Goal: Communication & Community: Answer question/provide support

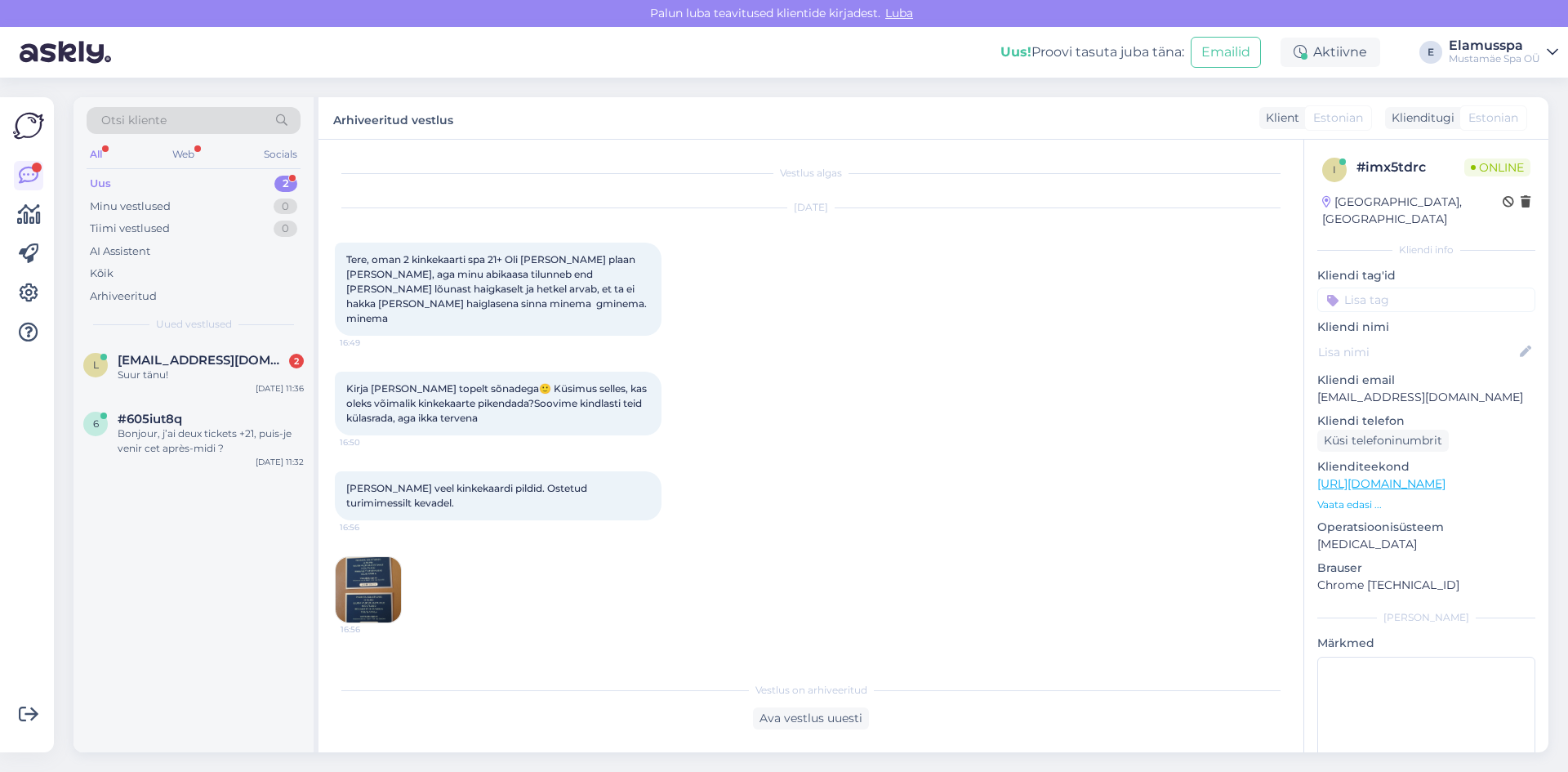
scroll to position [415, 0]
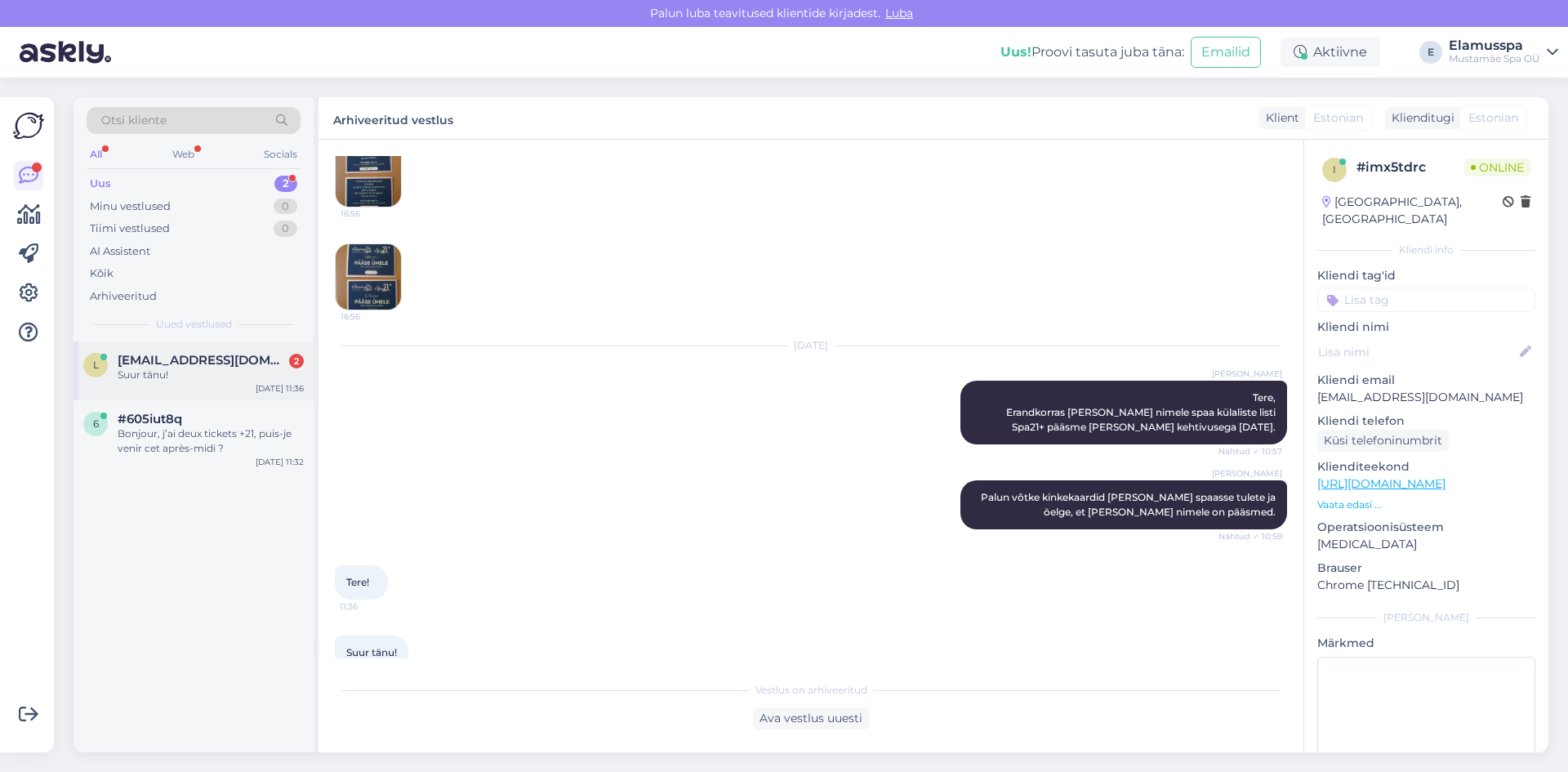
click at [190, 354] on span "[EMAIL_ADDRESS][DOMAIN_NAME]" at bounding box center [202, 360] width 170 height 15
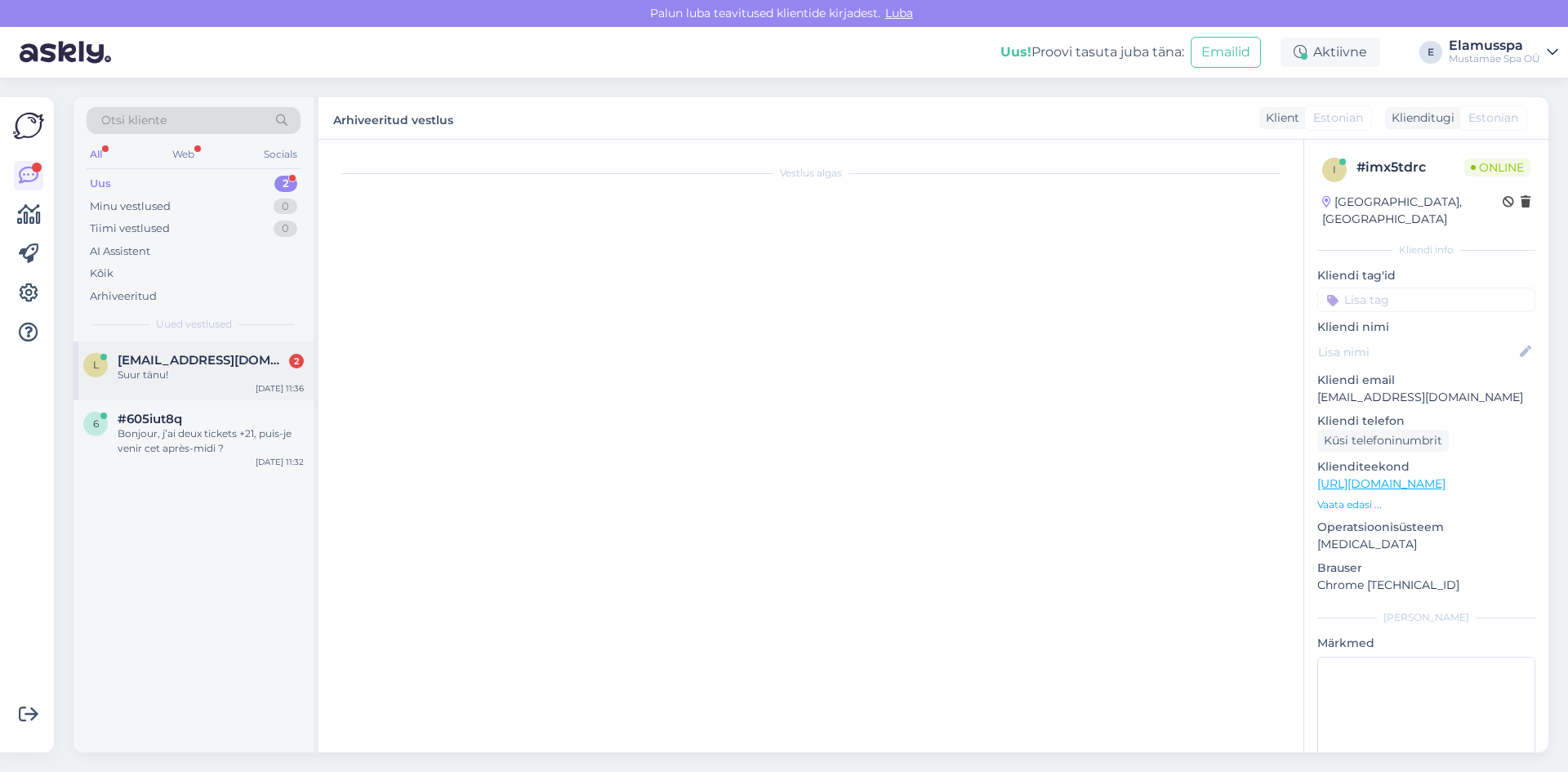
scroll to position [471, 0]
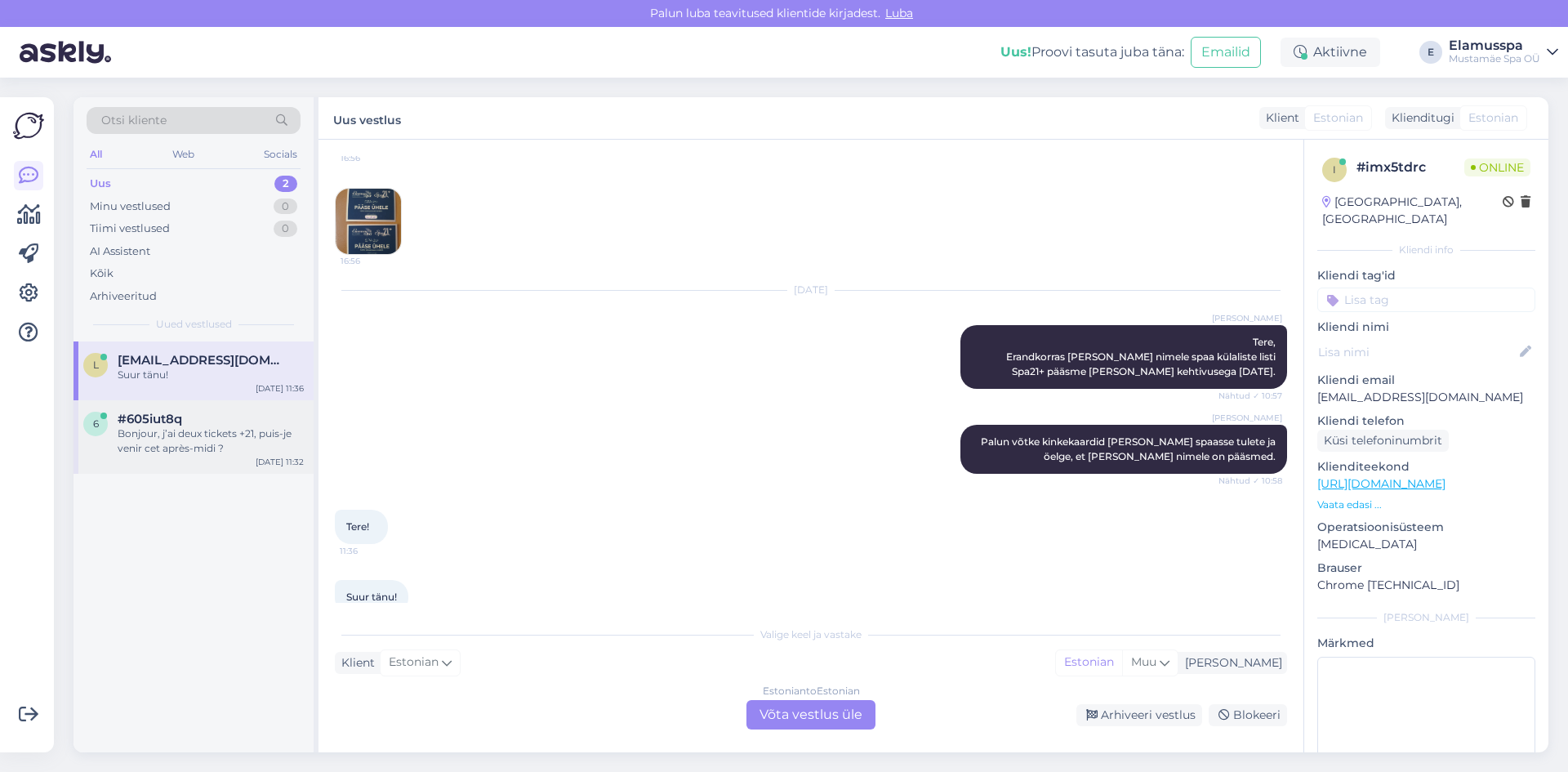
click at [204, 450] on div "Bonjour, j’ai deux tickets +21, puis-je venir cet après-midi ?" at bounding box center [210, 441] width 186 height 30
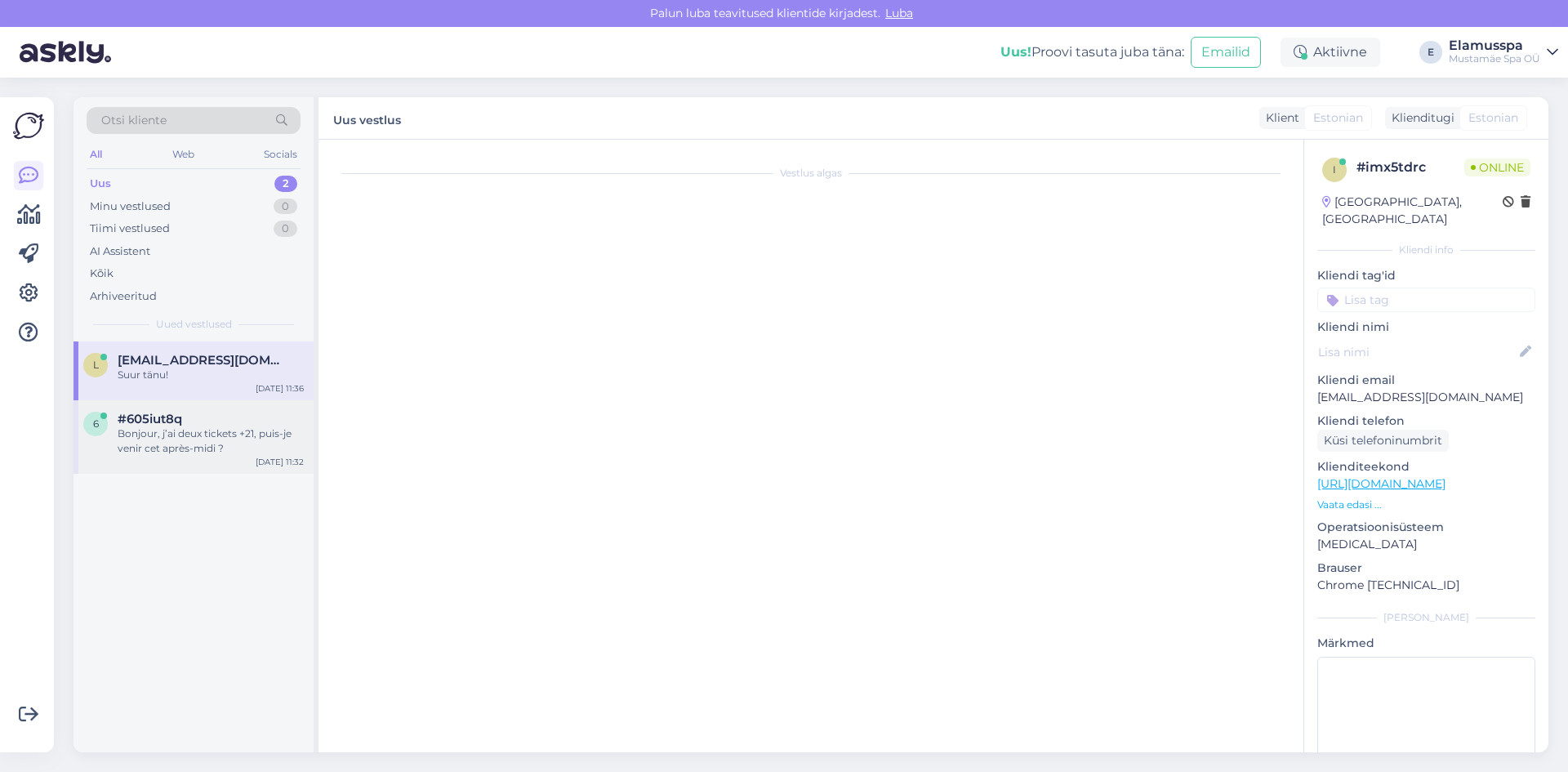
scroll to position [0, 0]
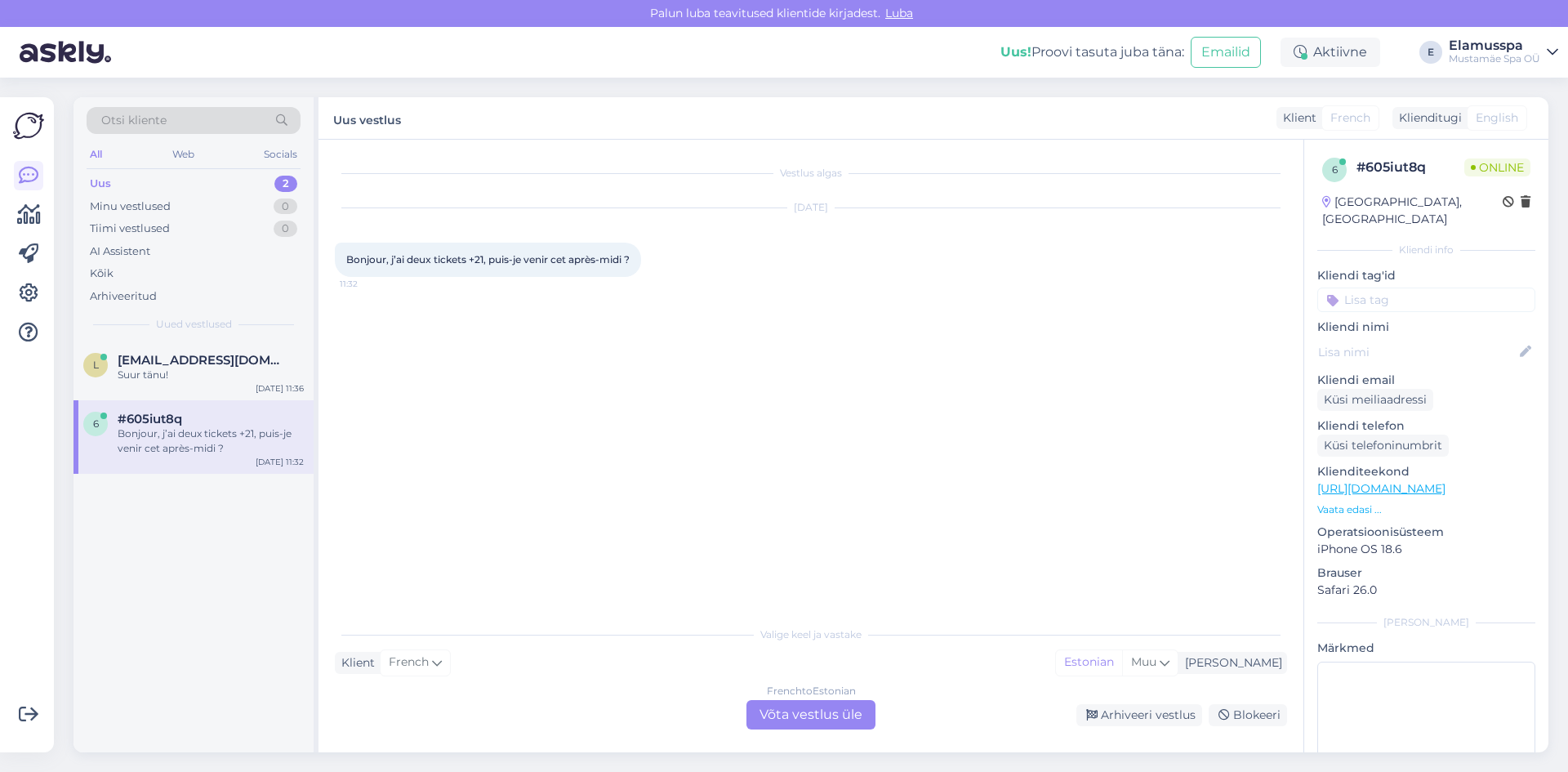
click at [822, 714] on div "French to Estonian Võta vestlus üle" at bounding box center [811, 714] width 130 height 30
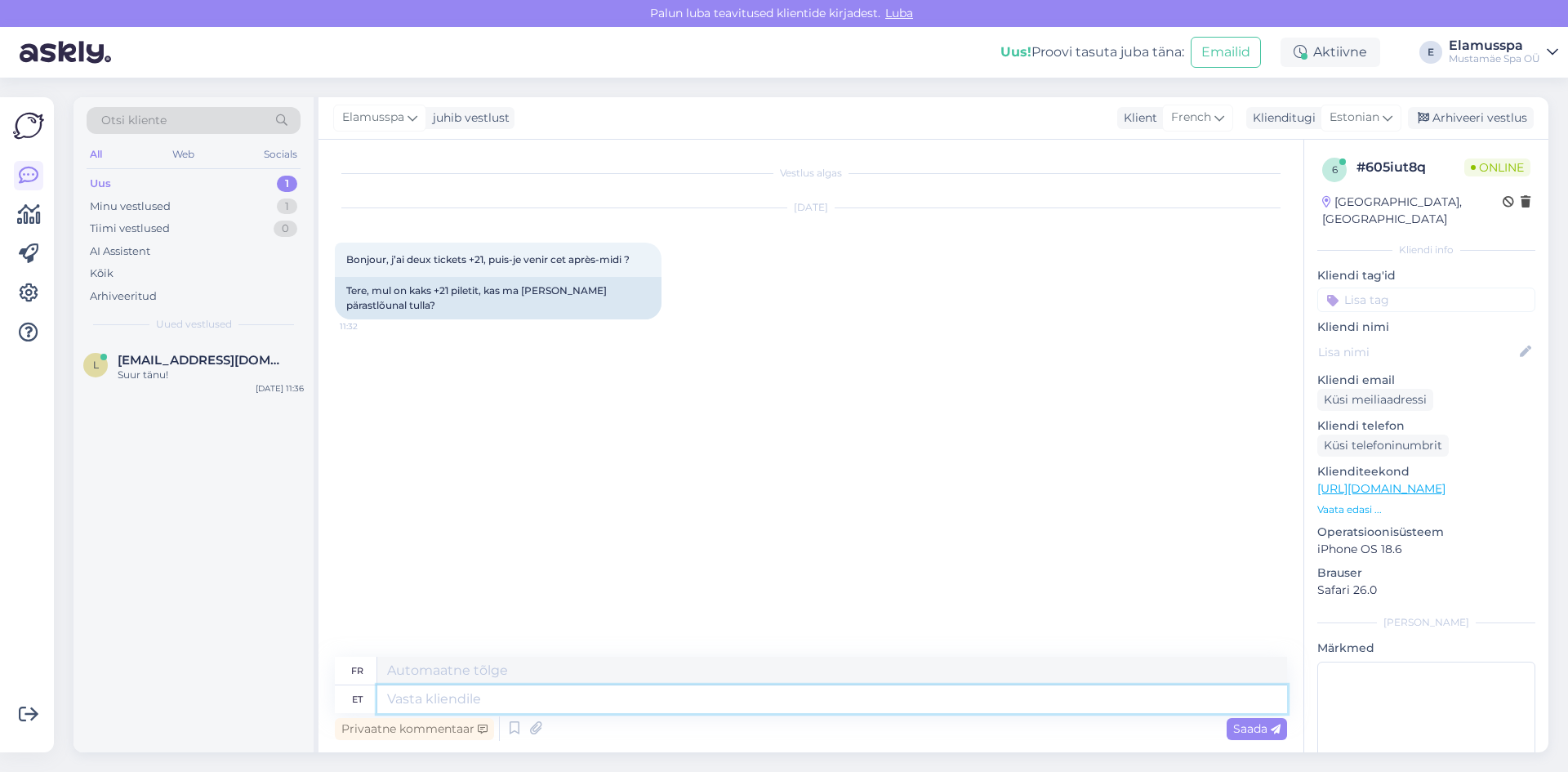
click at [494, 703] on textarea at bounding box center [832, 699] width 910 height 28
type textarea "t"
type textarea "Tere"
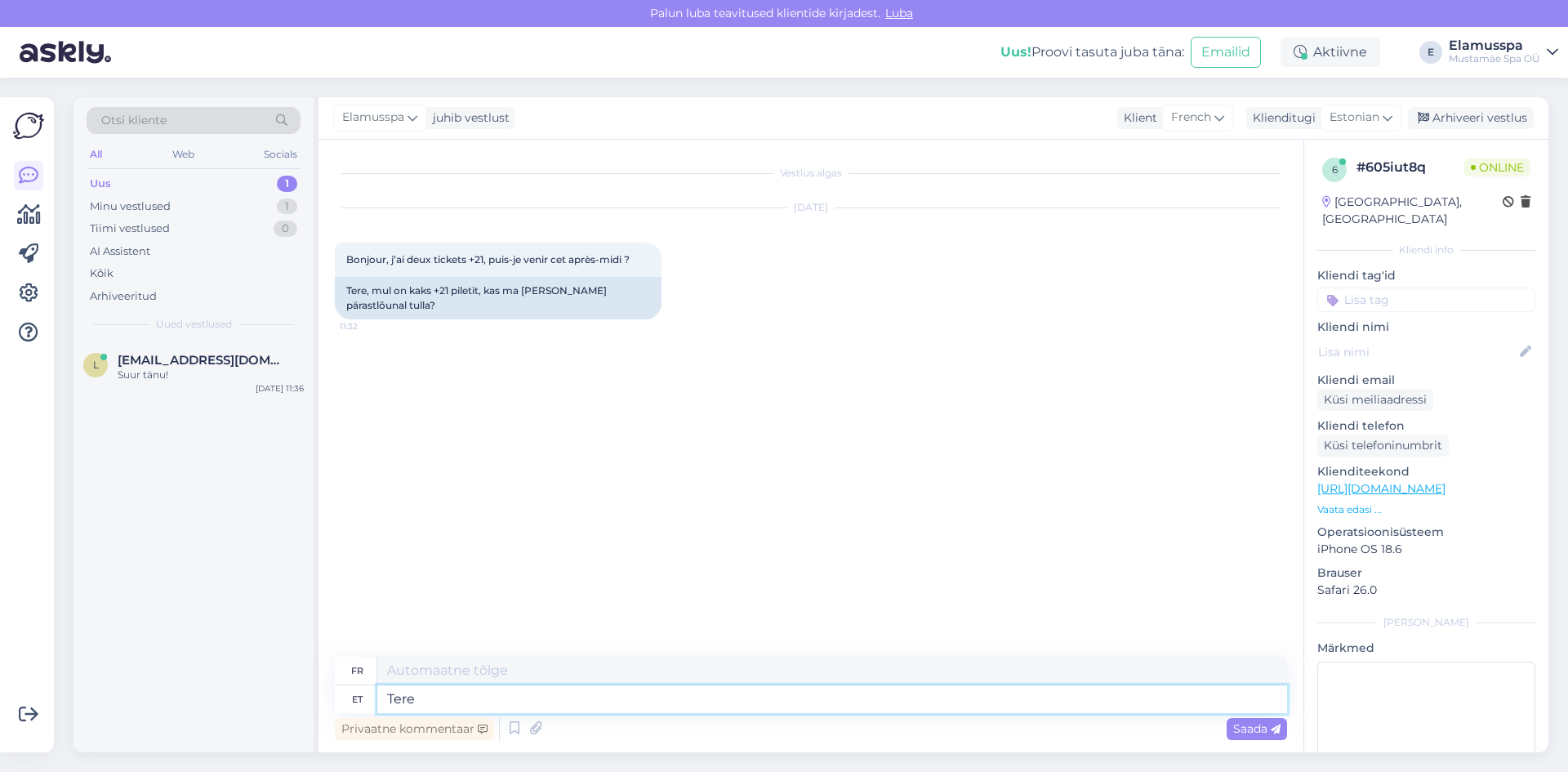
type textarea "Bonjour"
type textarea "Tere,"
type textarea "Bonjour,"
type textarea "Tere, ikka"
type textarea "Bonjour, toujours"
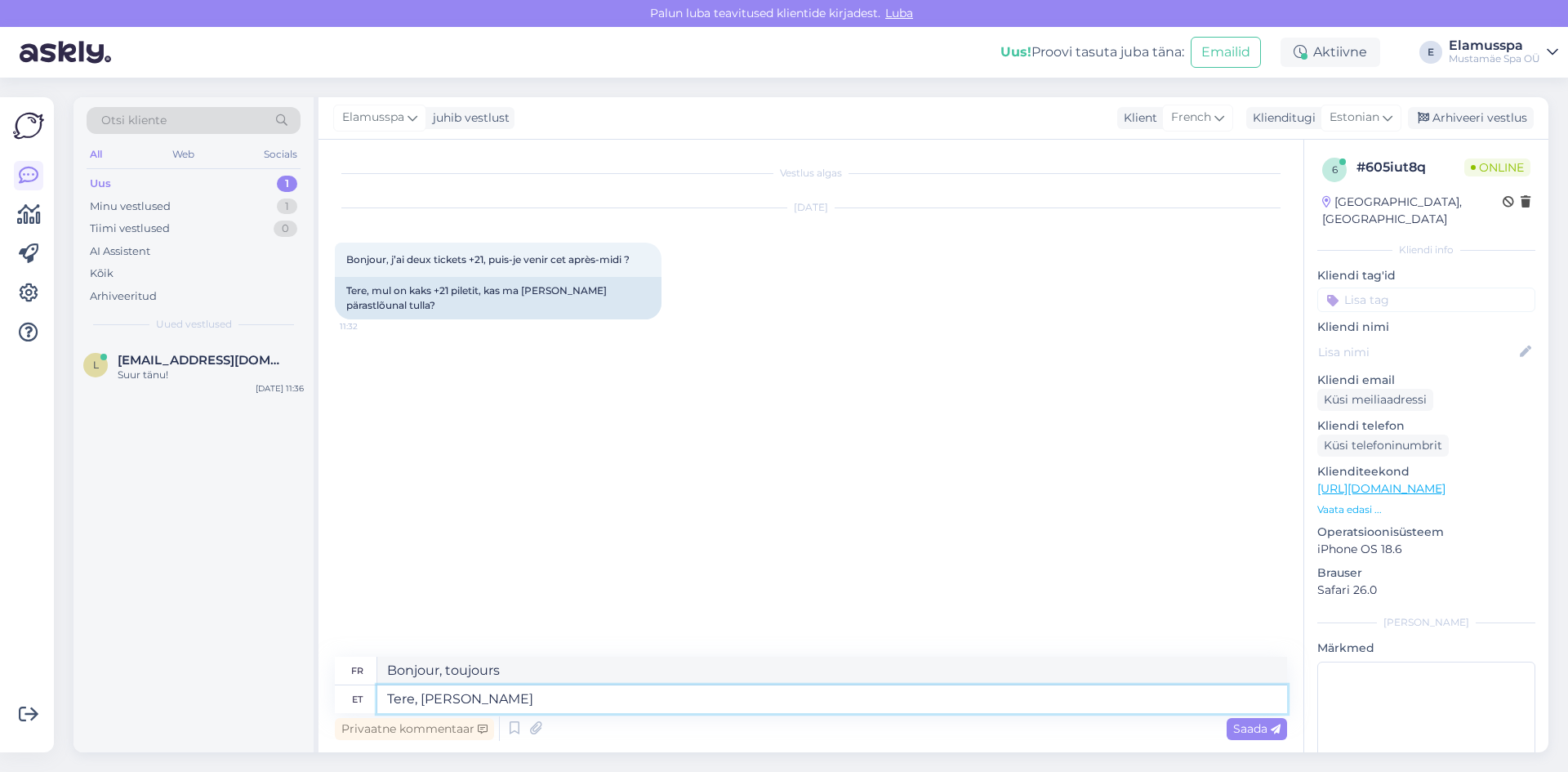
type textarea "Tere, ikka või"
type textarea "Bonjour comment allez-vous?"
type textarea "Tere, ikka võite"
type textarea "Salut, tu peux toujours"
type textarea "Tere, ikka võite tulla"
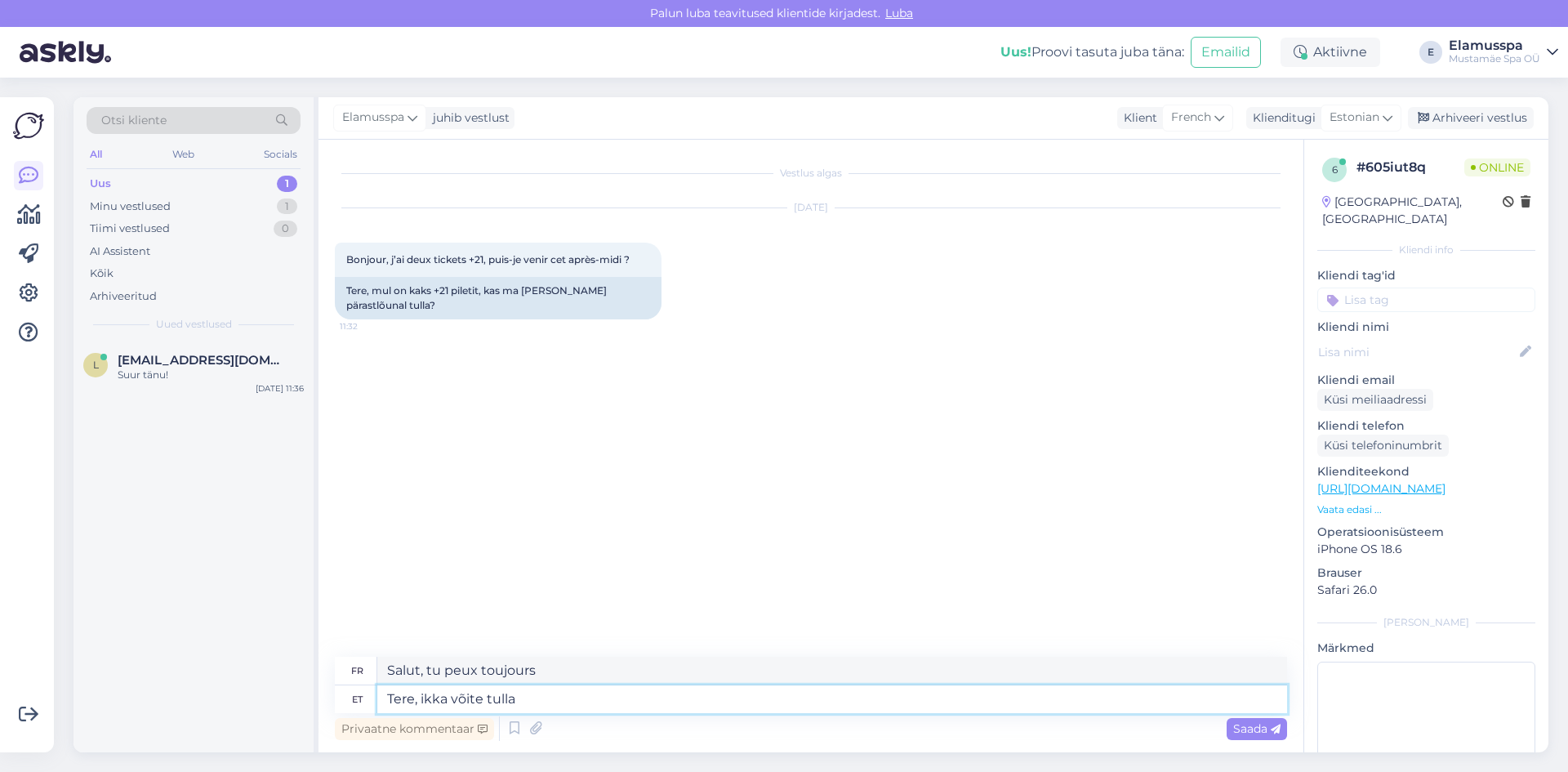
type textarea "Bonjour, vous pouvez toujours venir."
type textarea "Tere, ikka võite tulla!"
type textarea "Bonjour, vous pouvez toujours venir !"
type textarea "Tere, ikka võite tulla!"
click at [1252, 728] on span "Saada" at bounding box center [1257, 728] width 48 height 15
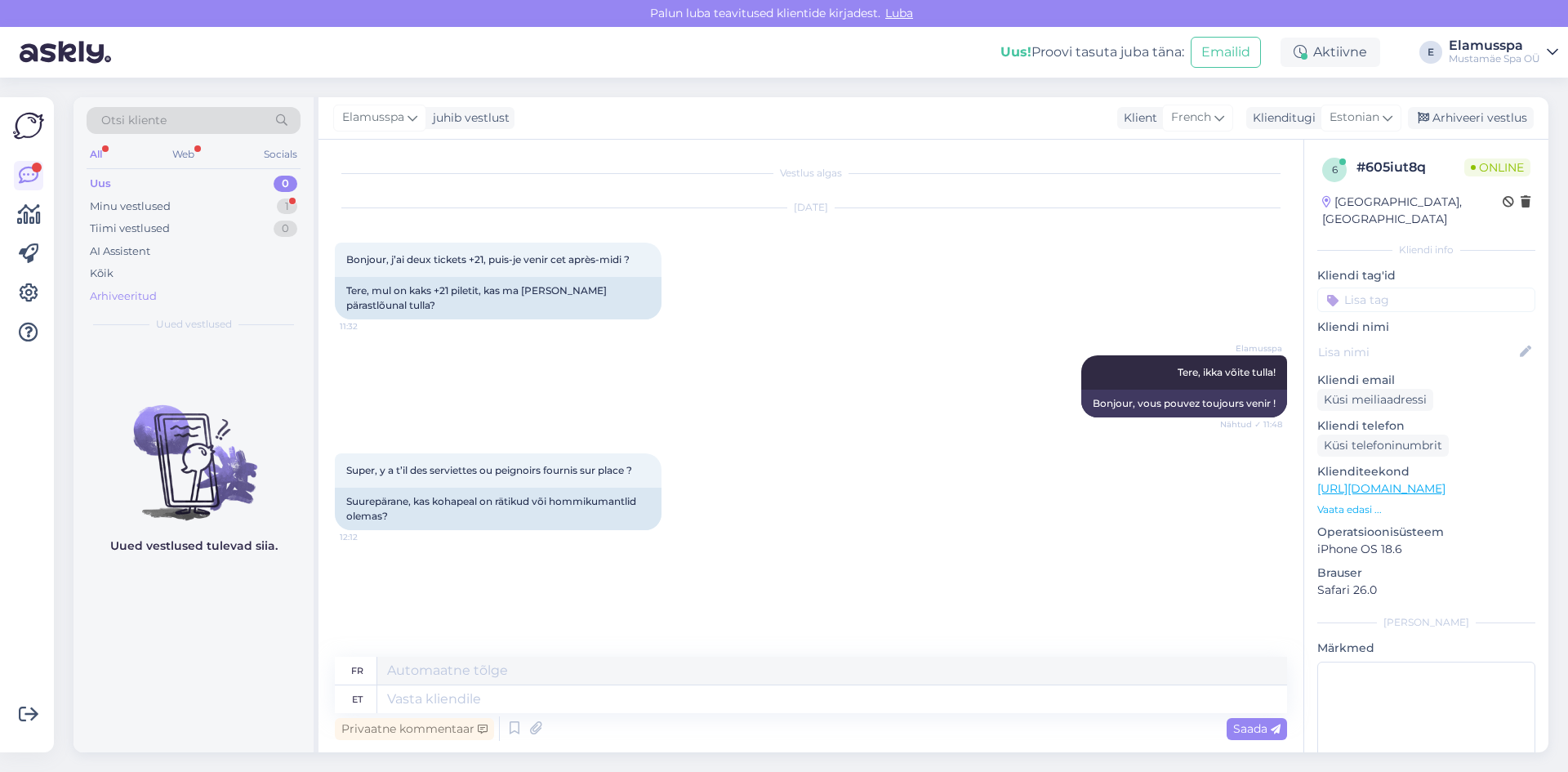
click at [149, 294] on div "Arhiveeritud" at bounding box center [123, 296] width 67 height 16
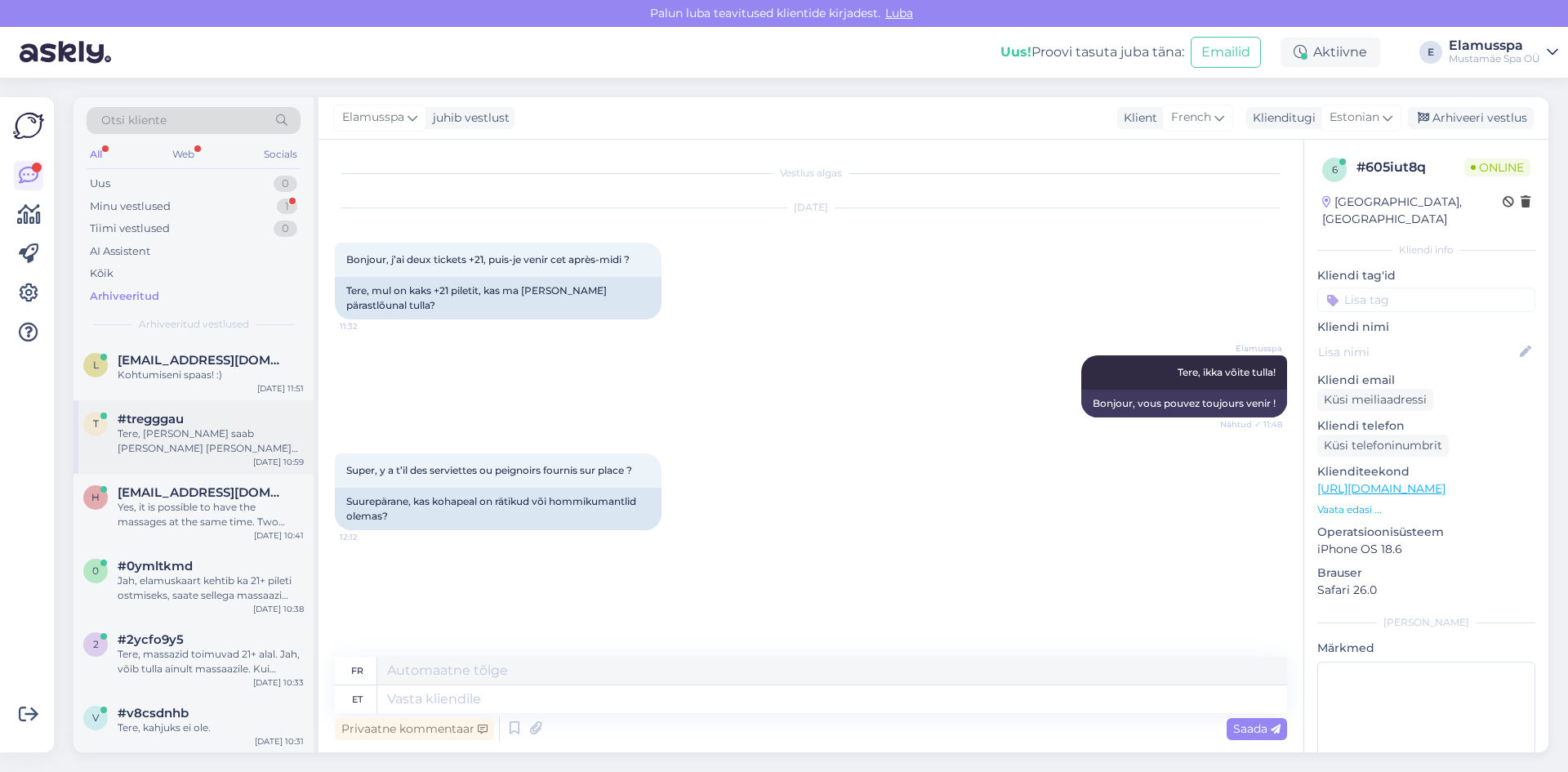
click at [196, 441] on div "Tere, [PERSON_NAME] saab [PERSON_NAME] [PERSON_NAME] siis, kui broneering on te…" at bounding box center [210, 441] width 186 height 30
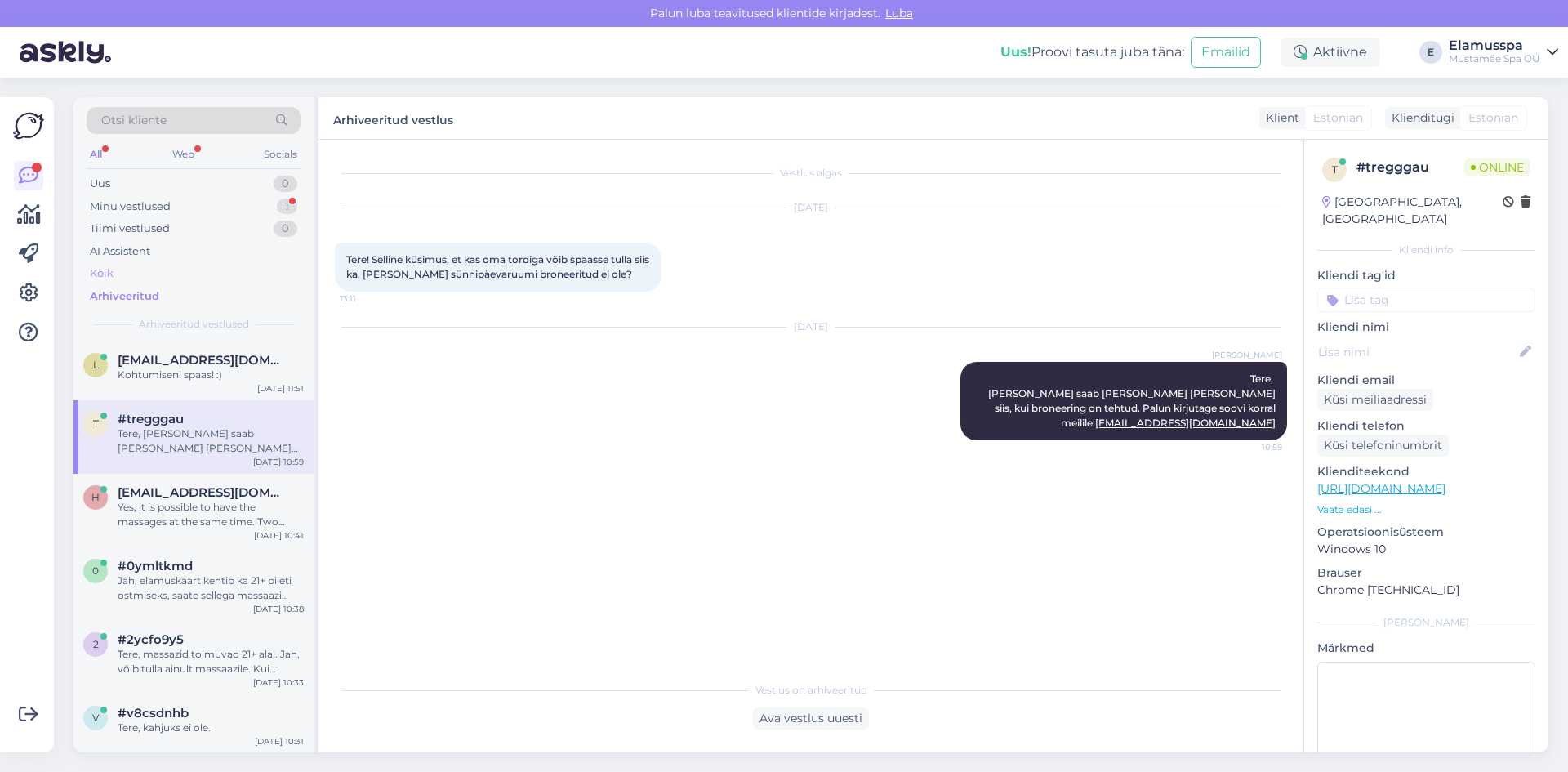
click at [126, 272] on div "Kõik" at bounding box center [193, 273] width 214 height 23
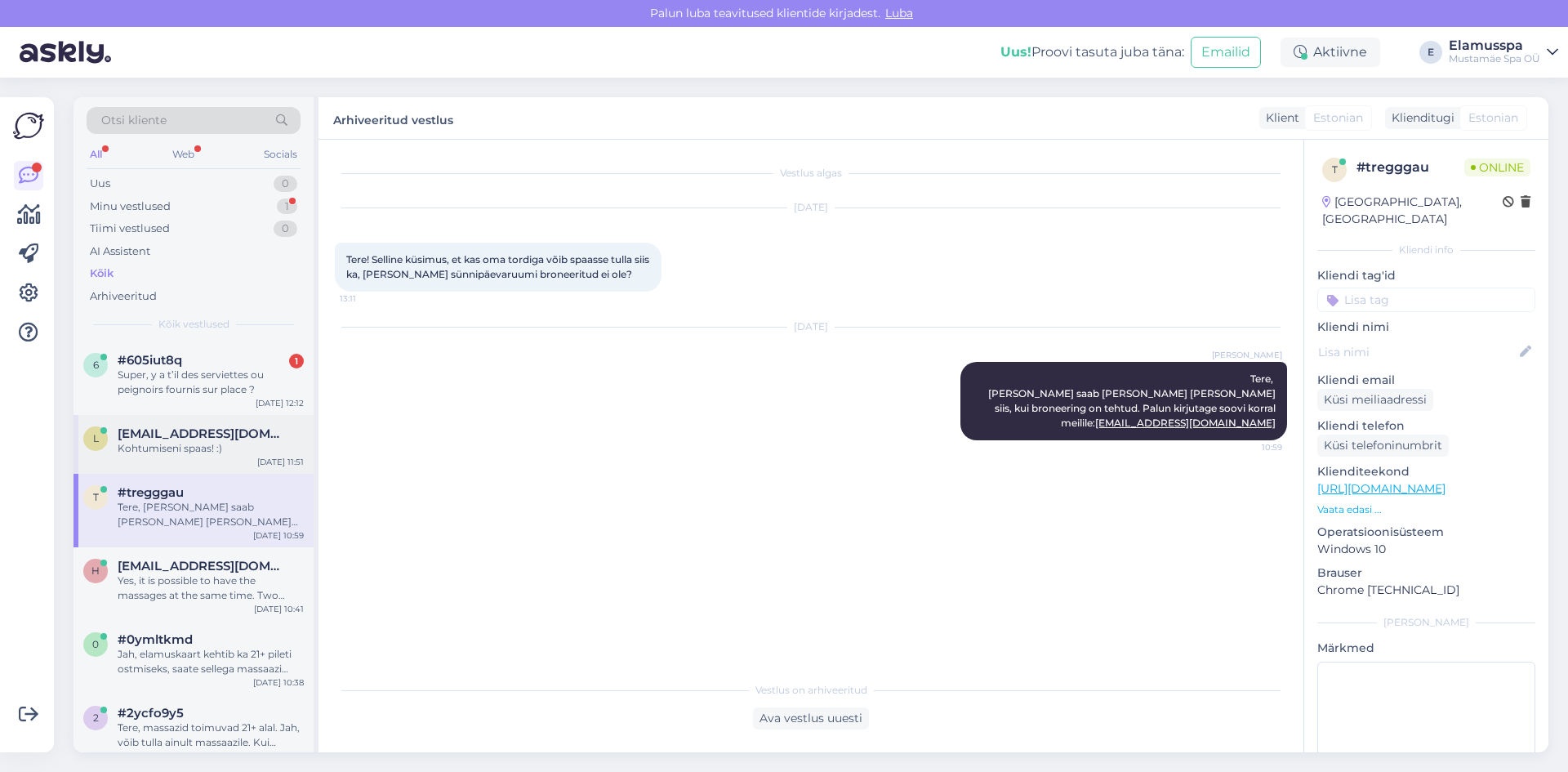
click at [202, 452] on div "Kohtumiseni spaas! :)" at bounding box center [210, 448] width 186 height 15
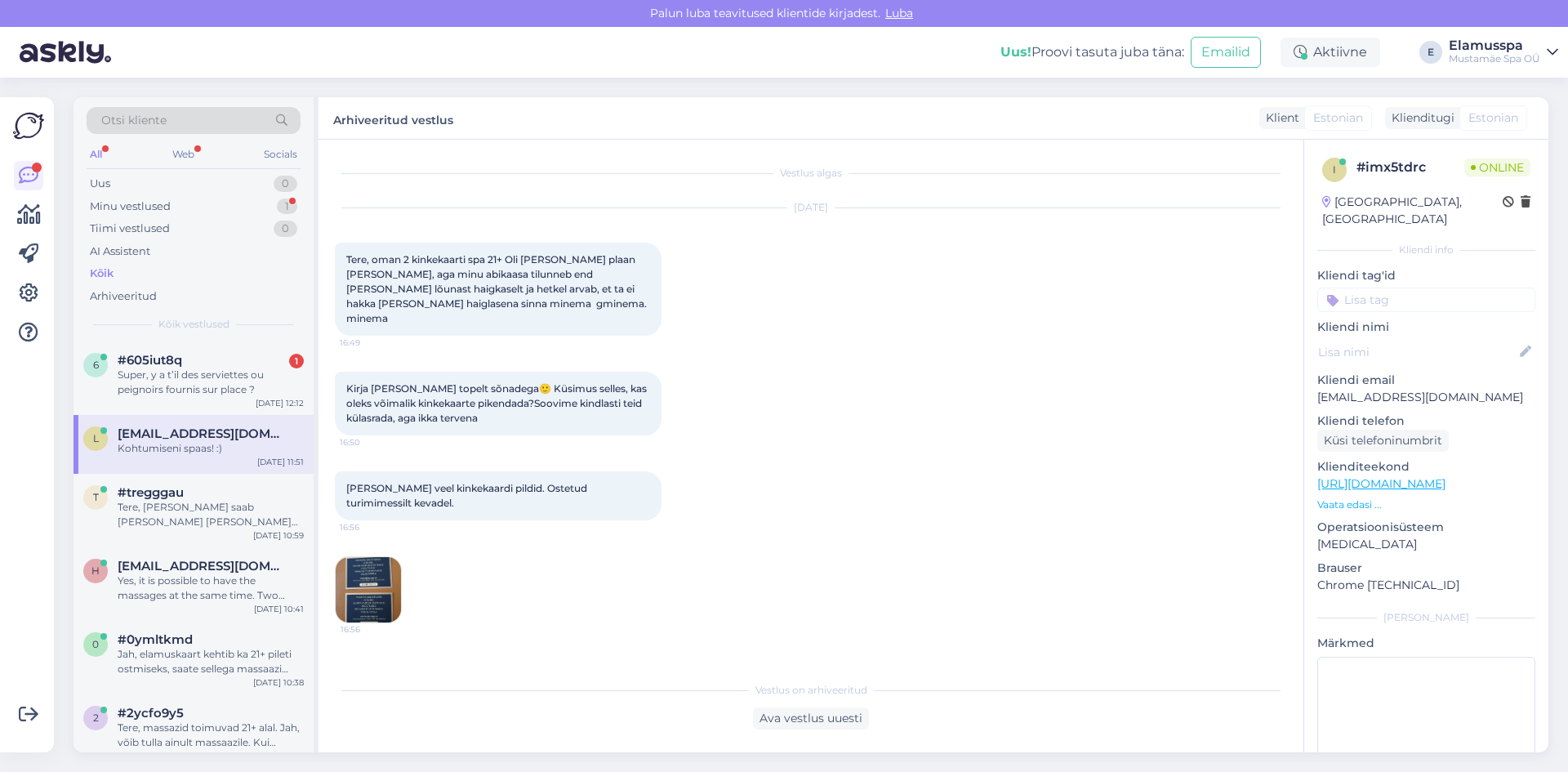
scroll to position [486, 0]
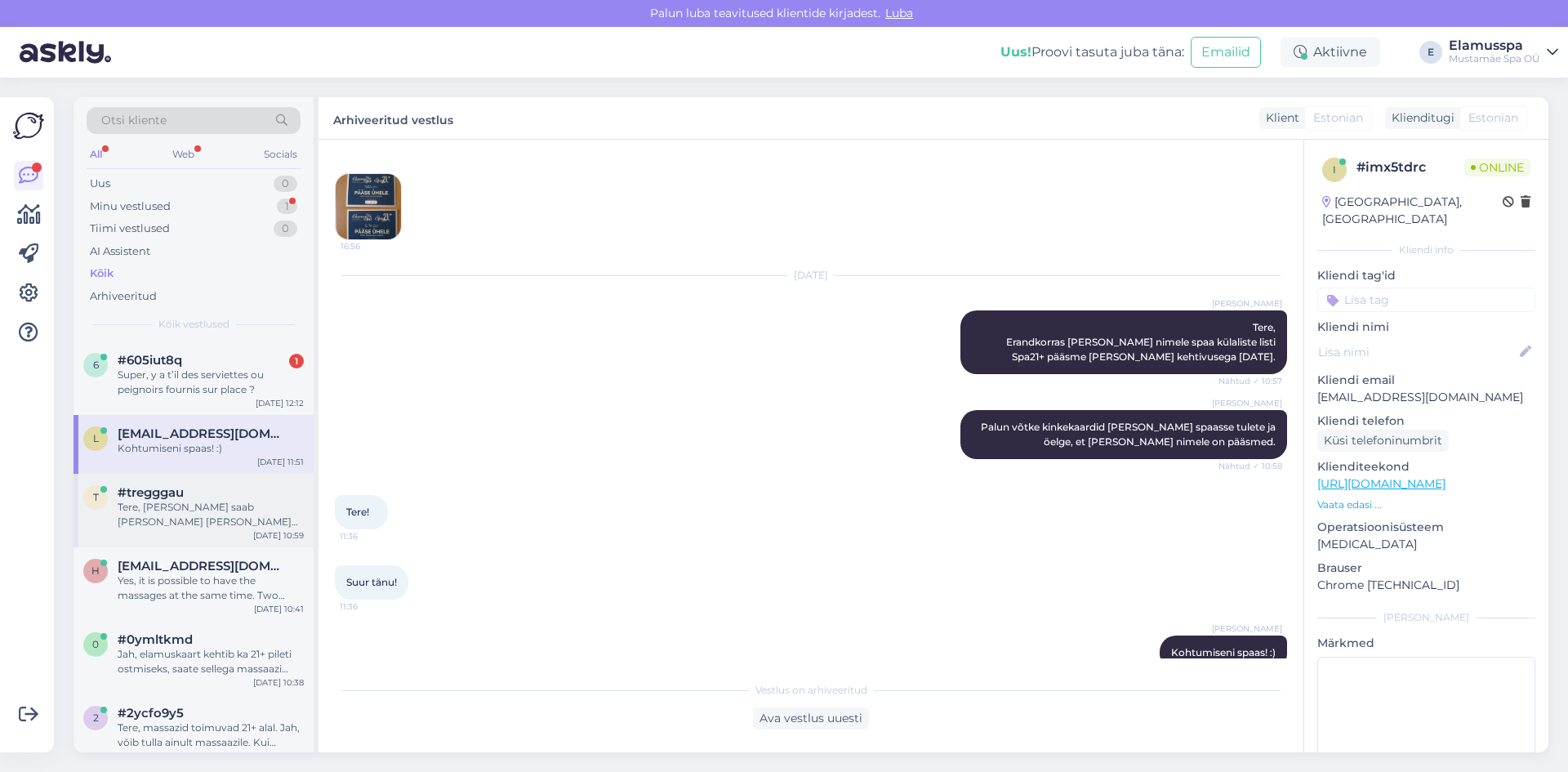
drag, startPoint x: 203, startPoint y: 491, endPoint x: 198, endPoint y: 506, distance: 15.8
click at [204, 491] on div "#tregggau" at bounding box center [210, 492] width 186 height 15
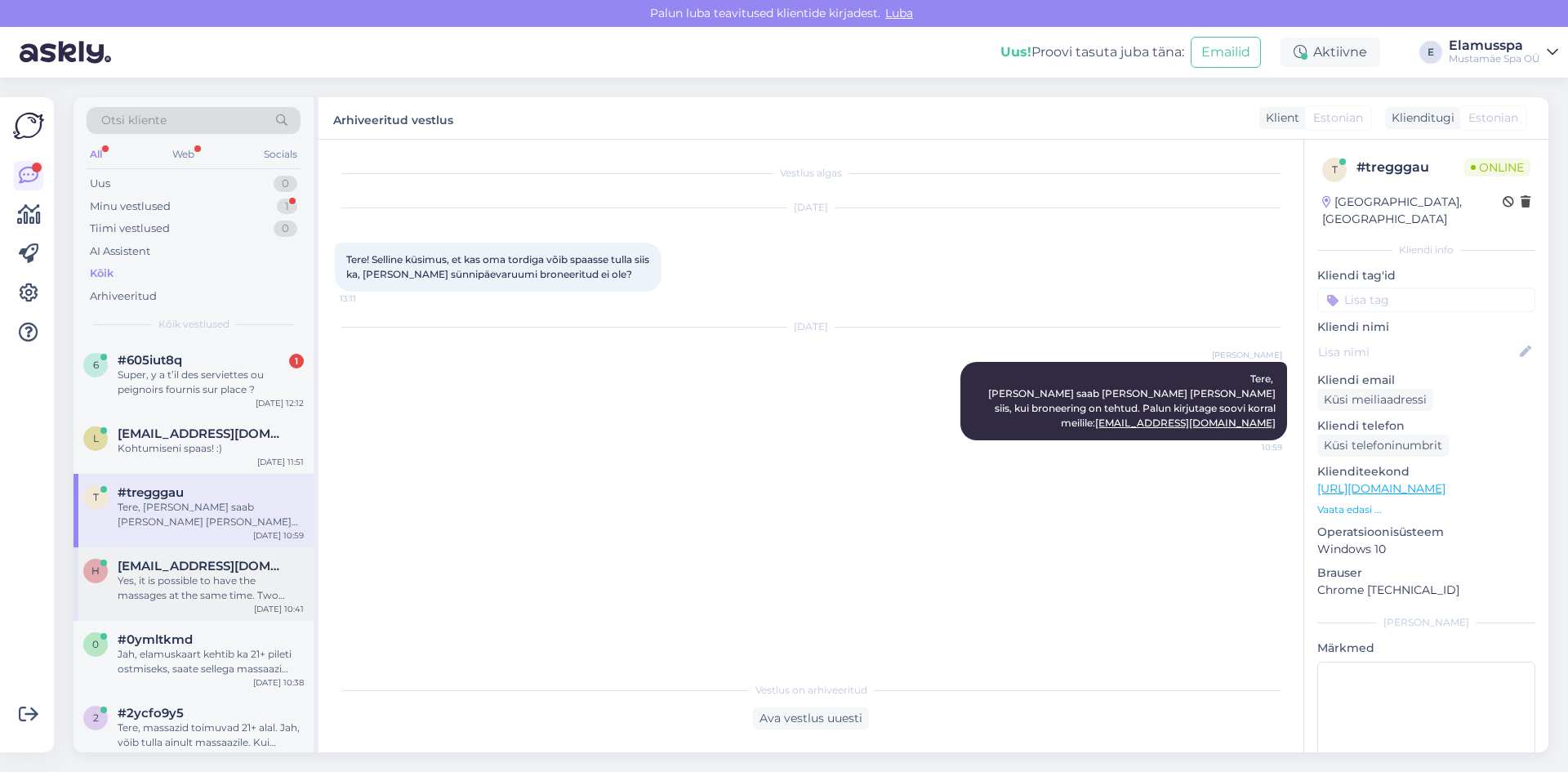
click at [190, 572] on span "[EMAIL_ADDRESS][DOMAIN_NAME]" at bounding box center [202, 566] width 170 height 15
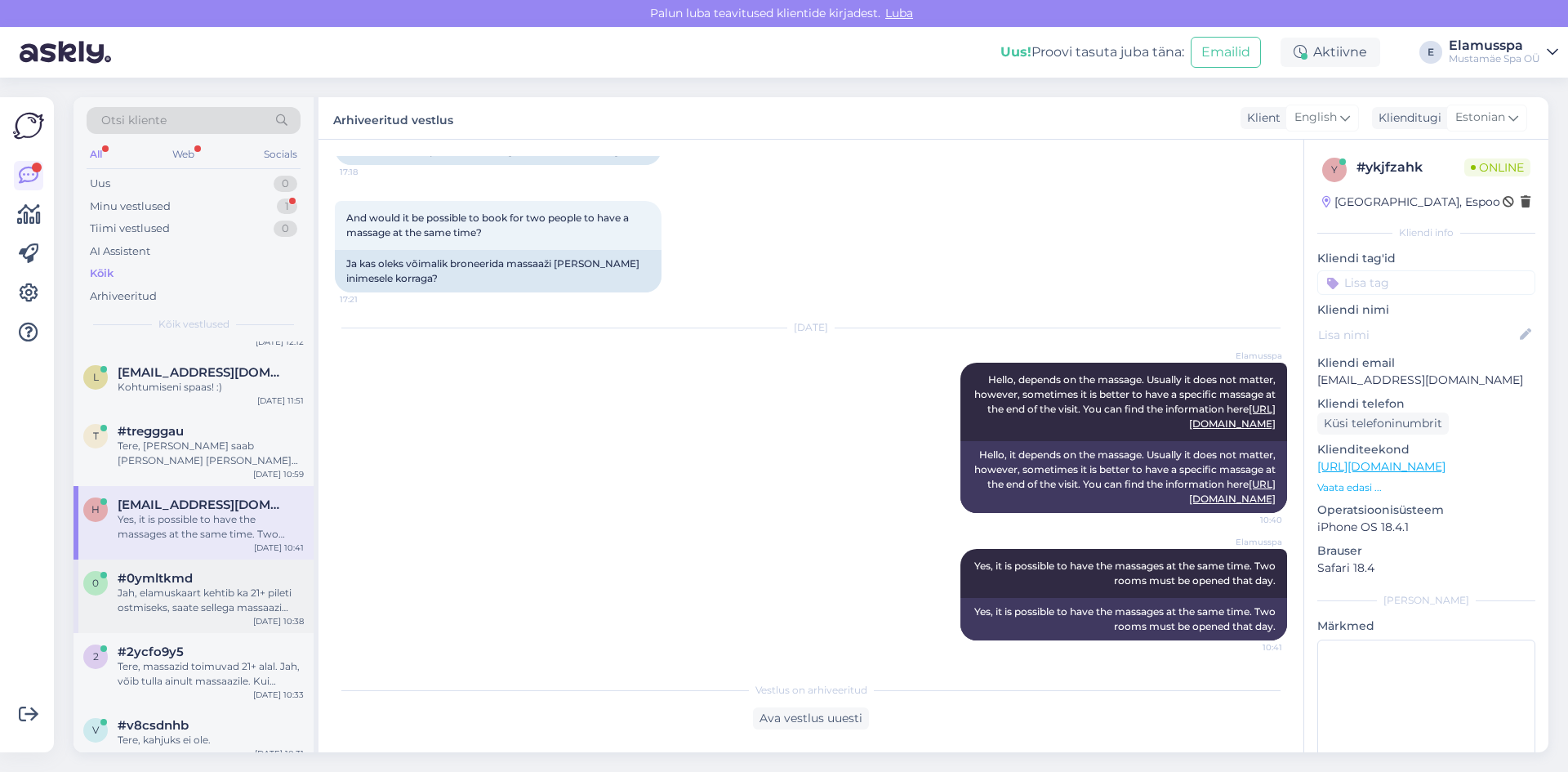
scroll to position [163, 0]
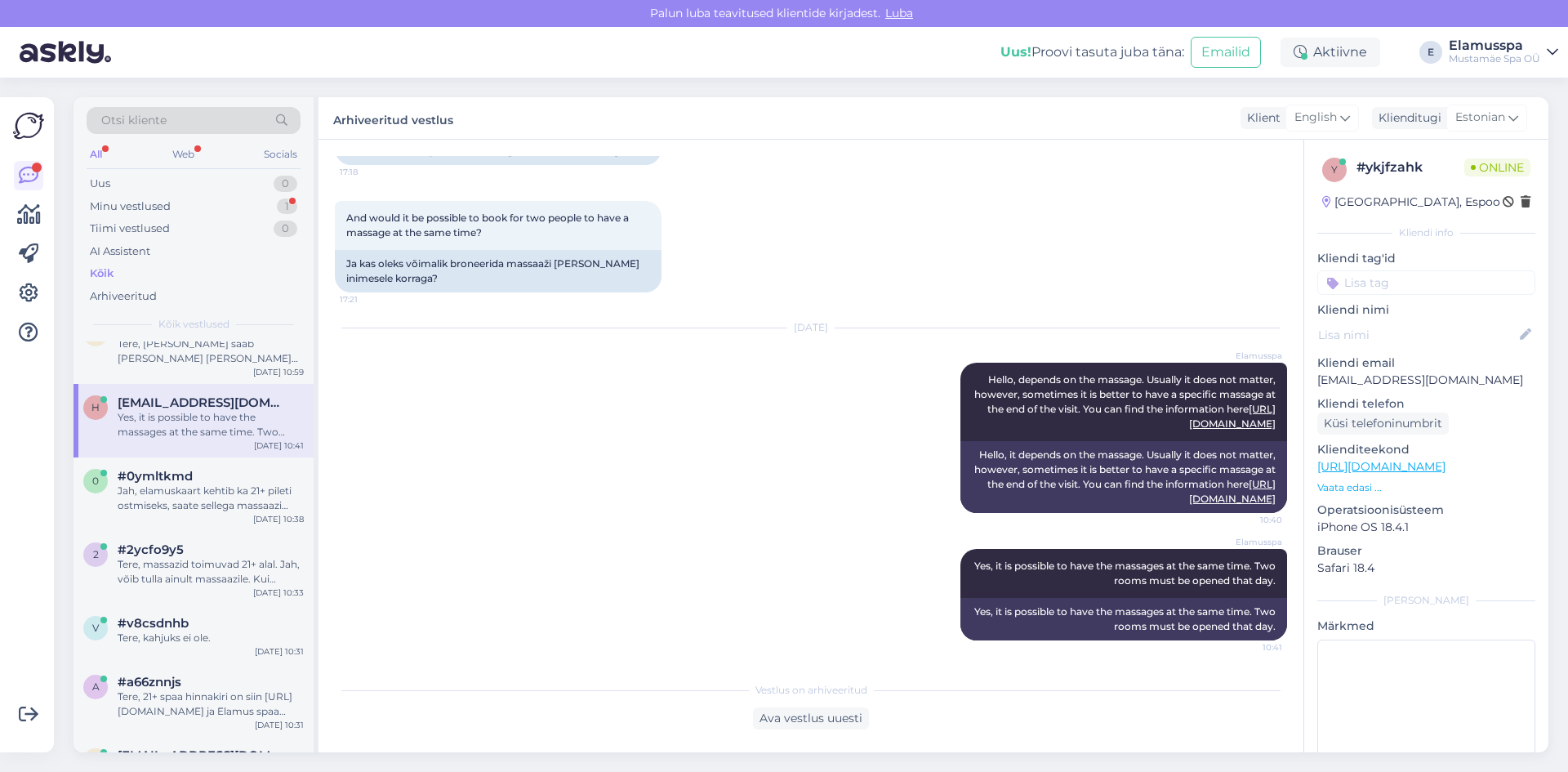
click at [216, 409] on div "Yes, it is possible to have the massages at the same time. Two rooms must be op…" at bounding box center [210, 424] width 186 height 30
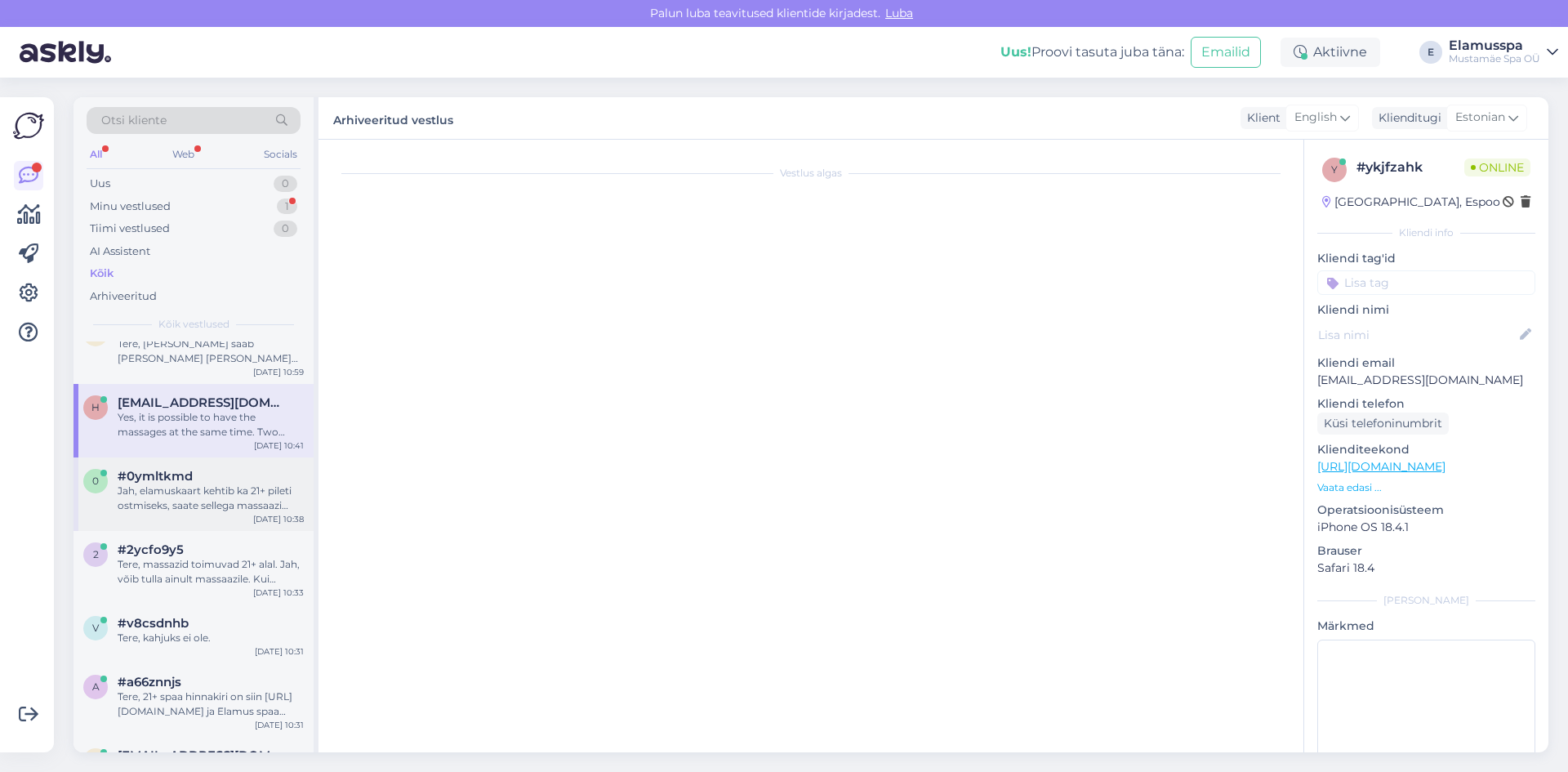
scroll to position [0, 0]
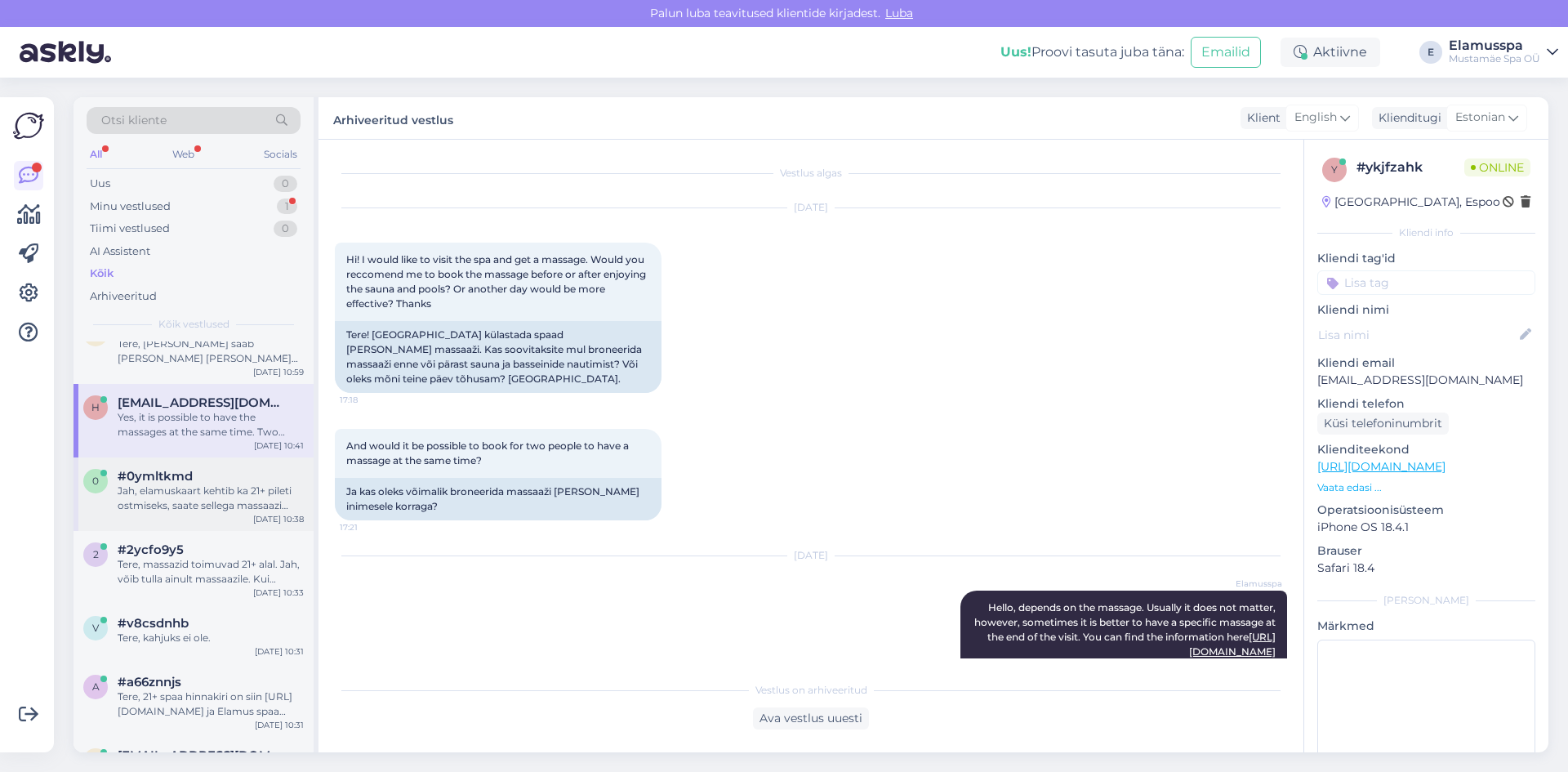
click at [206, 483] on div "Jah, elamuskaart kehtib ka 21+ pileti ostmiseks, saate sellega massaazi eest ka…" at bounding box center [210, 498] width 186 height 30
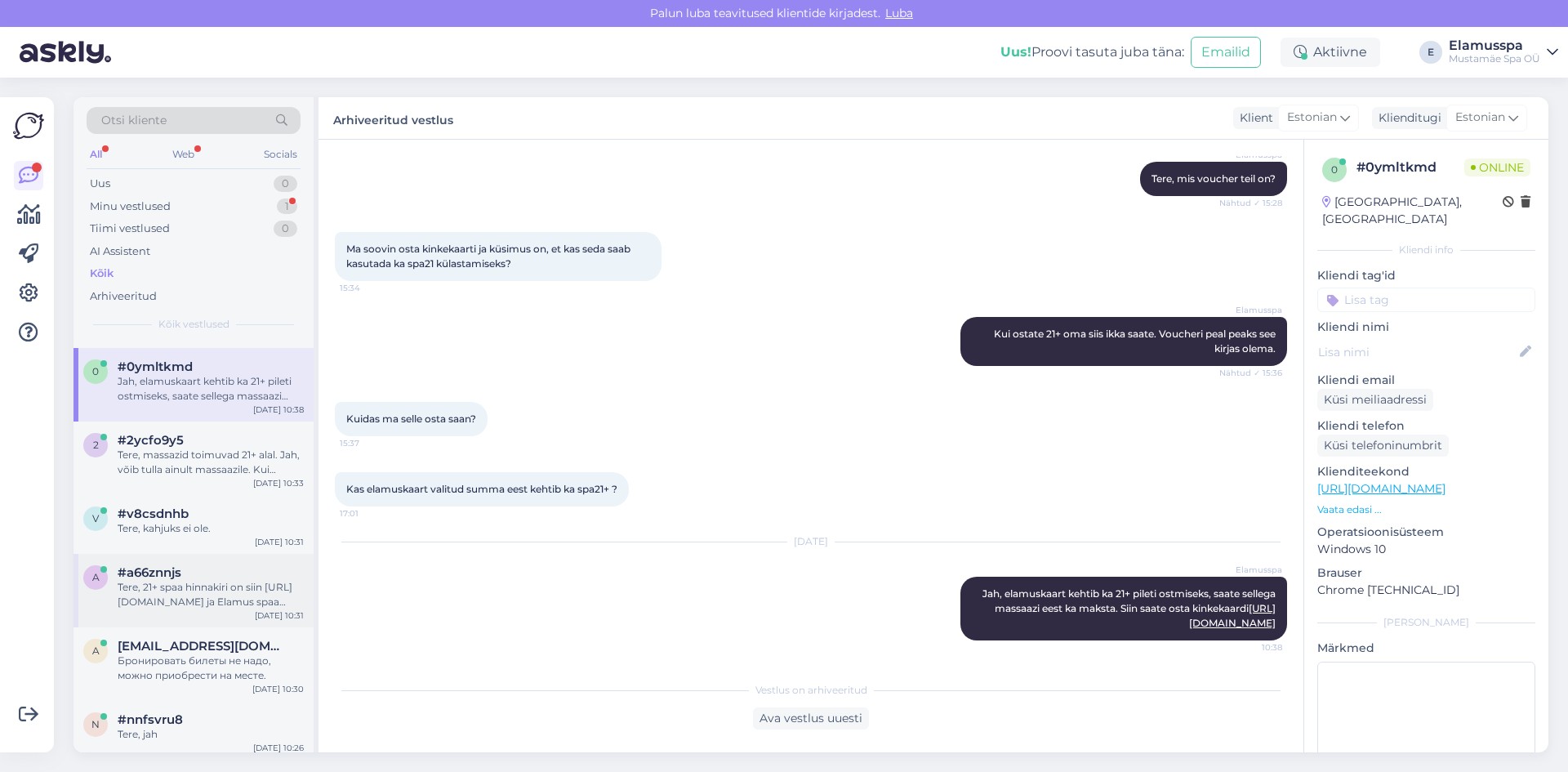
scroll to position [408, 0]
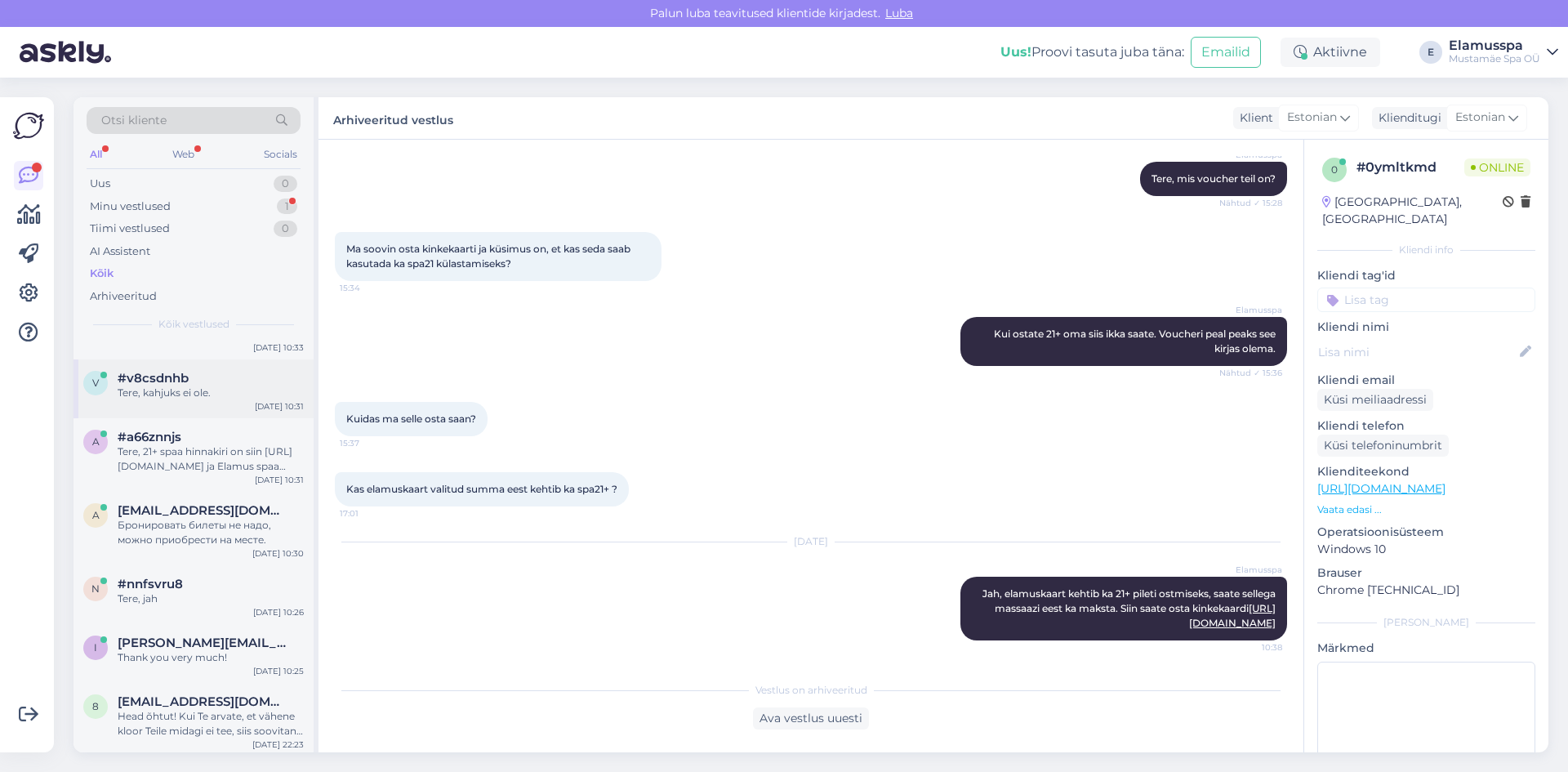
click at [215, 400] on div "v #v8csdnhb Tere, kahjuks ei ole. [DATE] 10:31" at bounding box center [193, 388] width 240 height 59
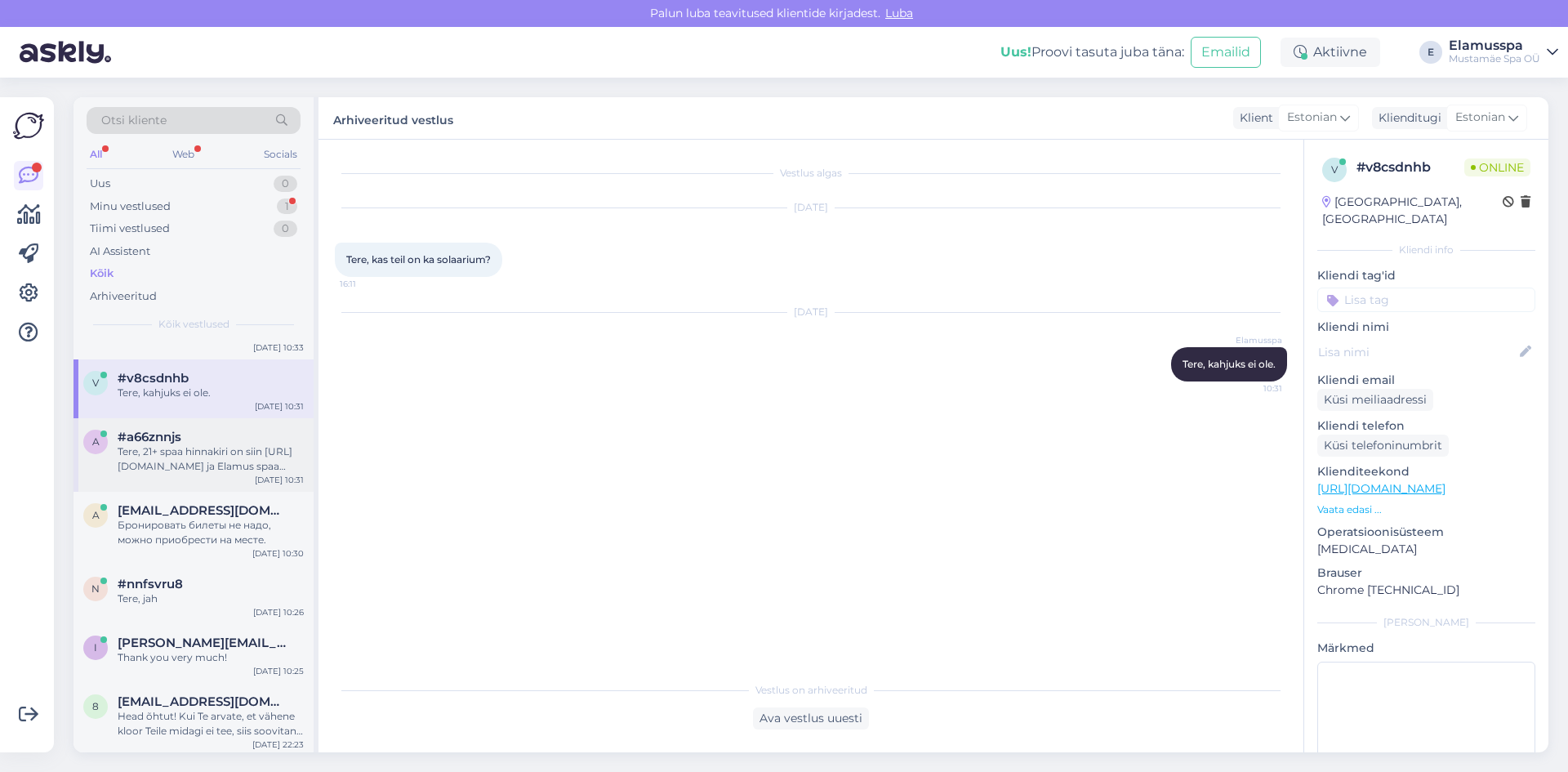
click at [204, 460] on div "Tere, 21+ spaa hinnakiri on siin [URL][DOMAIN_NAME] ja Elamus spaa hinnakiri on…" at bounding box center [210, 459] width 186 height 30
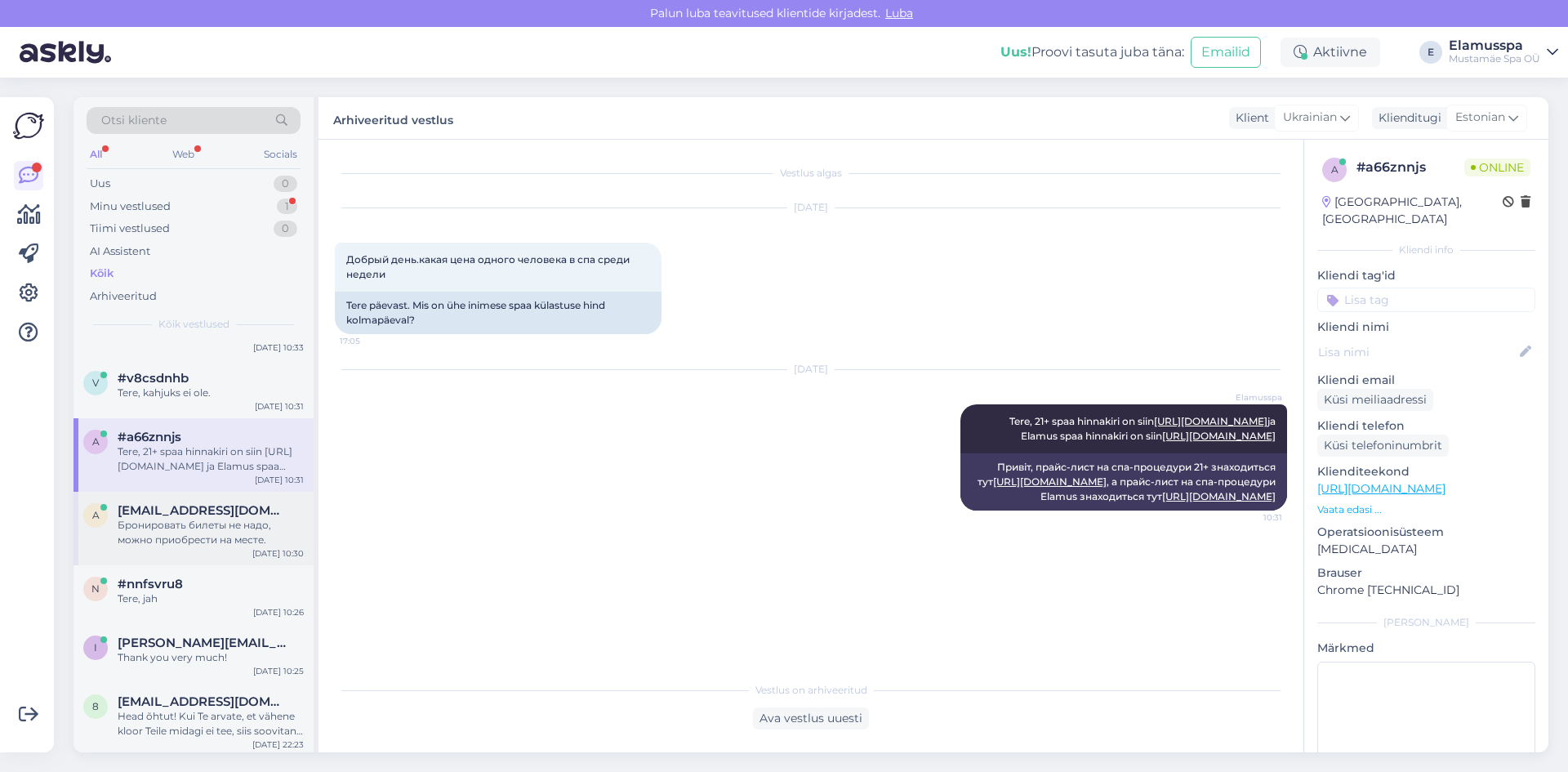
click at [190, 518] on div "Бронировать билеты не надо, можно приобрести на месте." at bounding box center [210, 533] width 186 height 30
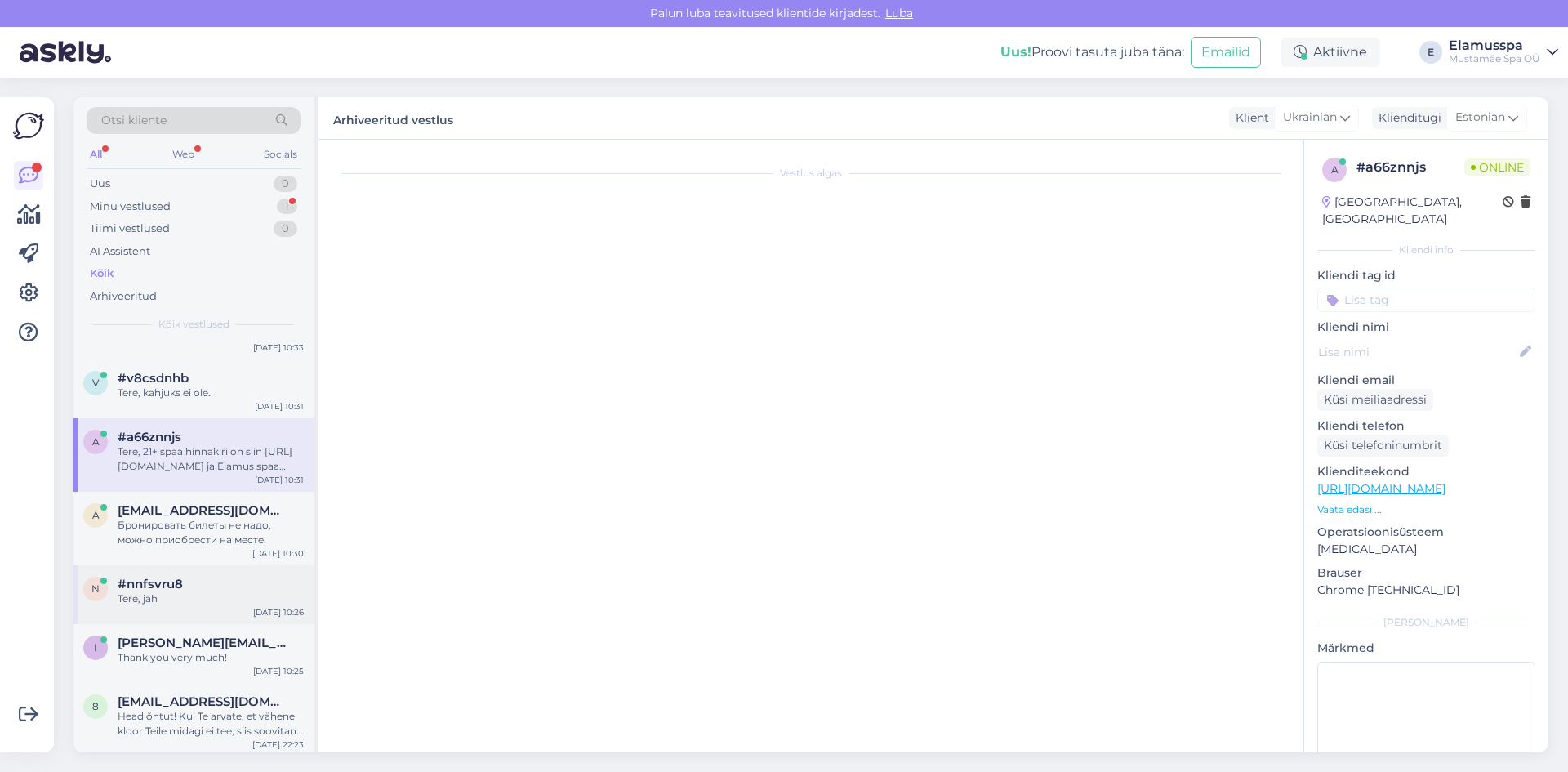
click at [183, 569] on div "n #nnfsvru8 Tere, jah [DATE] 10:26" at bounding box center [193, 594] width 240 height 59
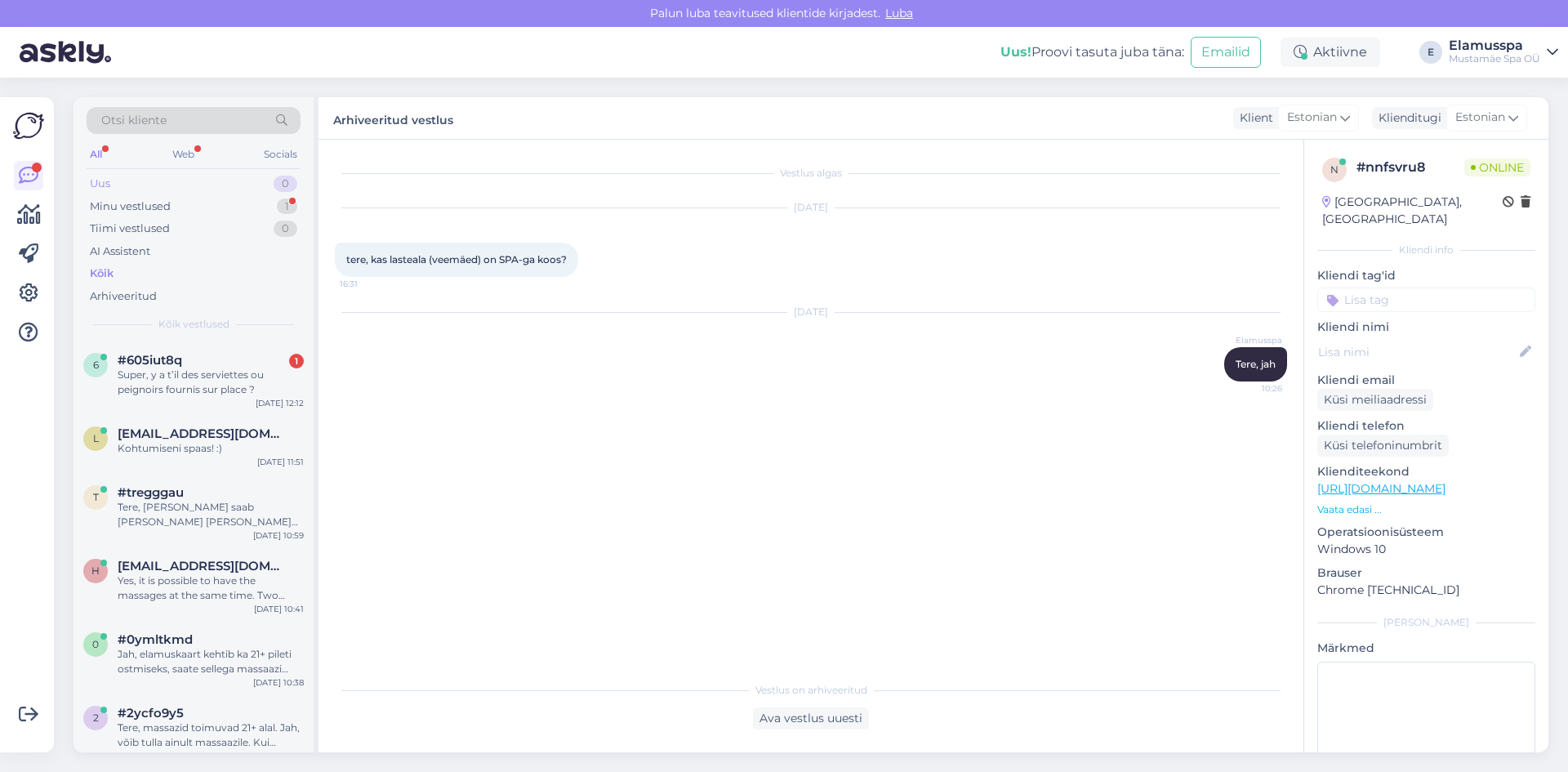
click at [236, 183] on div "Uus 0" at bounding box center [193, 183] width 214 height 23
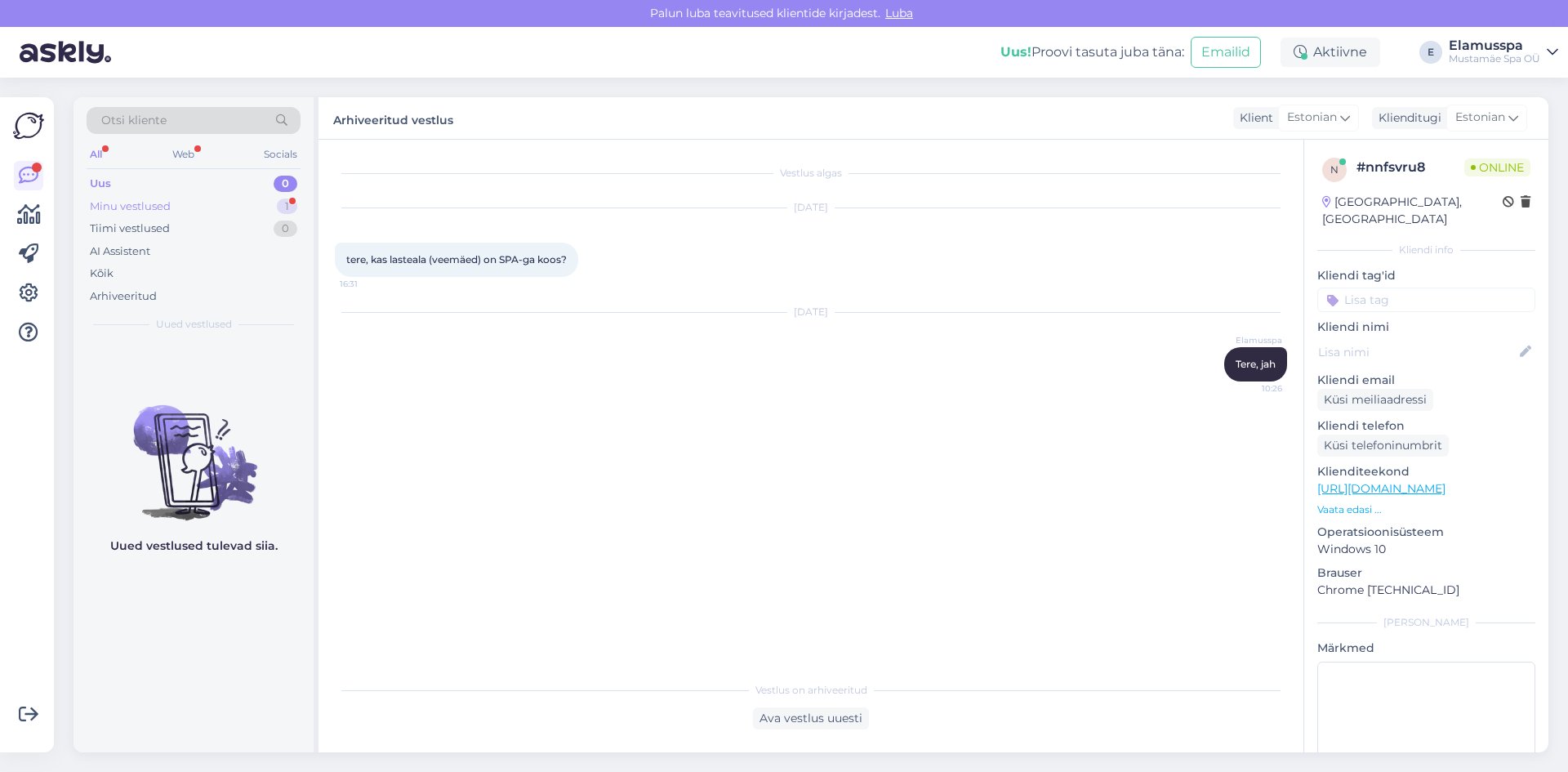
click at [269, 212] on div "Minu vestlused 1" at bounding box center [193, 206] width 214 height 23
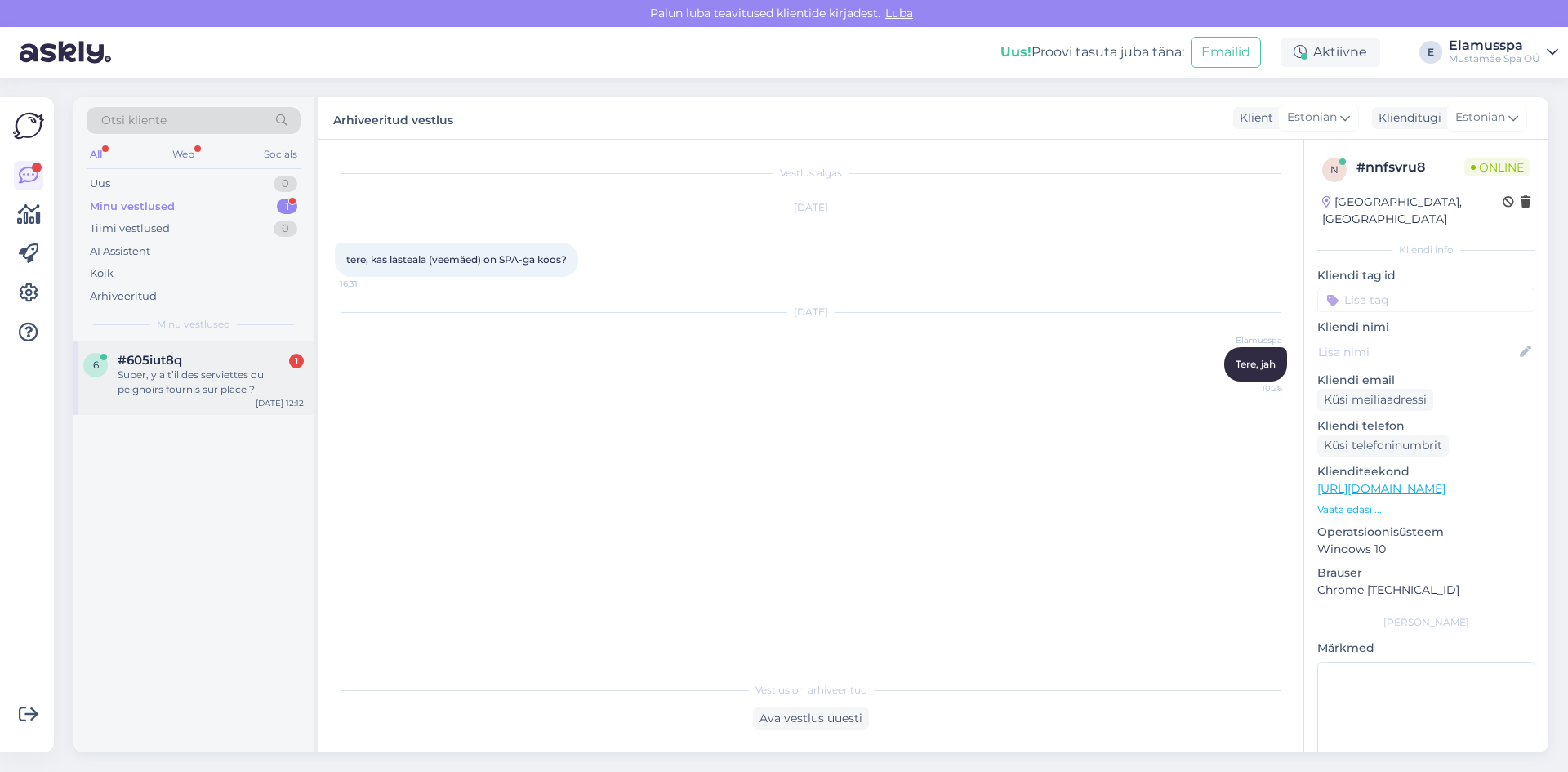
click at [223, 358] on div "#605iut8q 1" at bounding box center [210, 360] width 186 height 15
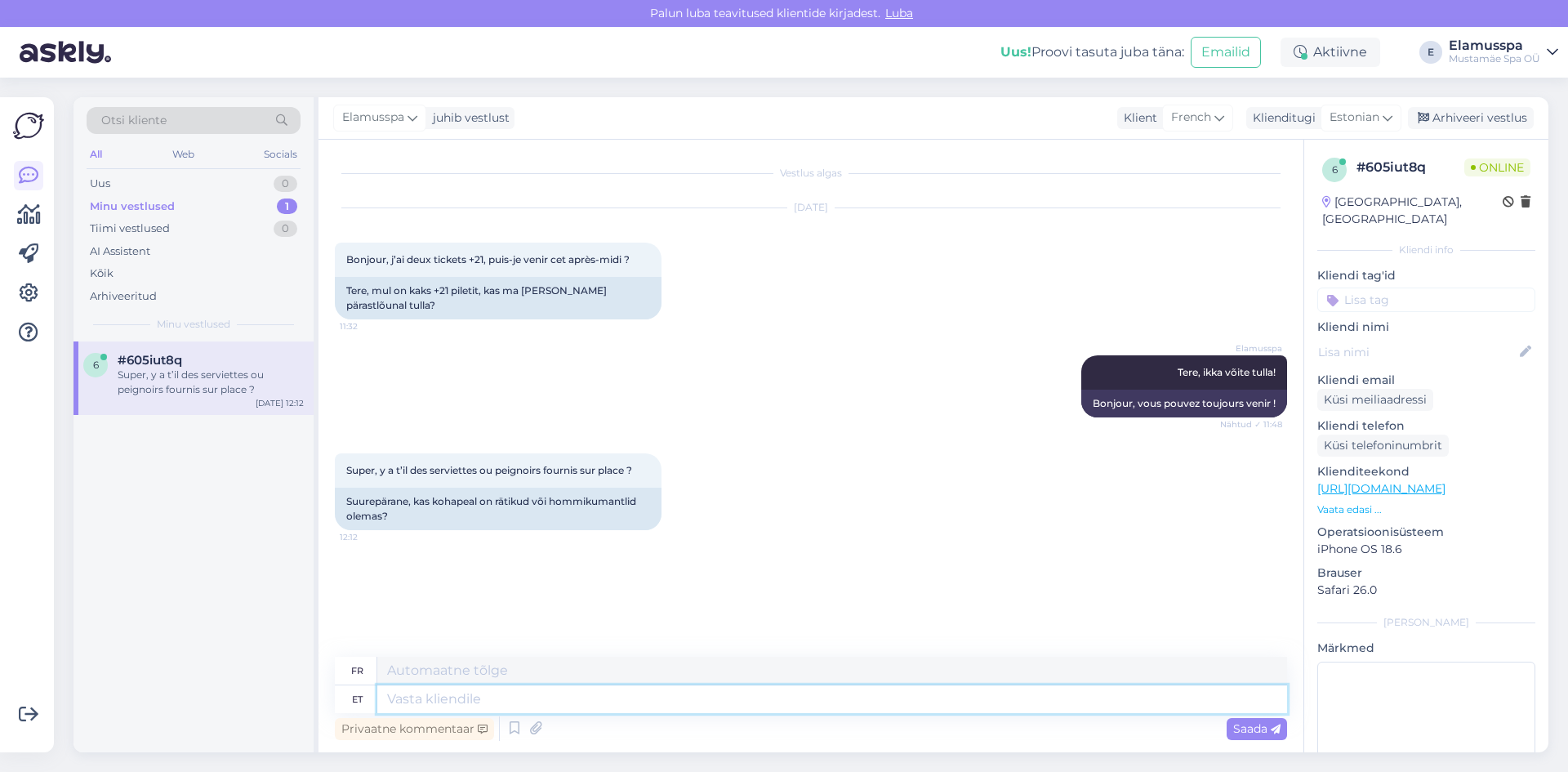
click at [453, 707] on textarea at bounding box center [832, 699] width 910 height 28
type textarea "j"
type textarea "ja!"
type textarea "Oui!"
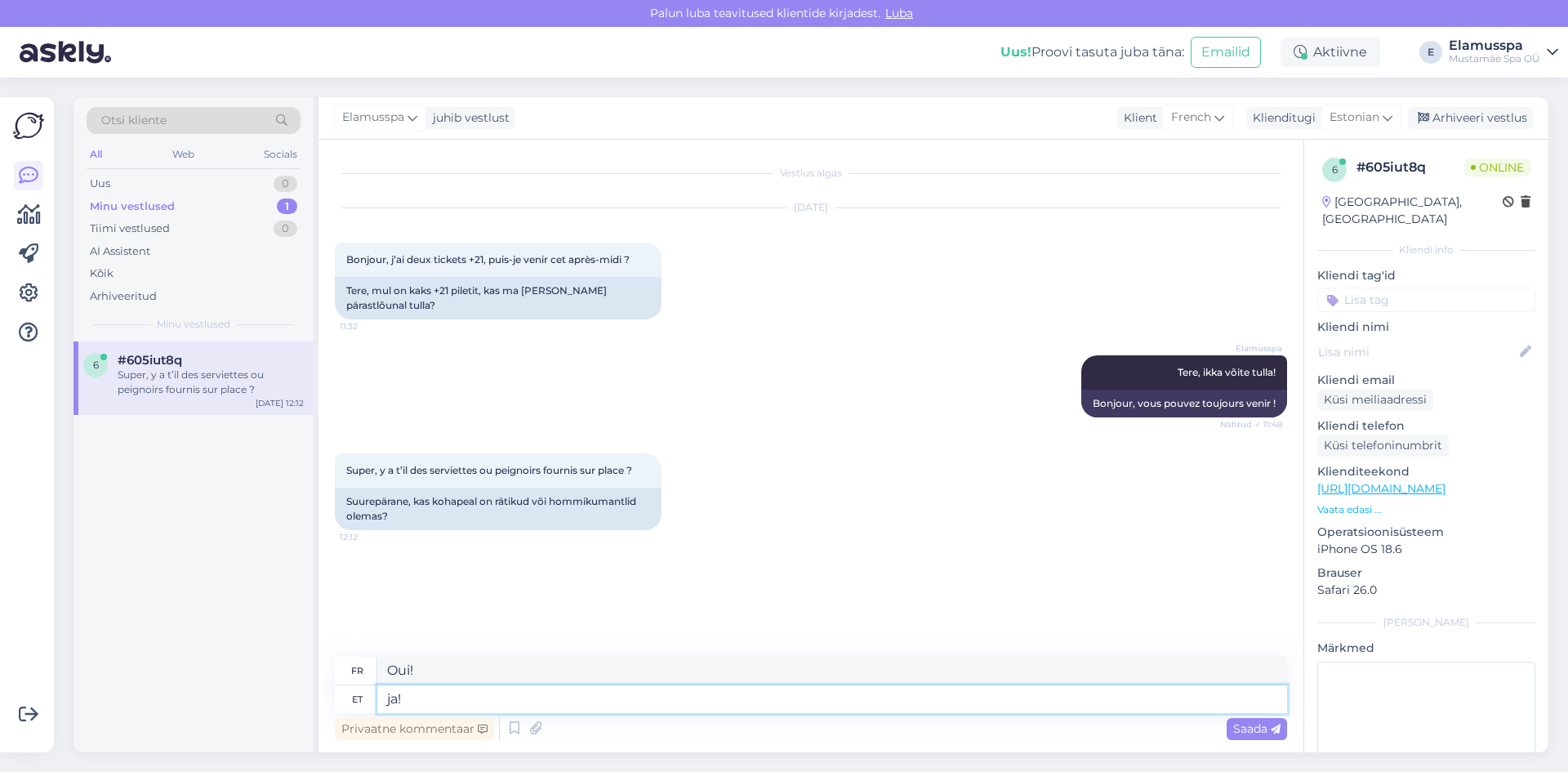
type textarea "ja! Ö"
type textarea "oui! Ö"
type textarea "ja!"
type textarea "Oui!"
type textarea "ja!"
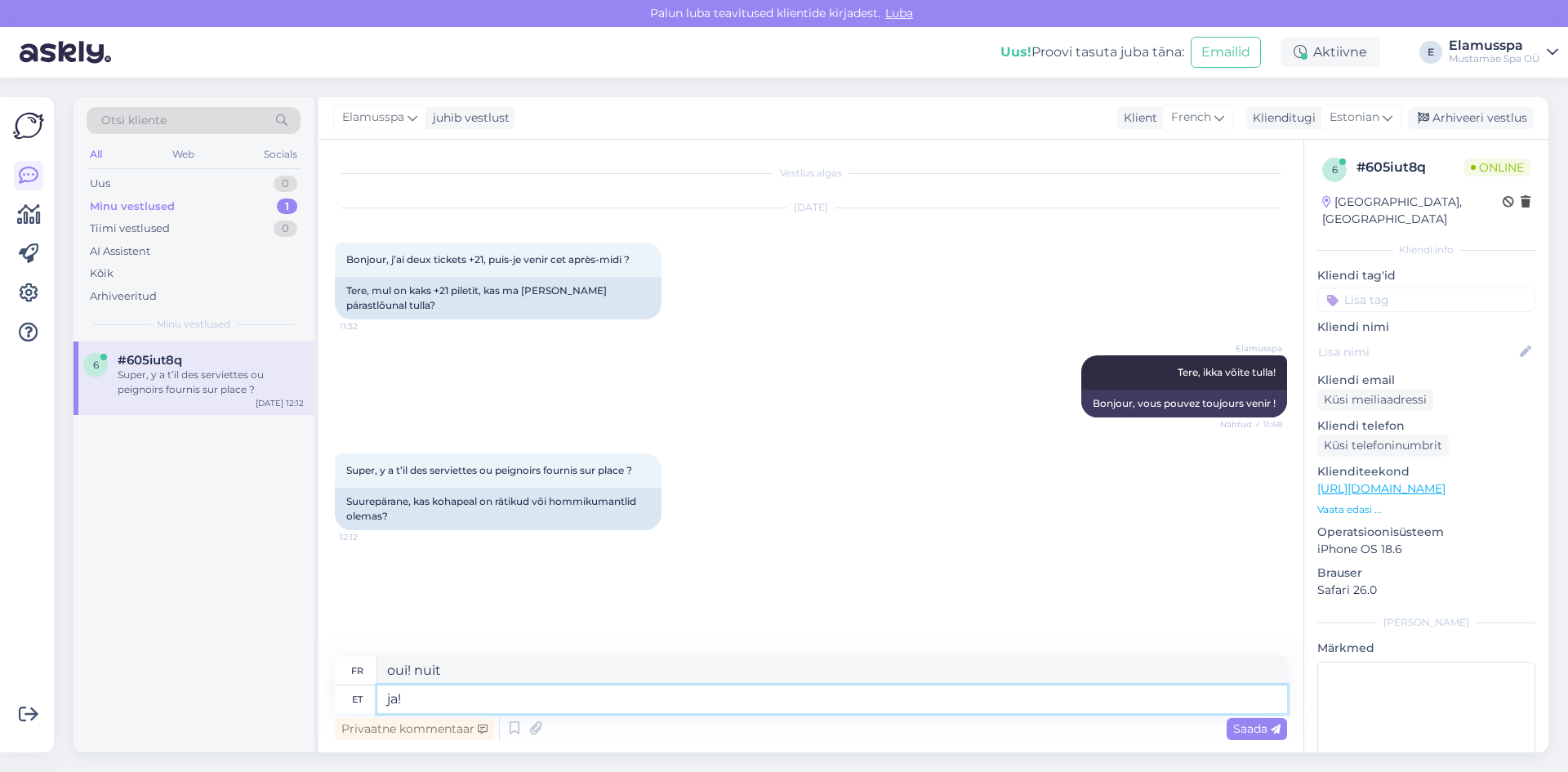
type textarea "Oui!"
type textarea "ja!"
type textarea "Oui!"
type textarea "ja! :("
type textarea "Oui! :"
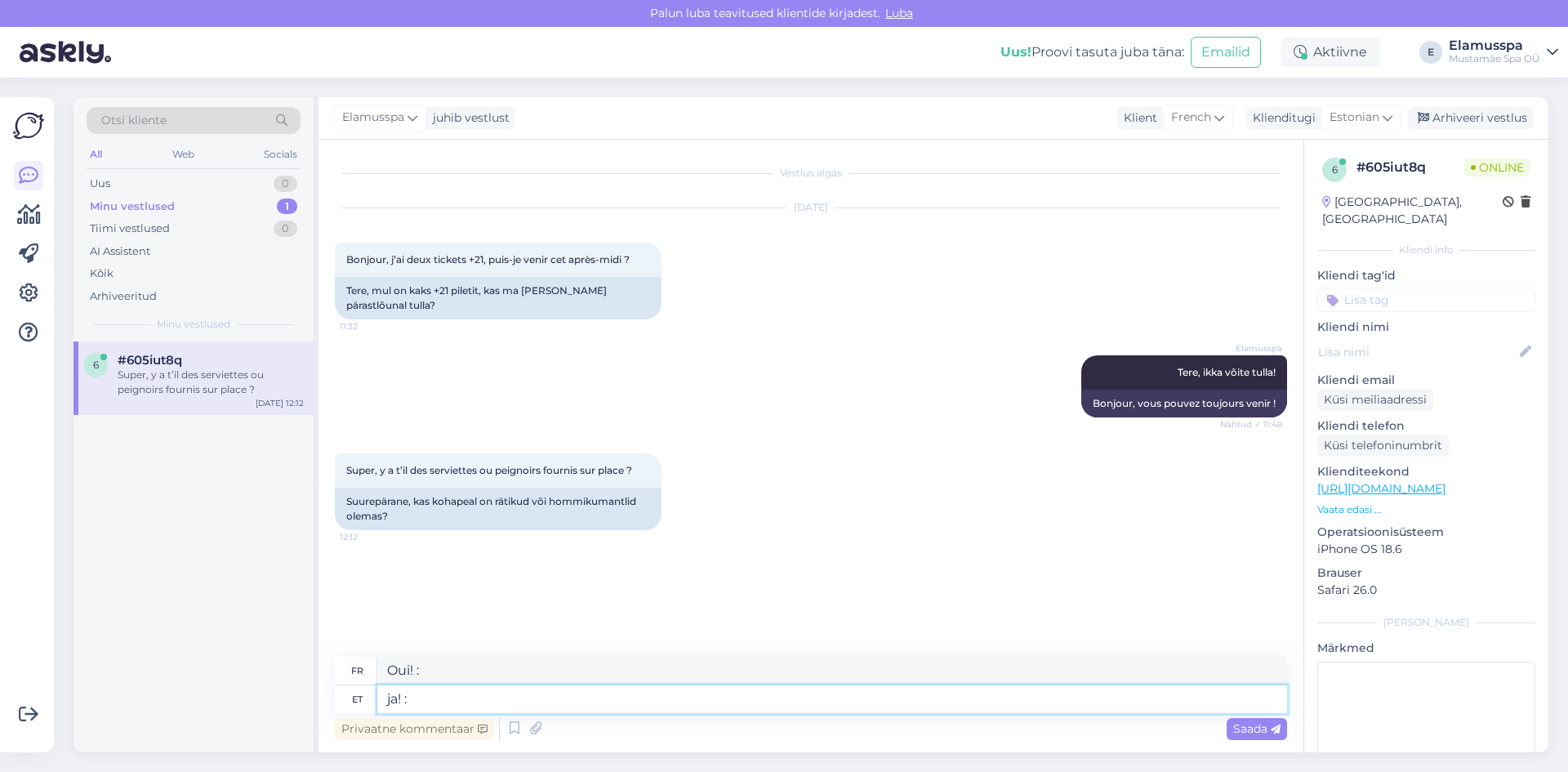
type textarea "ja! :)"
type textarea "Oui! :)"
type textarea "ja! :)"
click at [916, 593] on div "Vestlus algas [DATE] Bonjour, j’ai deux tickets +21, puis-je venir cet après-mi…" at bounding box center [818, 399] width 967 height 486
click at [1251, 724] on span "Saada" at bounding box center [1257, 728] width 48 height 15
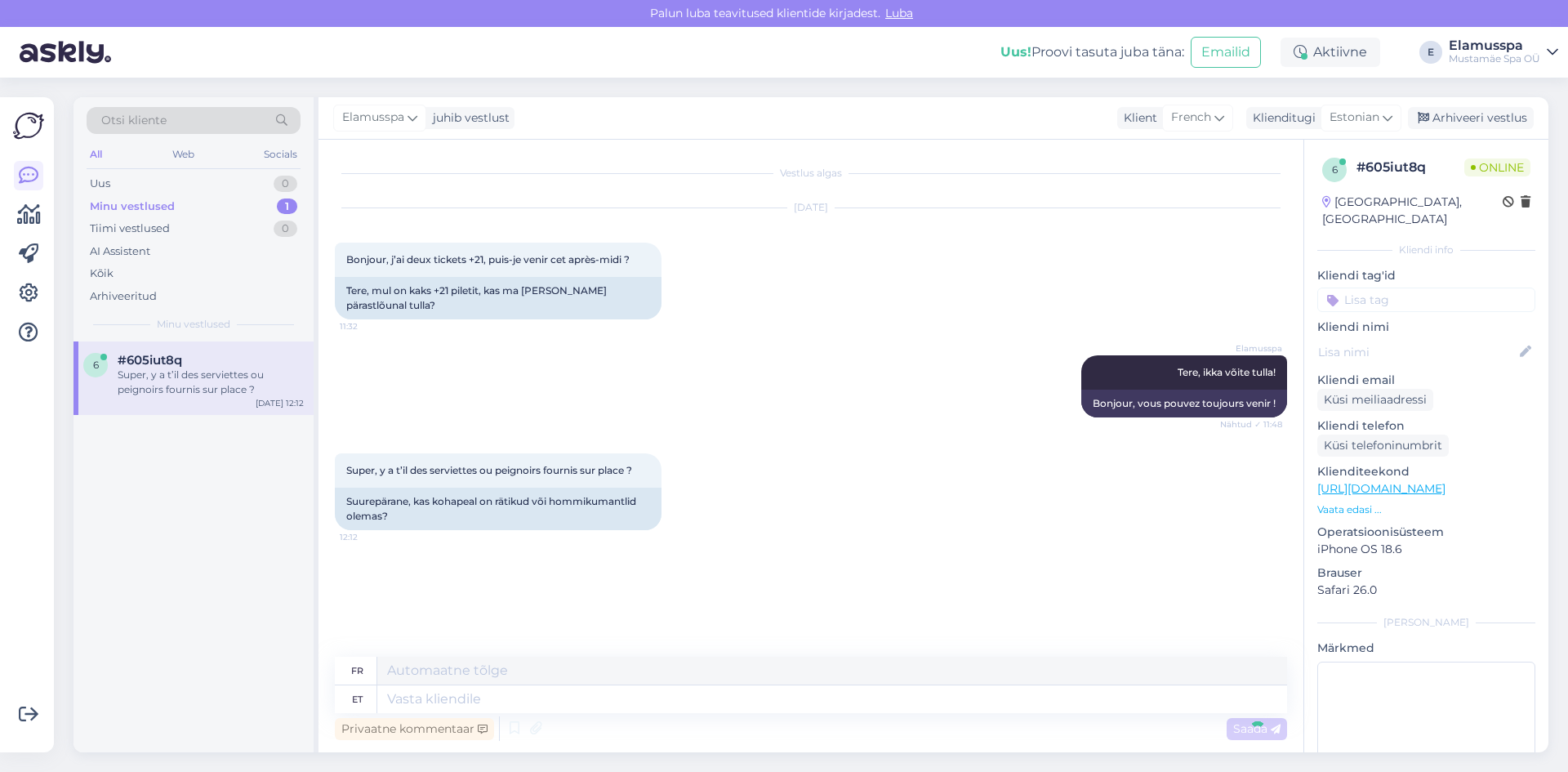
scroll to position [4, 0]
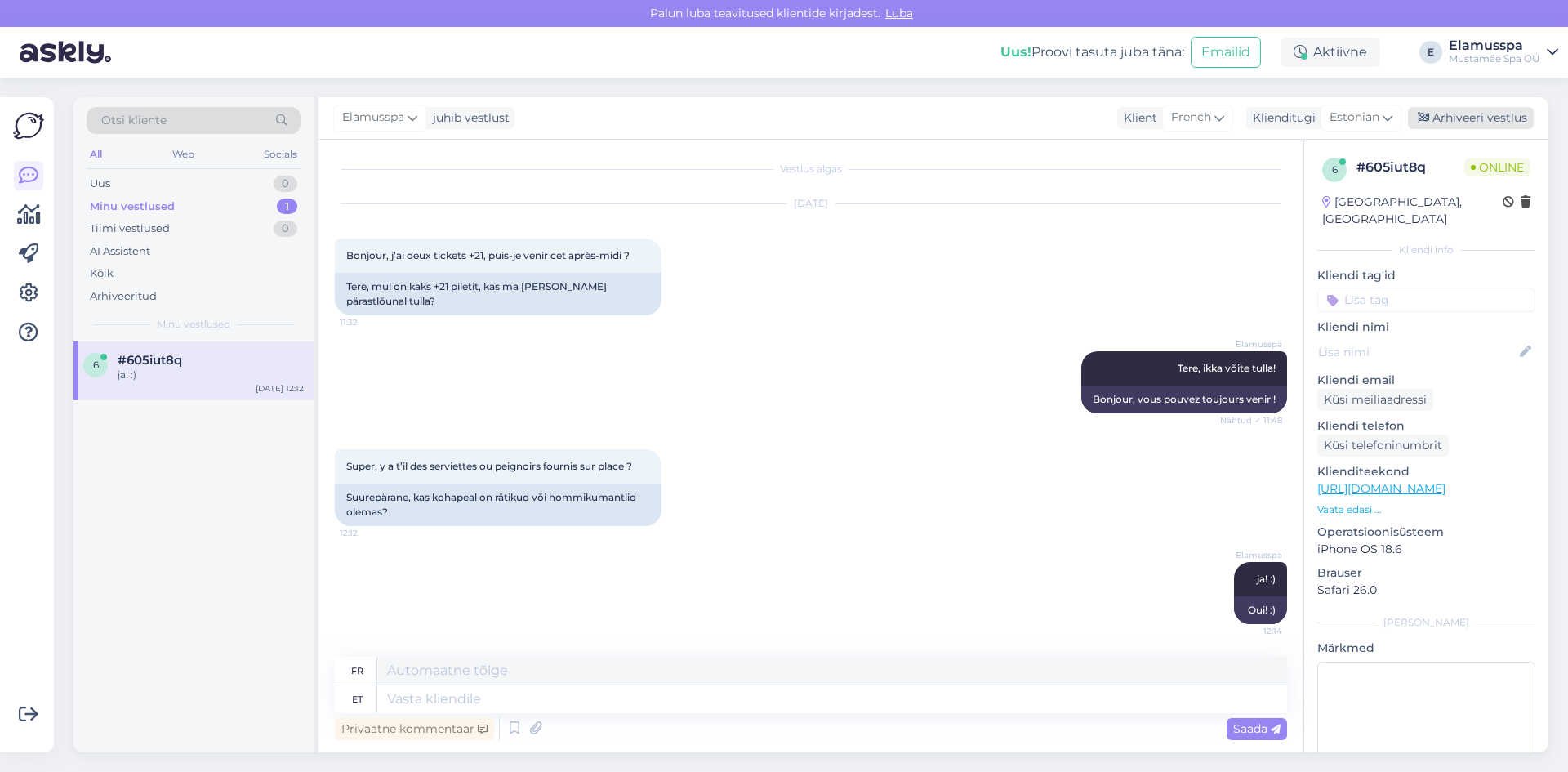
click at [1495, 115] on div "Arhiveeri vestlus" at bounding box center [1470, 118] width 126 height 22
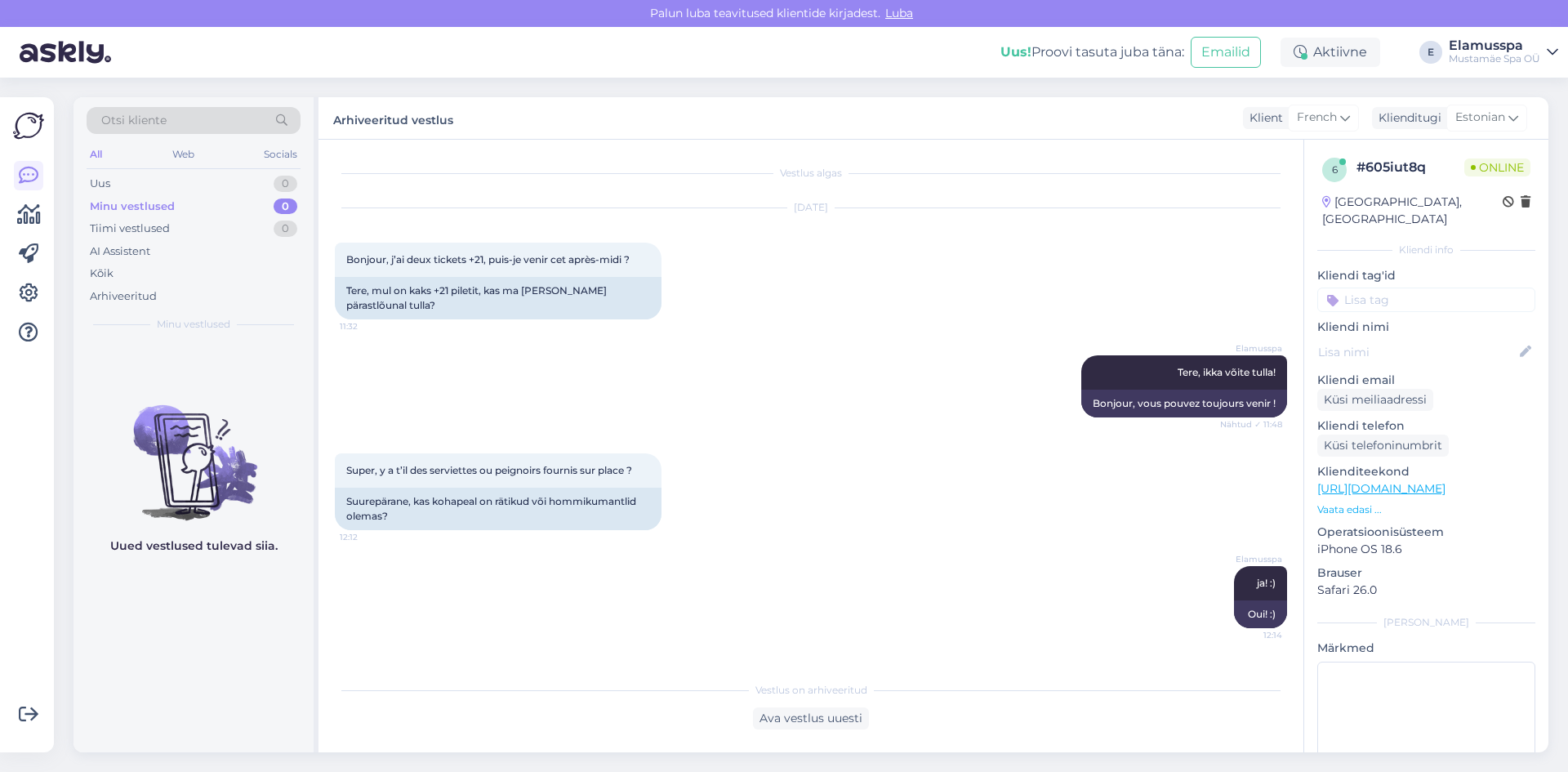
click at [763, 436] on div "Super, y a t’il des serviettes ou peignoirs fournis sur place ? 12:12 Suurepära…" at bounding box center [811, 491] width 952 height 113
click at [276, 187] on div "0" at bounding box center [286, 183] width 24 height 16
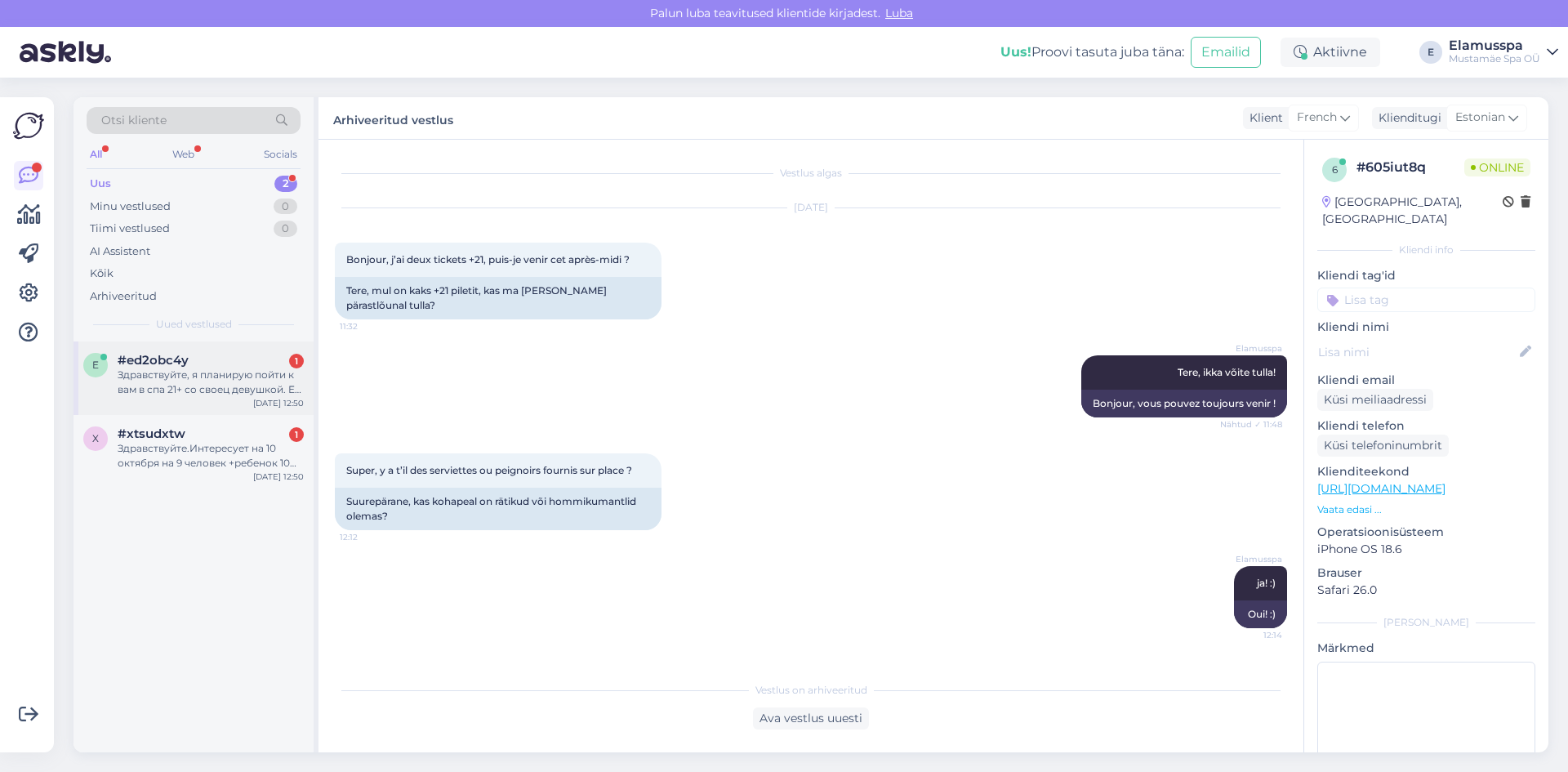
click at [224, 393] on div "Здравствуйте, я планирую пойти к вам в спа 21+ со своец девушкой. Ей уже есть 2…" at bounding box center [210, 383] width 186 height 30
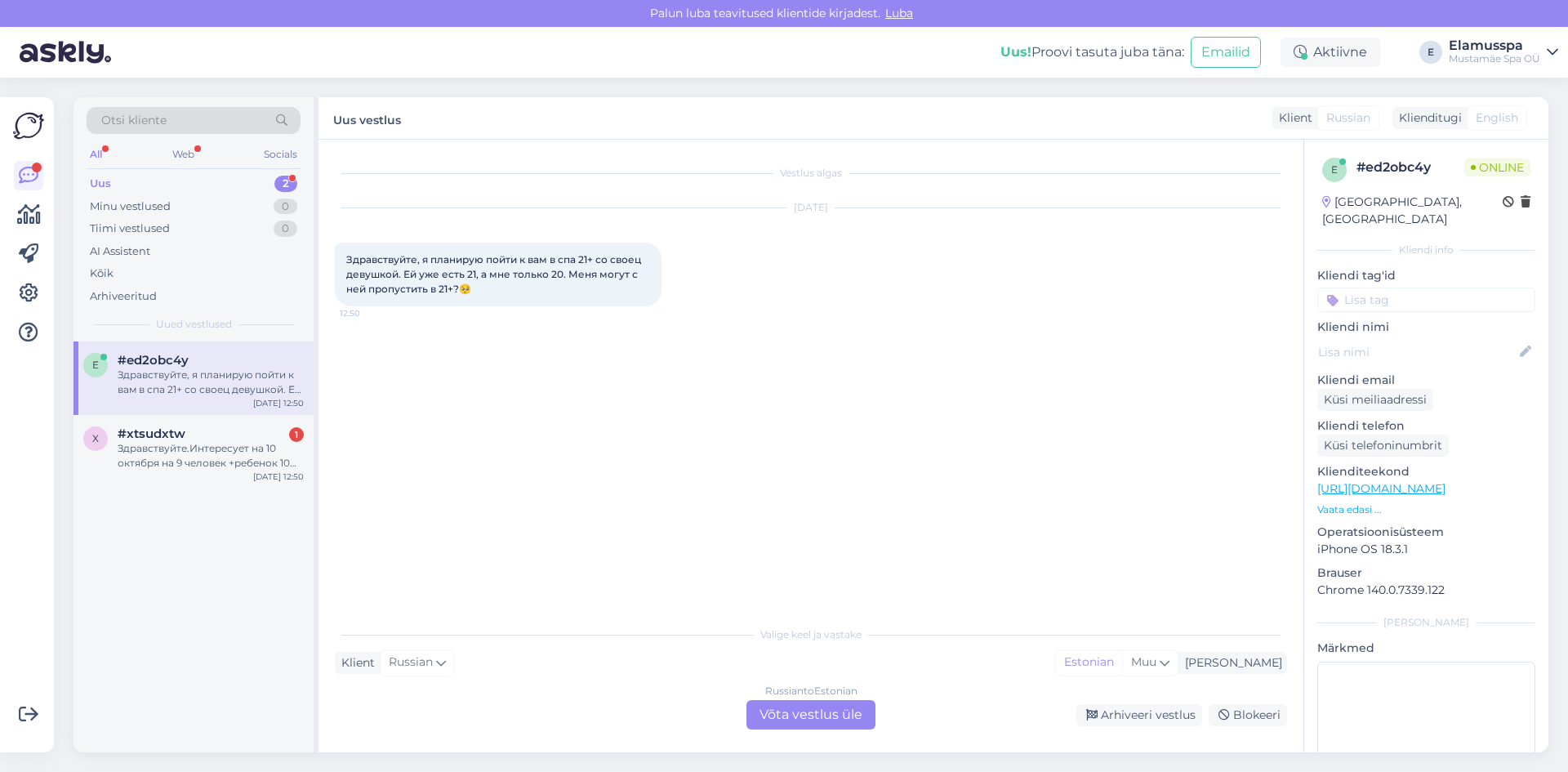
click at [845, 705] on div "Russian to Estonian Võta vestlus üle" at bounding box center [811, 714] width 130 height 30
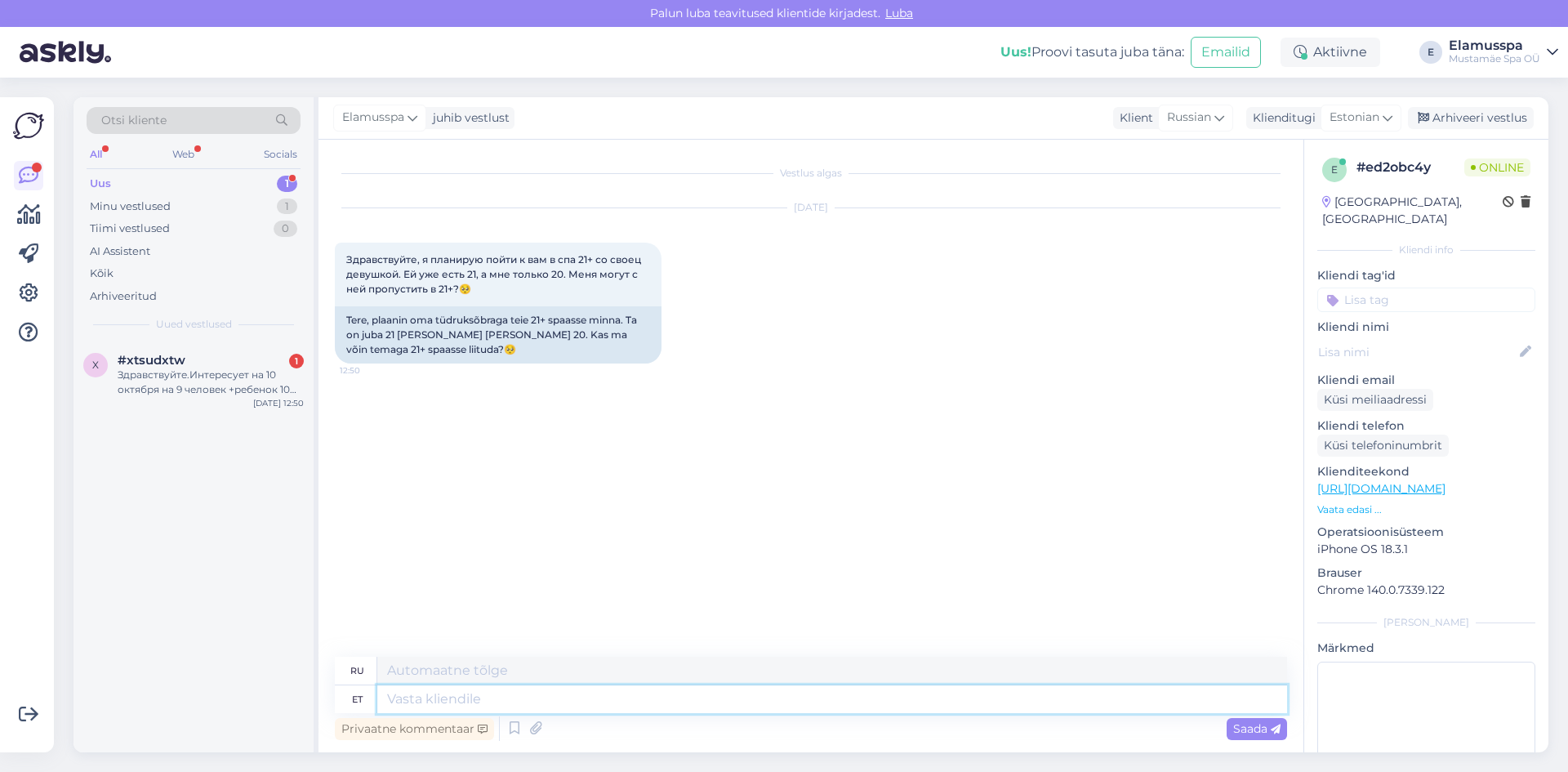
click at [485, 701] on textarea at bounding box center [832, 699] width 910 height 28
type textarea "Te"
type textarea "Т"
type textarea "Tere"
type textarea "Привет"
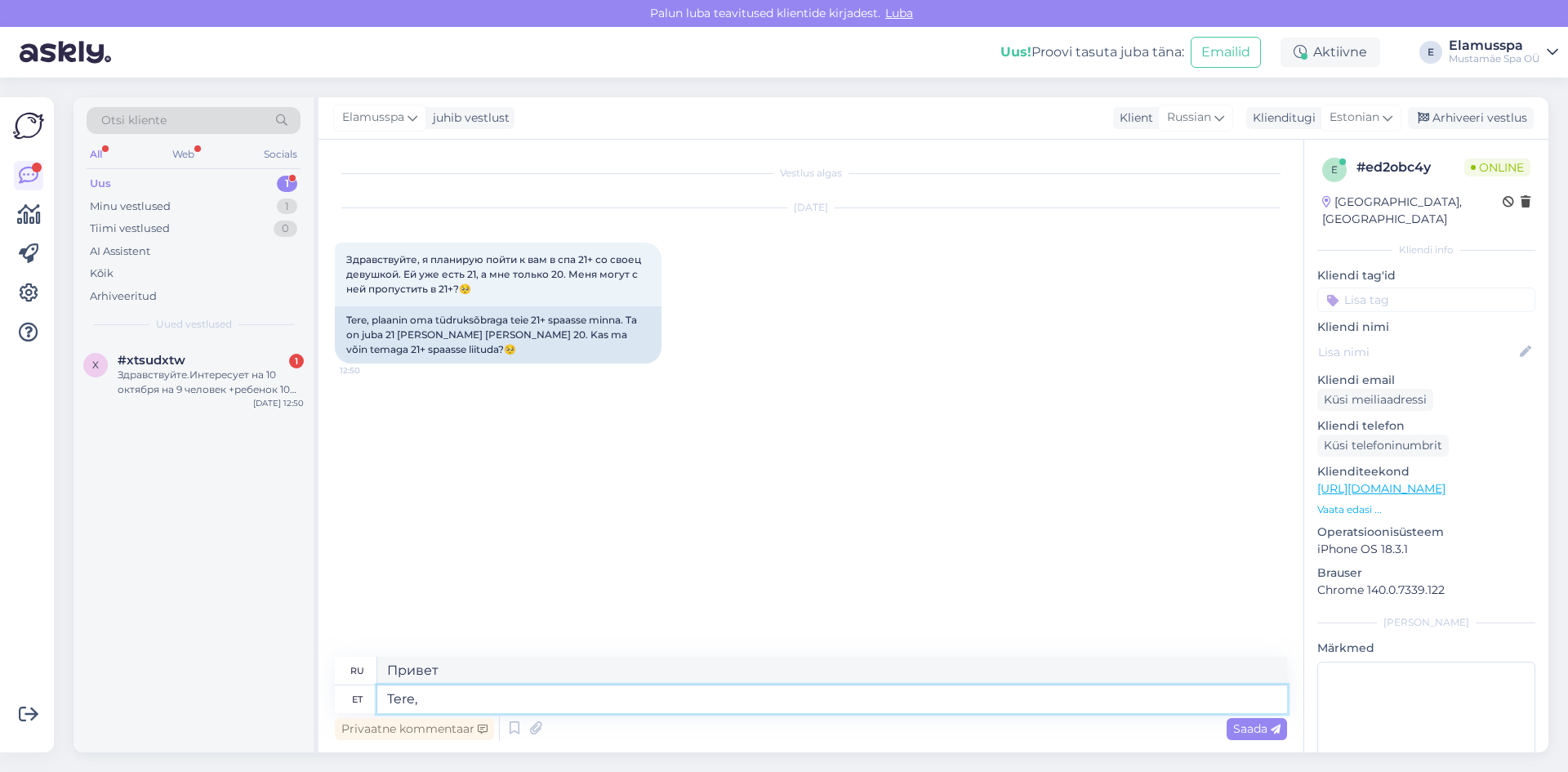
type textarea "Tere,"
type textarea "Привет,"
type textarea "Tere, Sp"
type textarea "Здравствуйте, С."
type textarea "Tere, Spa21"
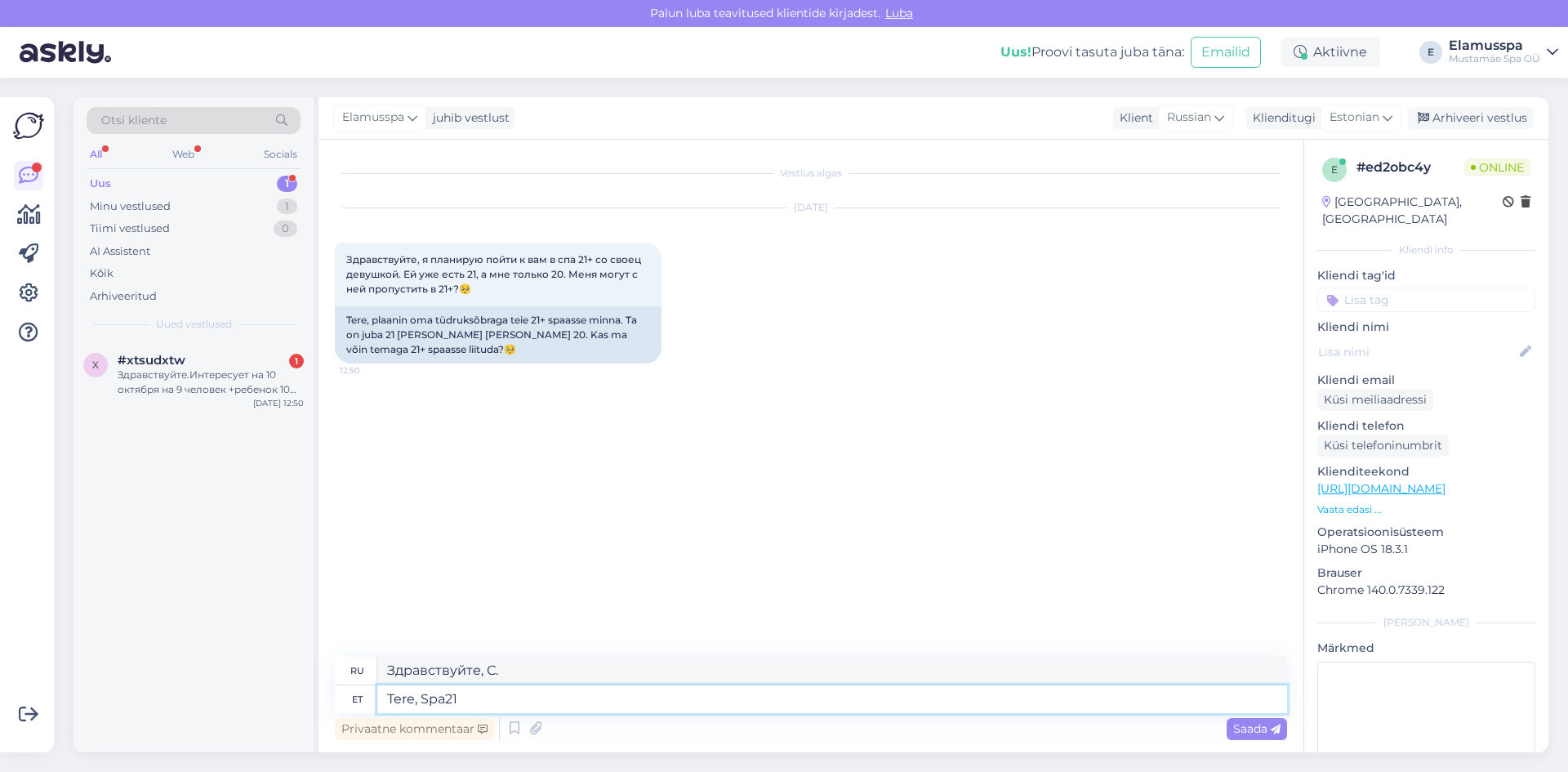
type textarea "Привет, Spa21"
type textarea "Tere, Spa21"
type textarea "Привет, Spa21="
type textarea "Tere, Spa21"
type textarea "Привет, Spa21"
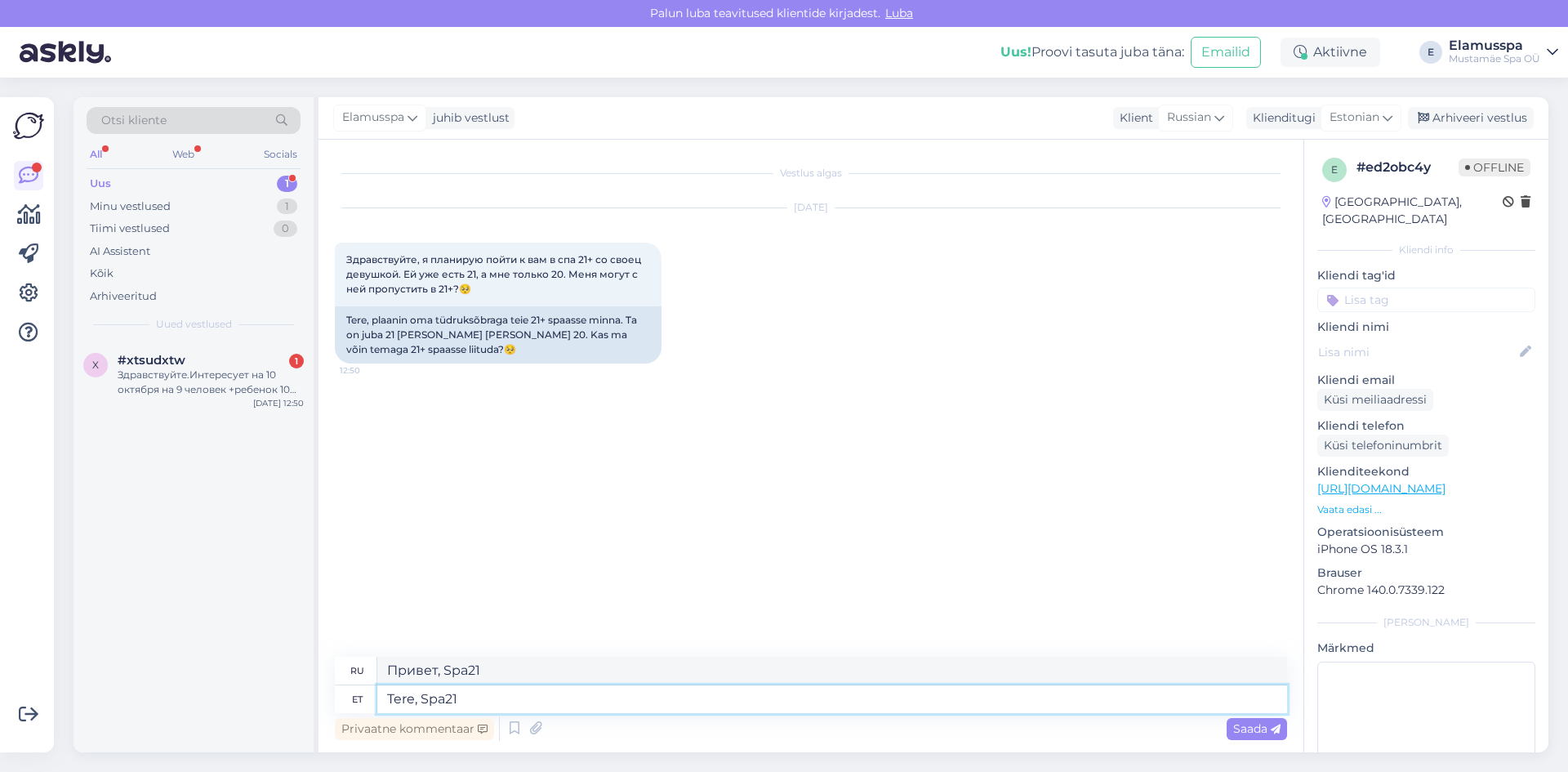
type textarea "Tere, Spa21+"
type textarea "Привет, Spa21+"
type textarea "Tere, Spa21+ on"
type textarea "Здравствуйте, Spa21+ — это"
type textarea "Tere, Spa21+ on meil"
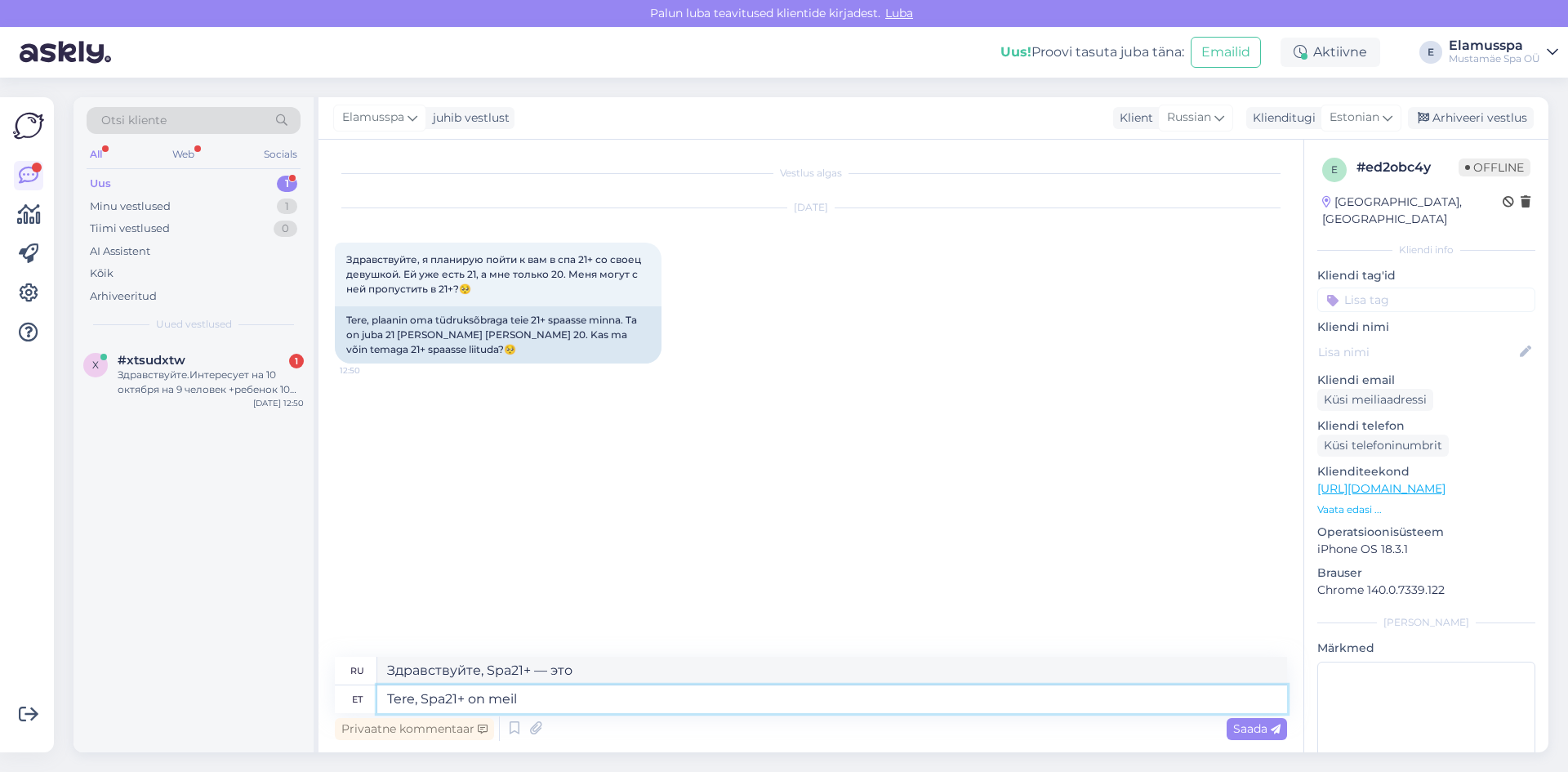
type textarea "Здравствуйте, у нас есть Spa21+"
type textarea "Tere, Spa21+ on meil tegelikult"
type textarea "Привет, у нас на самом деле есть Spa21+"
type textarea "Tere, Spa21+ on meil tegelikult 18"
type textarea "Привет, Spa21+ на самом деле нам 18."
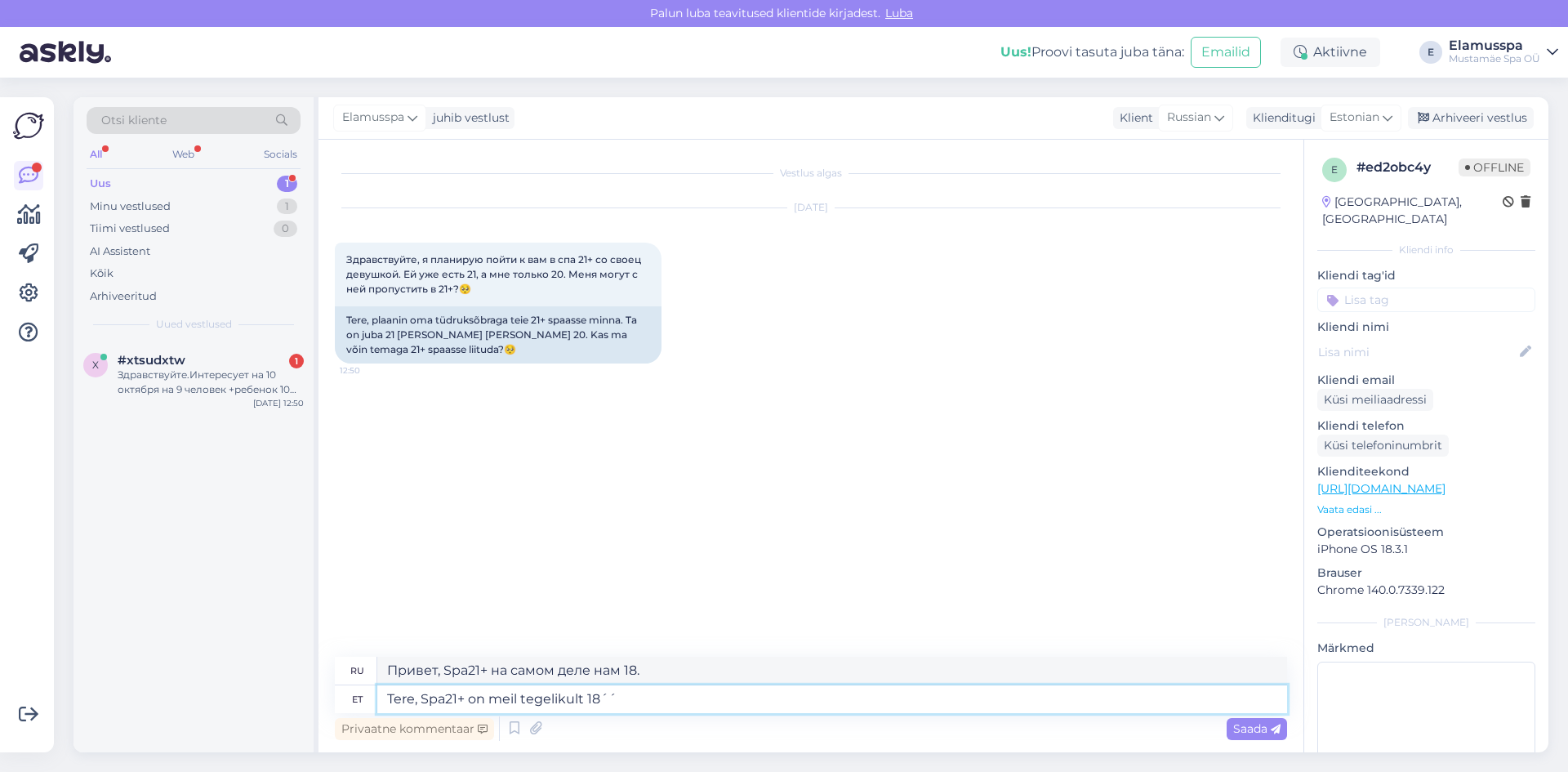
type textarea "Tere, Spa21+ on meil tegelikult 18´"
type textarea "Здравствуйте, у нас на самом деле есть Spa21+ размером 18´´"
type textarea "Tere, Spa21+ on meil tegelikult 18"
type textarea "Привет, Spa21+ на самом деле нам 18."
type textarea "Tere, Spa21+ on meil tegelikult 18``"
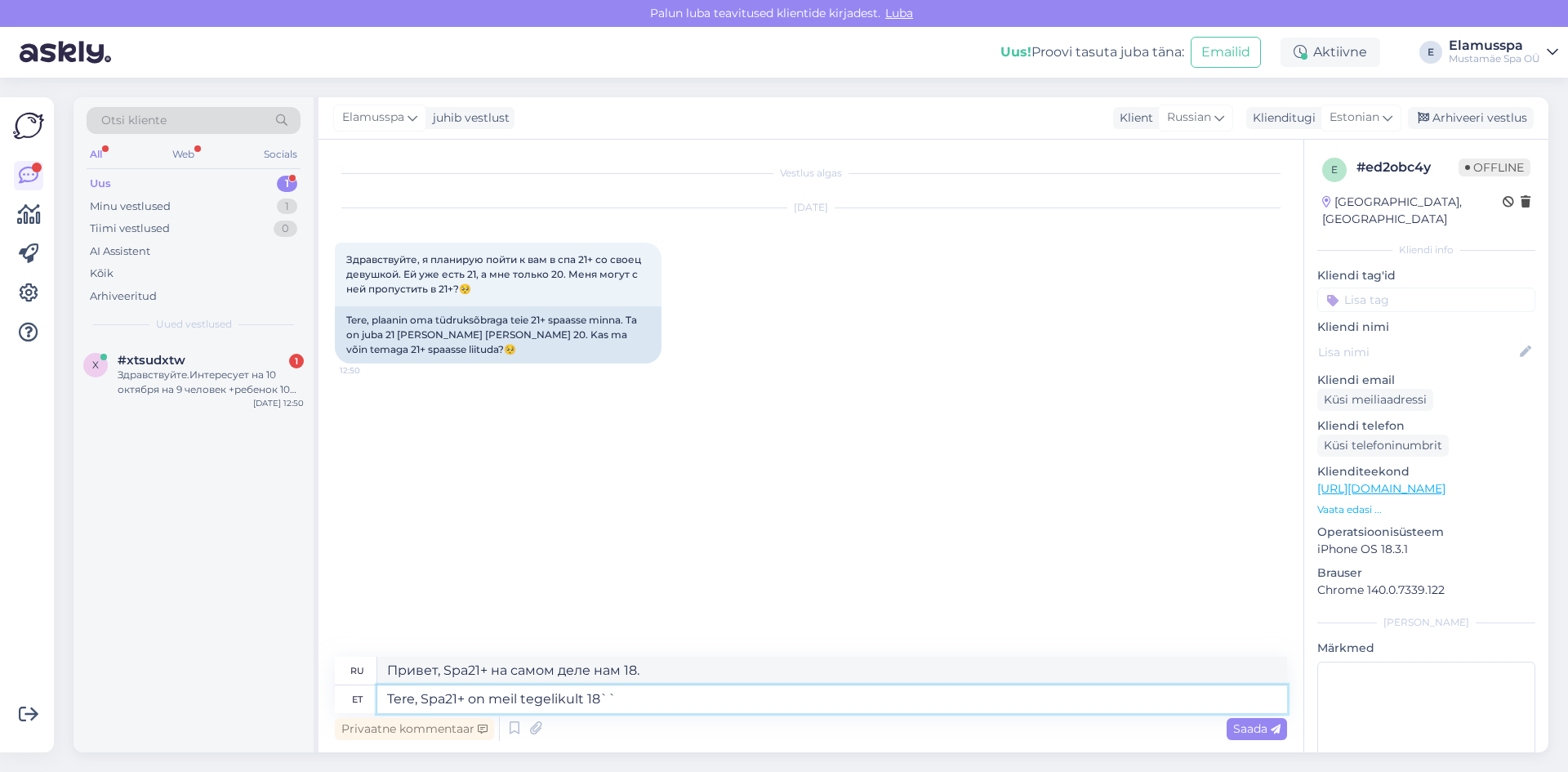
type textarea "Здравствуйте, Spa21+ у нас на самом деле 18``"
type textarea "Tere, Spa21+ on meil tegelikult 18"
type textarea "Привет, Spa21+ на самом деле нам 18."
type textarea "Tere, Spa21+ on meil tegelikult 18+"
type textarea "Здравствуйте, Spa21+ на самом деле для нас 18+"
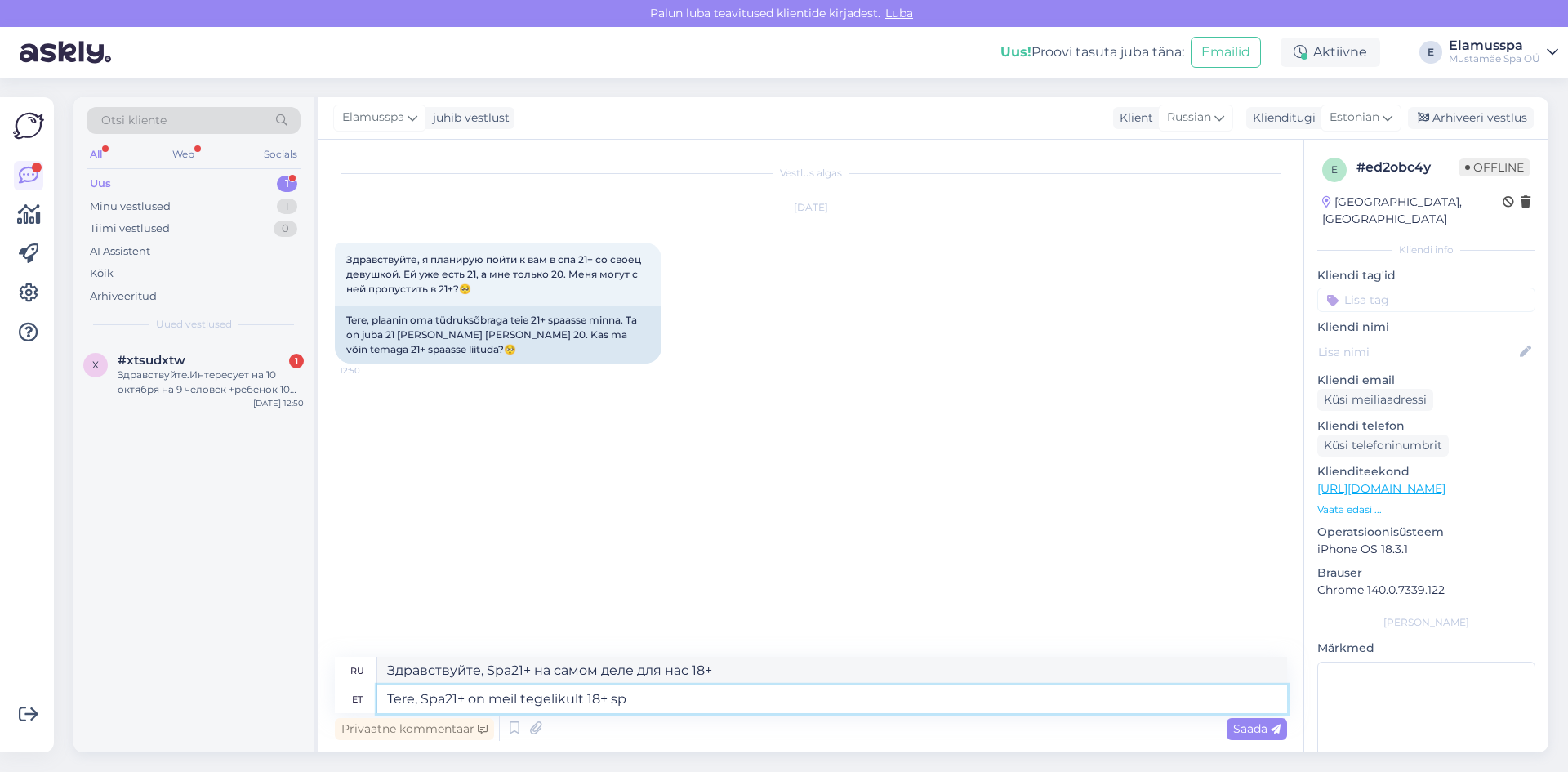
type textarea "Tere, Spa21+ on meil tegelikult 18+ spa"
type textarea "Привет, Spa21+ — это на самом деле спа для людей старше 18 лет."
type textarea "Tere, Spa21+ on meil tegelikult 18+ spa"
type textarea "Здравствуйте, Spa21+ на самом деле — спа-салон для лиц 18+."
type textarea "Tere, Spa21+ on meil tegelikult 18+ spa. Ikka"
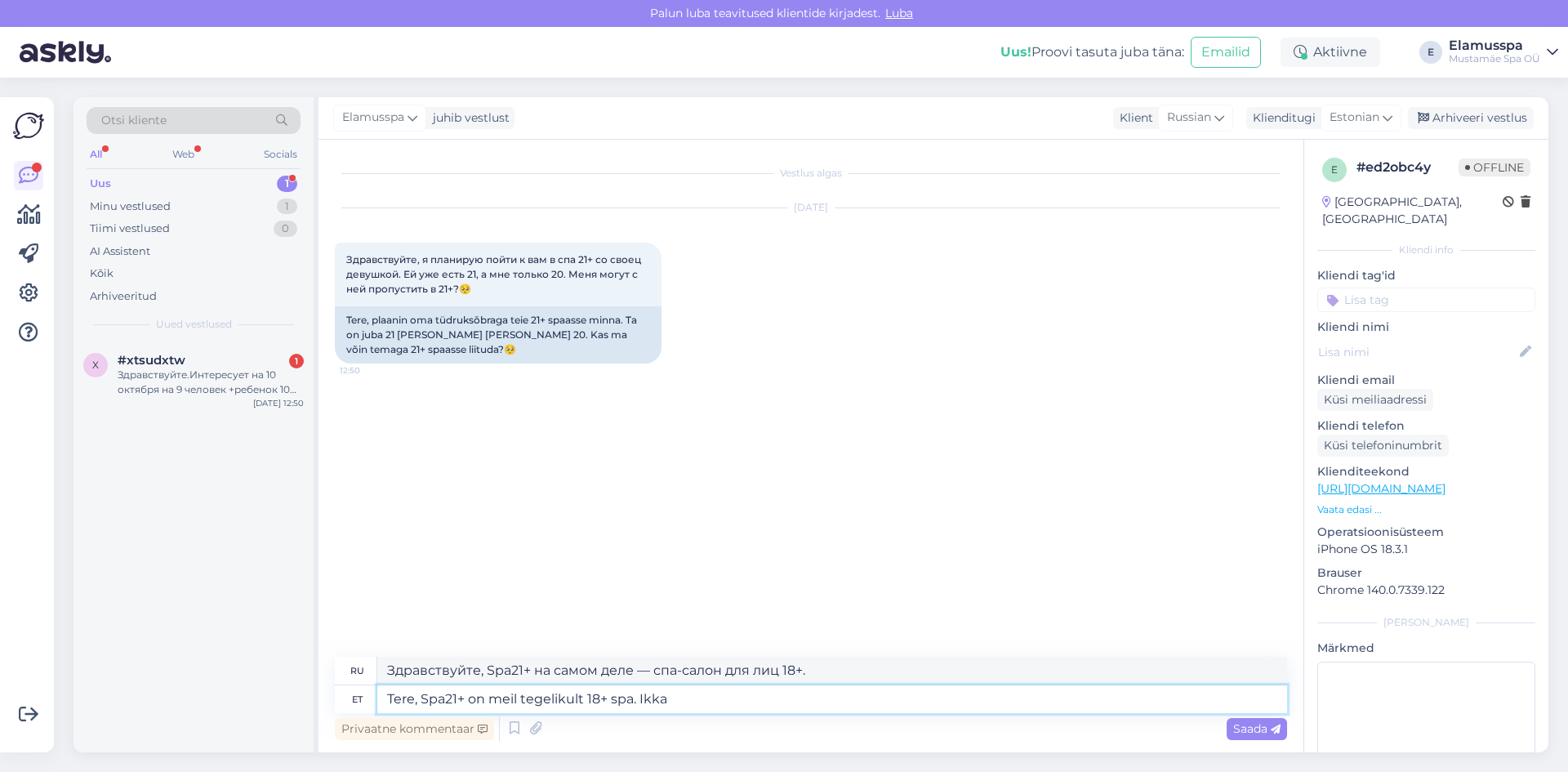
type textarea "Привет, Spa21+ — это спа-салон для лиц старше 18 лет. Всё равно"
type textarea "Tere, Spa21+ on meil tegelikult 18+ spa. Ikka v"
type textarea "Привет, Spa21+ на самом деле — спа для лиц старше 18 лет. Всё равно..."
type textarea "Tere, Spa21+ on meil tegelikult 18+ spa. Ikka või"
type textarea "Привет, Spa21+ на самом деле — спа-центр для лиц старше 18 лет. И всё же..."
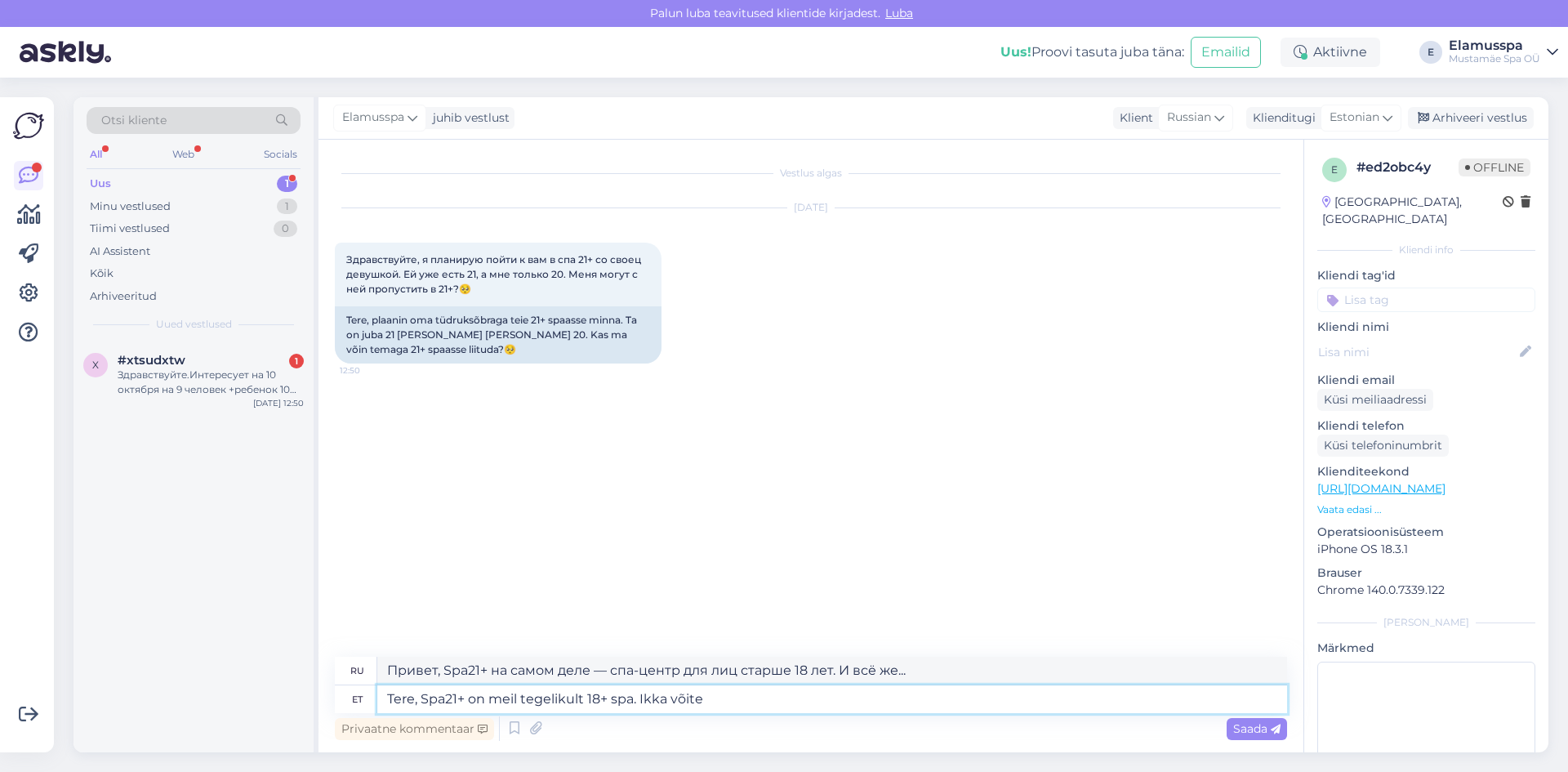
type textarea "Tere, Spa21+ on meil tegelikult 18+ spa. Ikka võite"
type textarea "Привет, Spa21+ — это спа-салон для лиц старше 18 лет. Вы всё равно можете"
type textarea "Tere, Spa21+ on meil tegelikult 18+ spa. Ikka võite liituda"
type textarea "Привет, Spa21+ — это спа-салон для лиц старше 18 лет. Вы всё ещё можете присоед…"
type textarea "Tere, Spa21+ on meil tegelikult 18+ spa. Ikka võite liituda."
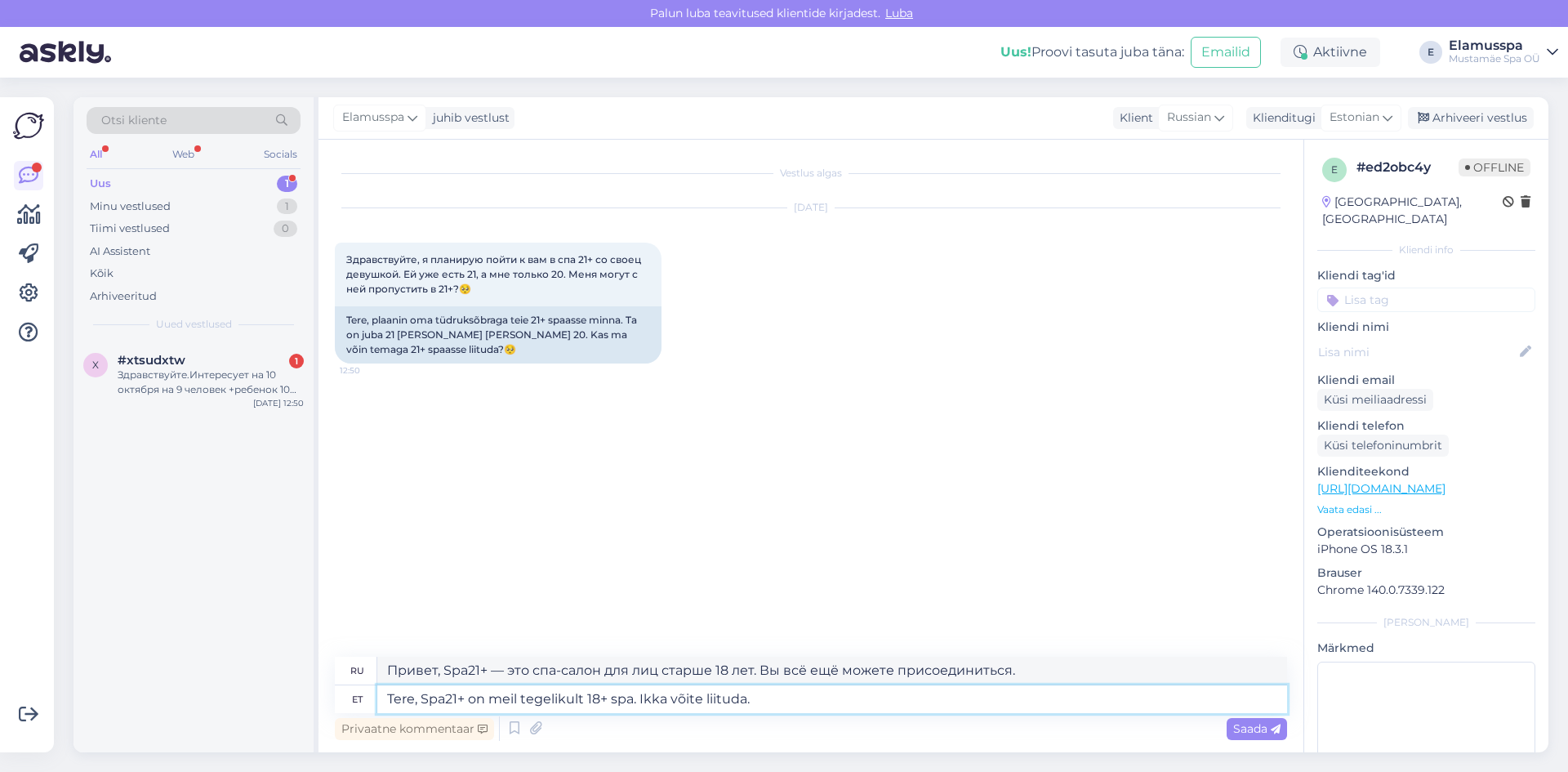
type textarea "Привет, Spa21+ — это спа-салон для лиц старше 18 лет. Ты всё ещё можешь присоед…"
type textarea "Tere, Spa21+ on meil tegelikult 18+ spa. Ikka võite liituda."
click at [1273, 736] on div "Saada" at bounding box center [1256, 729] width 61 height 22
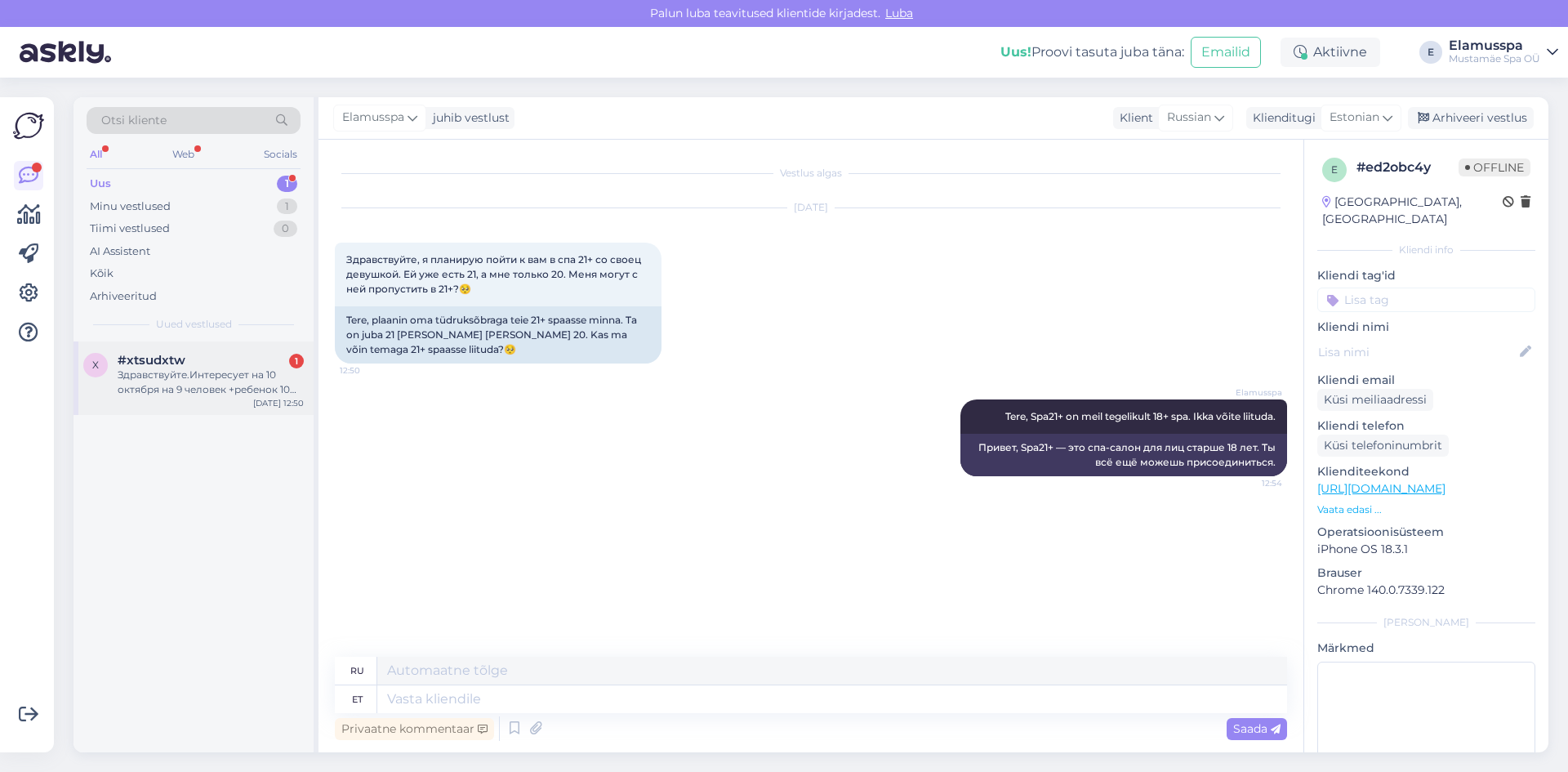
click at [153, 372] on div "Здравствуйте.Интересует на 10 октября на 9 человек +ребенок 10 месяцев.Спа,еда …" at bounding box center [210, 383] width 186 height 30
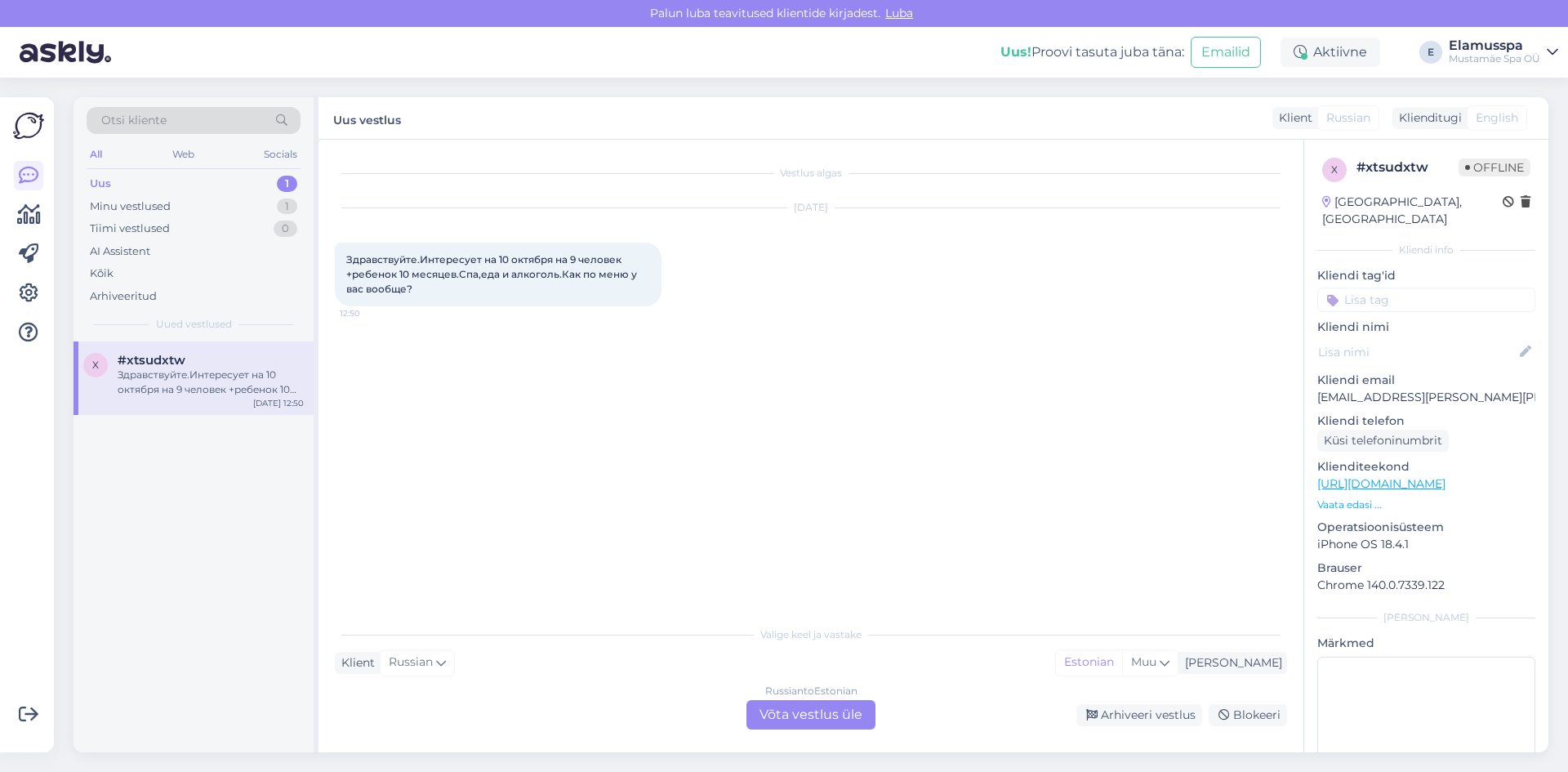
click at [780, 702] on div "Russian to Estonian Võta vestlus üle" at bounding box center [811, 714] width 130 height 30
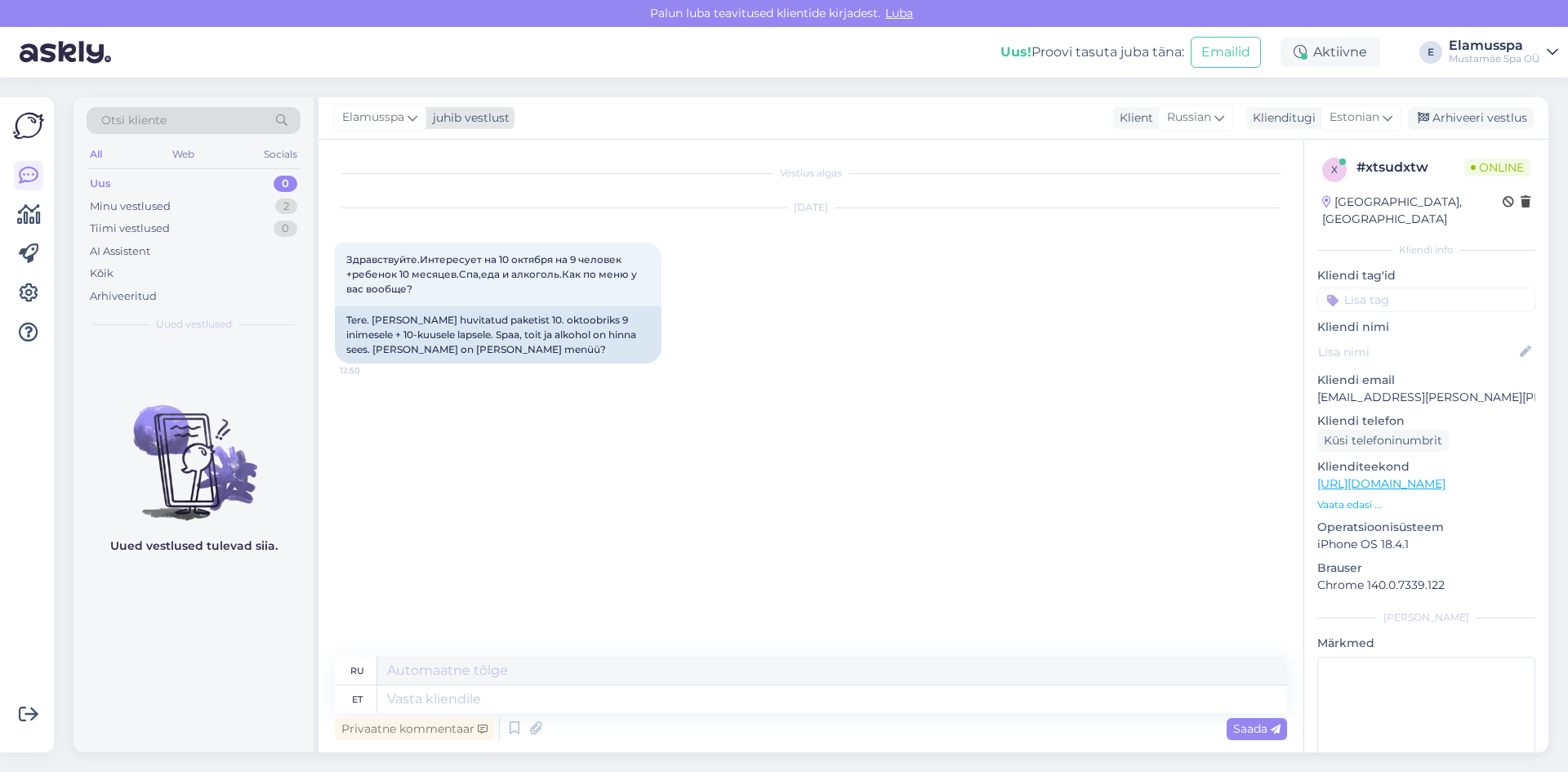
click at [393, 121] on span "Elamusspa" at bounding box center [373, 118] width 62 height 18
click at [411, 243] on div "[EMAIL_ADDRESS][DOMAIN_NAME]" at bounding box center [426, 248] width 135 height 15
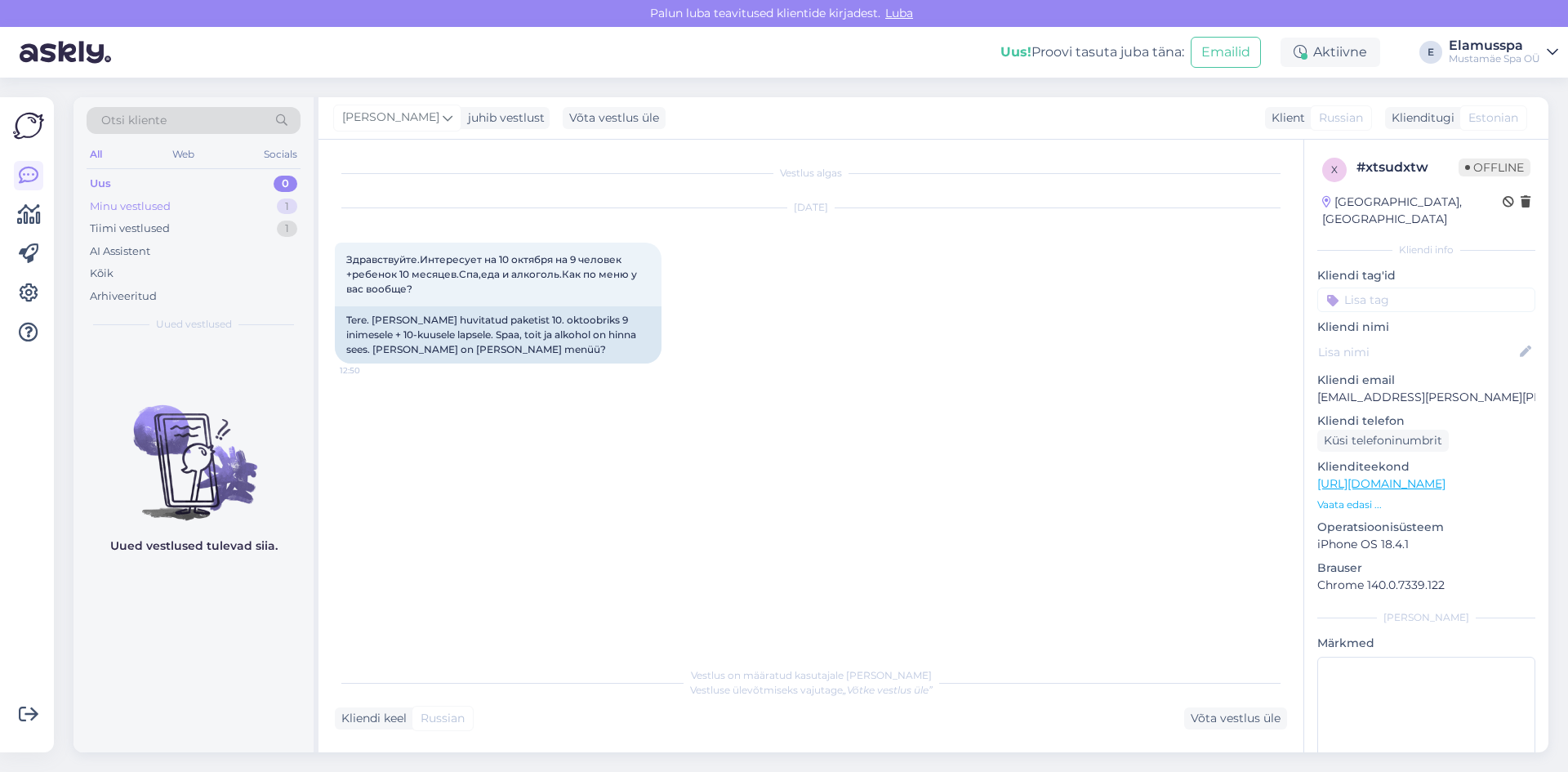
click at [176, 206] on div "Minu vestlused 1" at bounding box center [193, 206] width 214 height 23
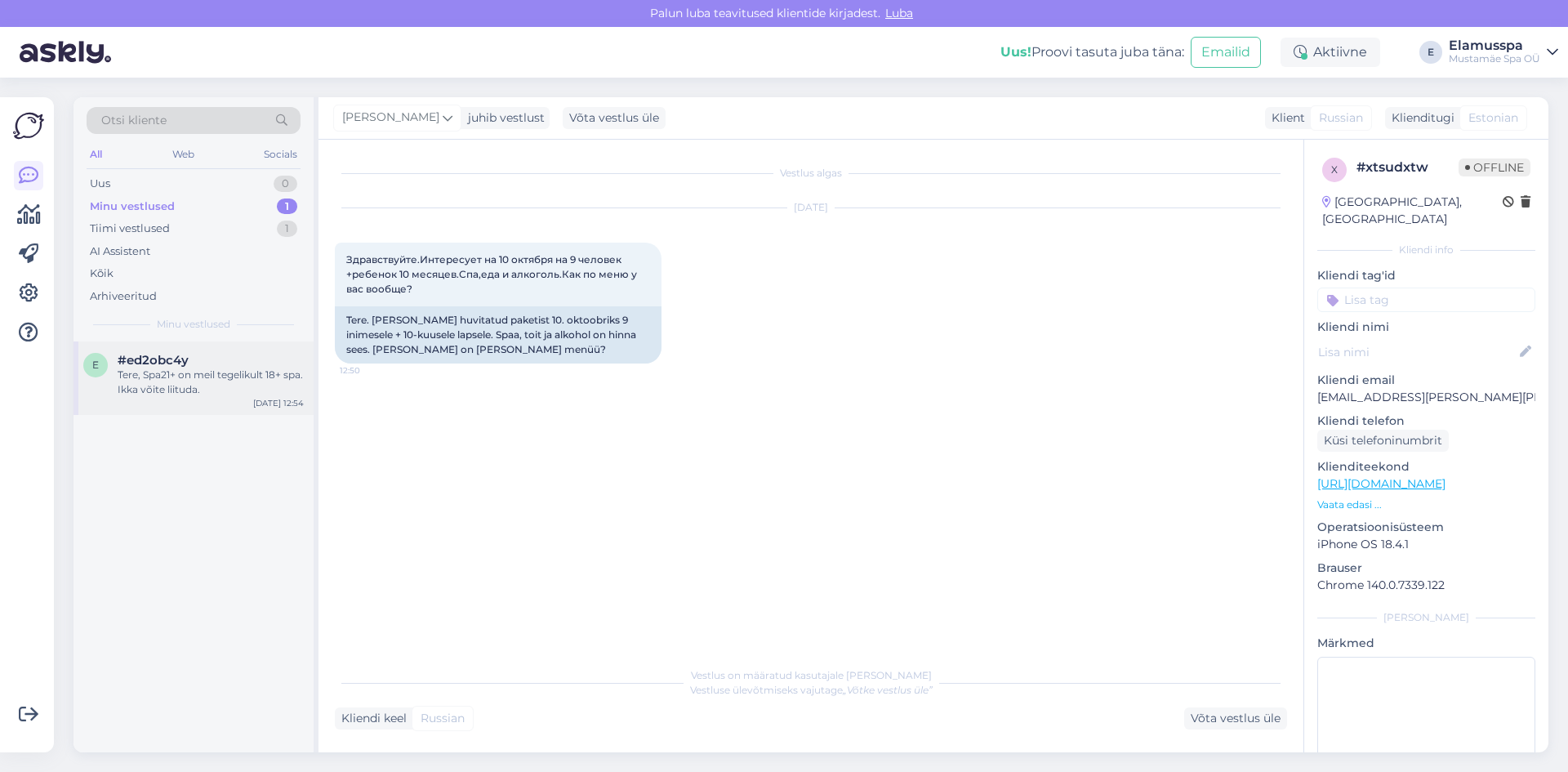
click at [188, 391] on div "Tere, Spa21+ on meil tegelikult 18+ spa. Ikka võite liituda." at bounding box center [210, 383] width 186 height 30
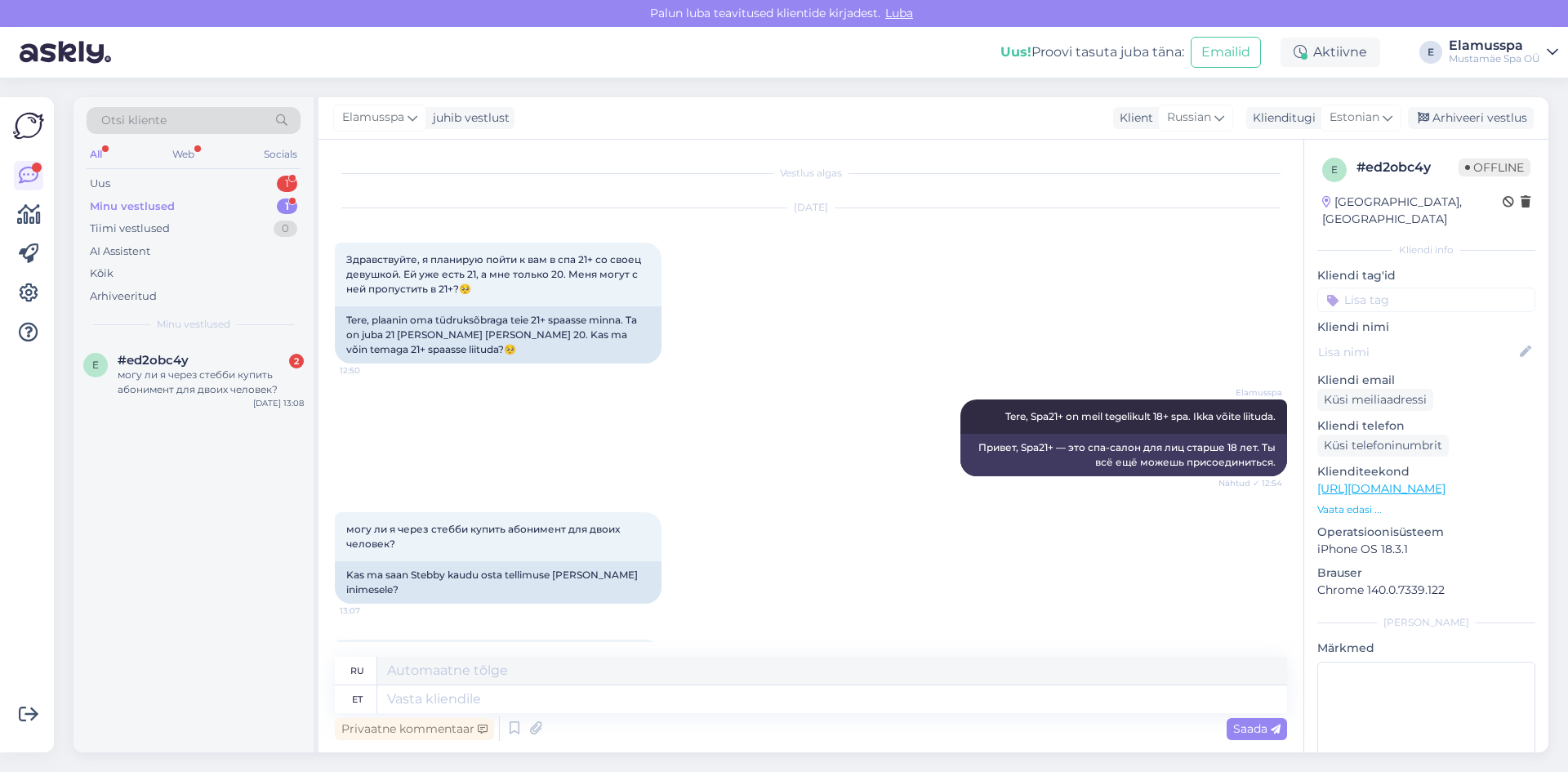
scroll to position [78, 0]
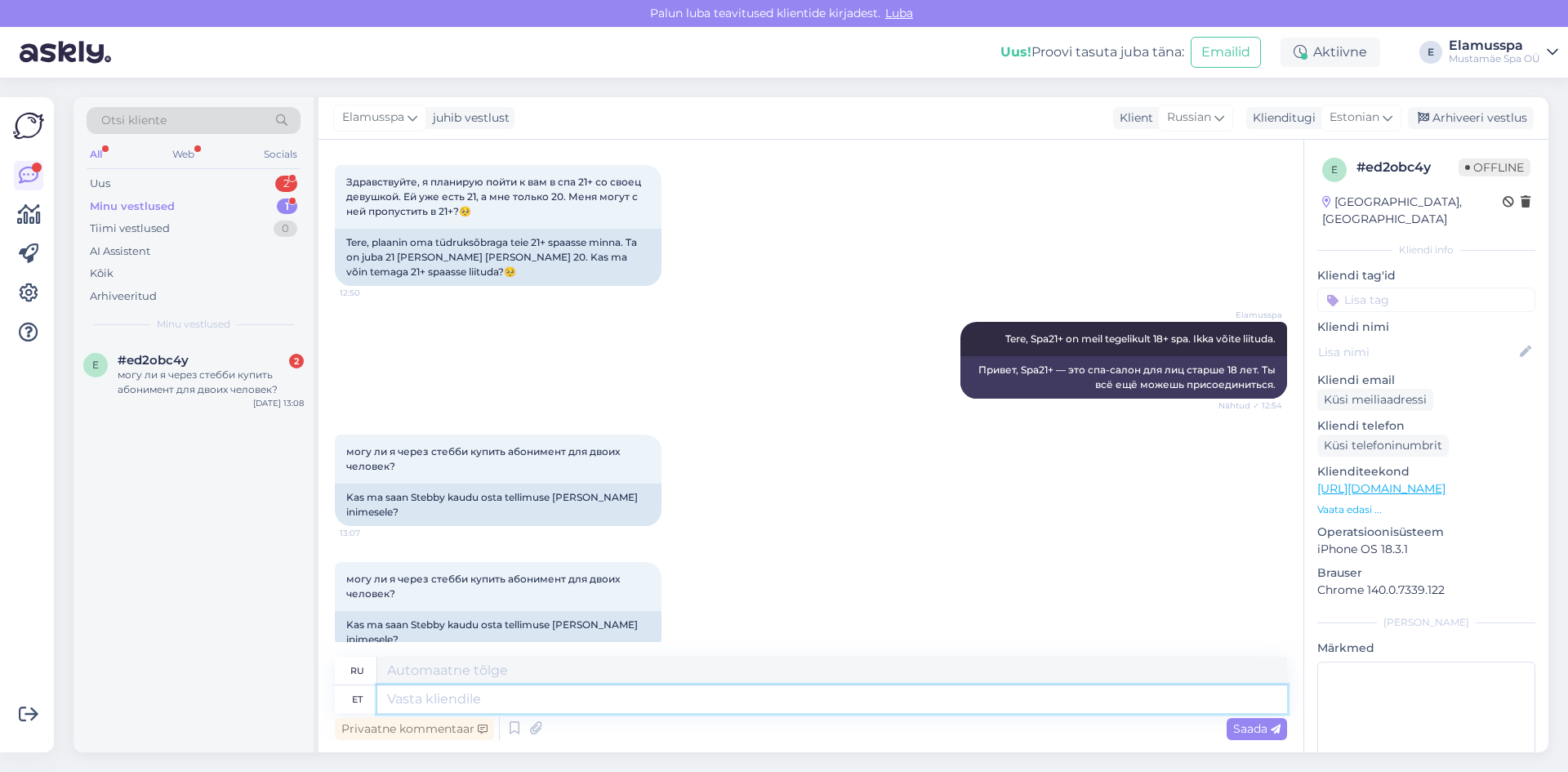
click at [539, 685] on textarea at bounding box center [832, 699] width 910 height 28
type textarea "З"
type textarea "Стебби т"
type textarea "Стебби"
type textarea "Стебби только длоя"
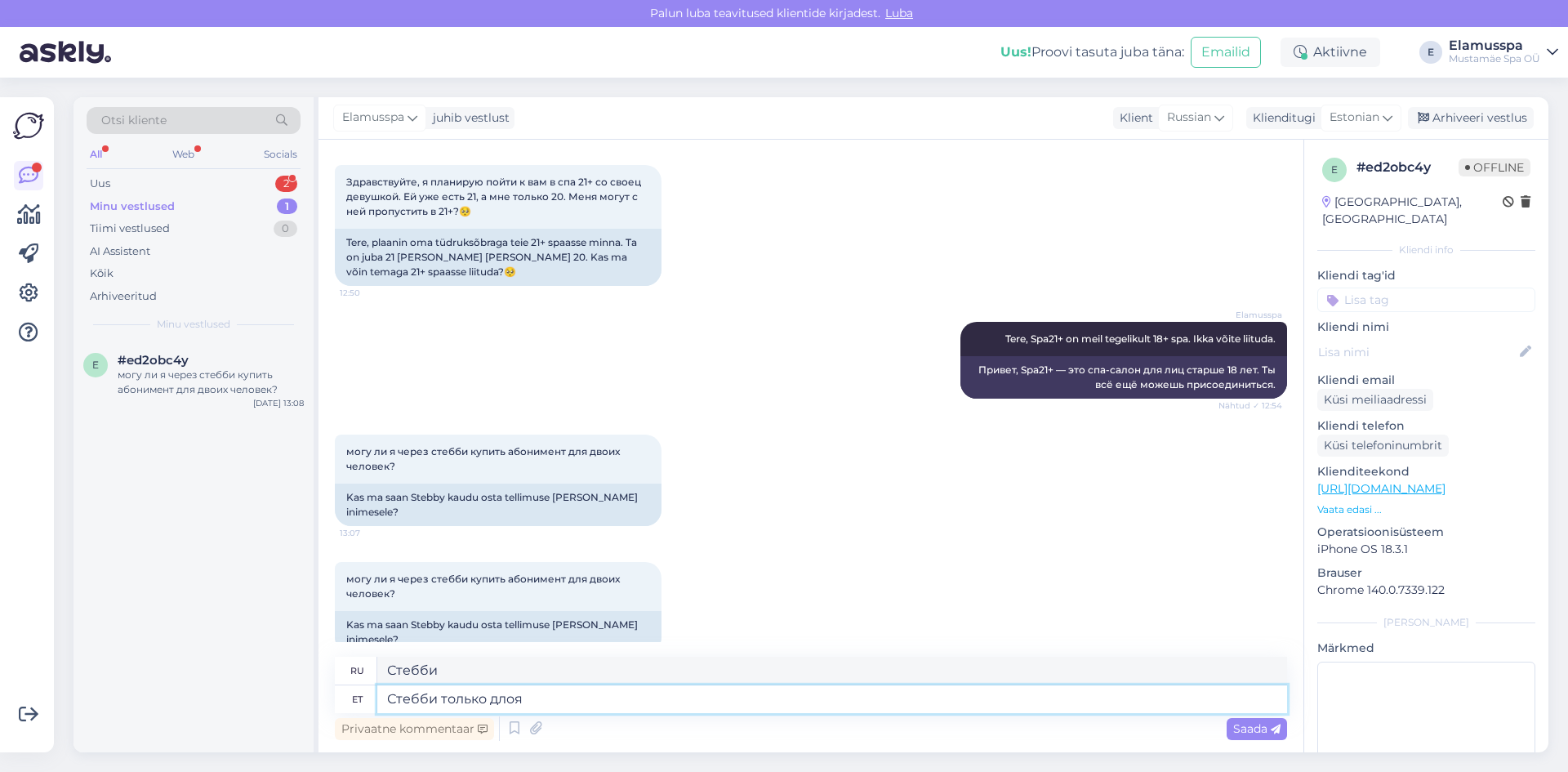
type textarea "[PERSON_NAME]"
type textarea "Стебби только для пе"
type textarea "Только для сшивания"
type textarea "Стебби только для персонального [DEMOGRAPHIC_DATA]"
type textarea "Стебби только для личного пользования"
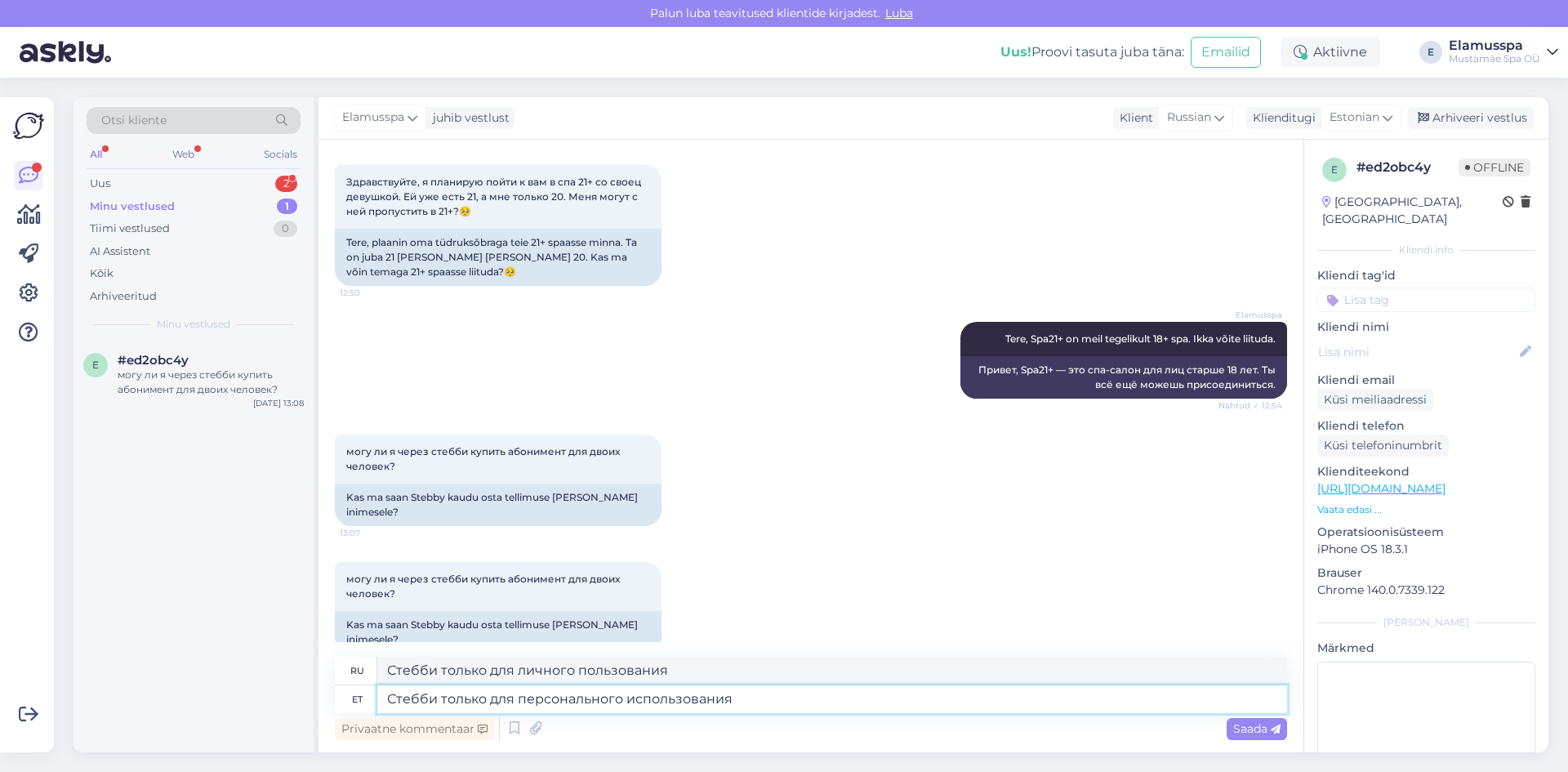
type textarea "Стебби только для персонального использования."
type textarea "Швы только для личного пользования."
click at [752, 700] on textarea "Стебби только для персонального использования." at bounding box center [832, 699] width 910 height 28
type textarea "Стебби только для персонального использования."
drag, startPoint x: 688, startPoint y: 672, endPoint x: 0, endPoint y: 673, distance: 688.0
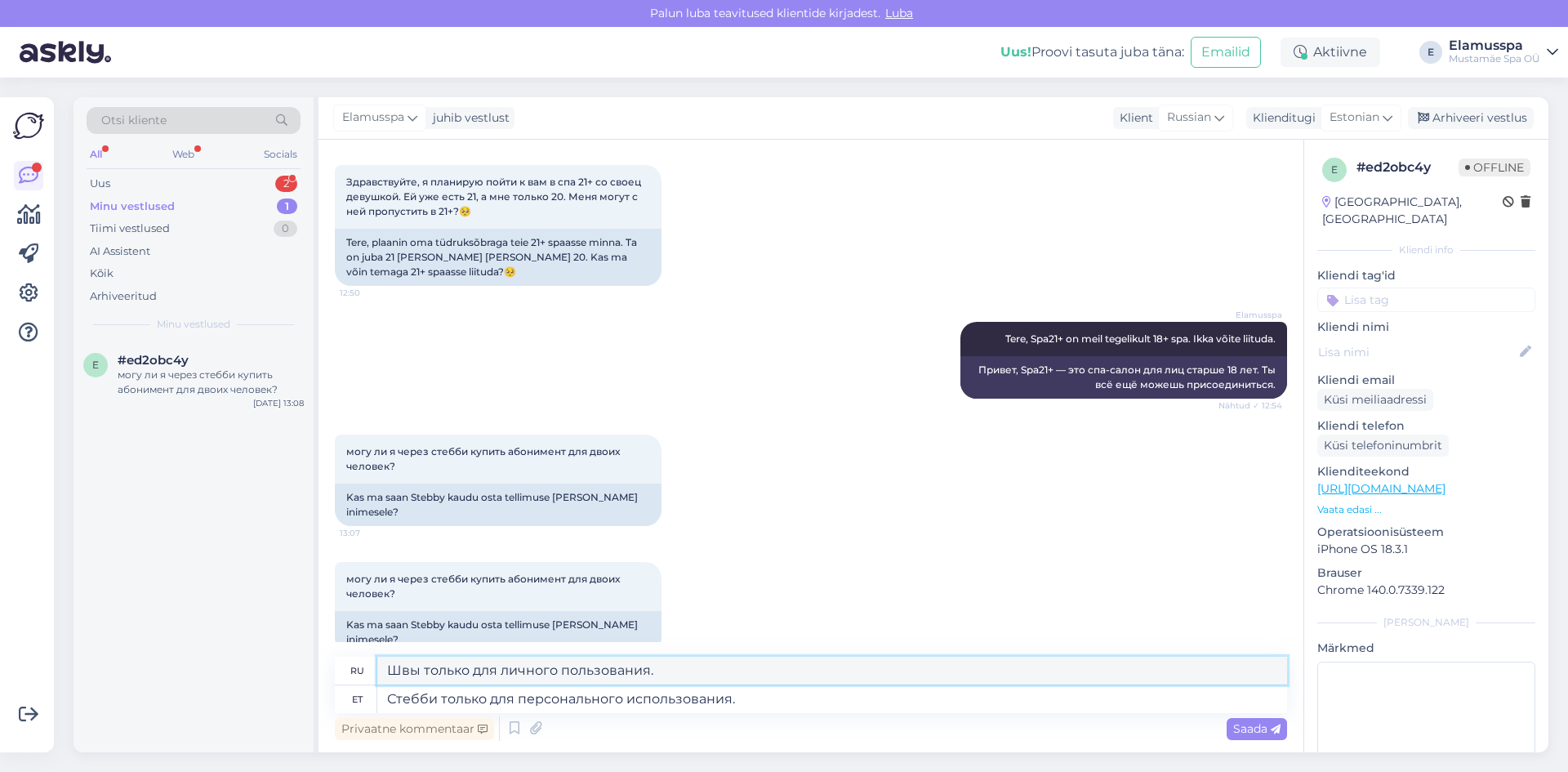
click at [0, 672] on div "Võimalused Veendu, et Askly loob sulle väärtust. Sulge Ühenda FB ja IG sõnumid …" at bounding box center [784, 424] width 1568 height 694
paste textarea "тебби только для персонального ис"
type textarea "Стебби только для персонального использования."
click at [849, 697] on textarea "Стебби только для персонального использования." at bounding box center [832, 699] width 910 height 28
click at [727, 553] on div "могу ли я через стебби купить абонимент для двоих человек? 13:08 Kas ma saan St…" at bounding box center [811, 608] width 952 height 128
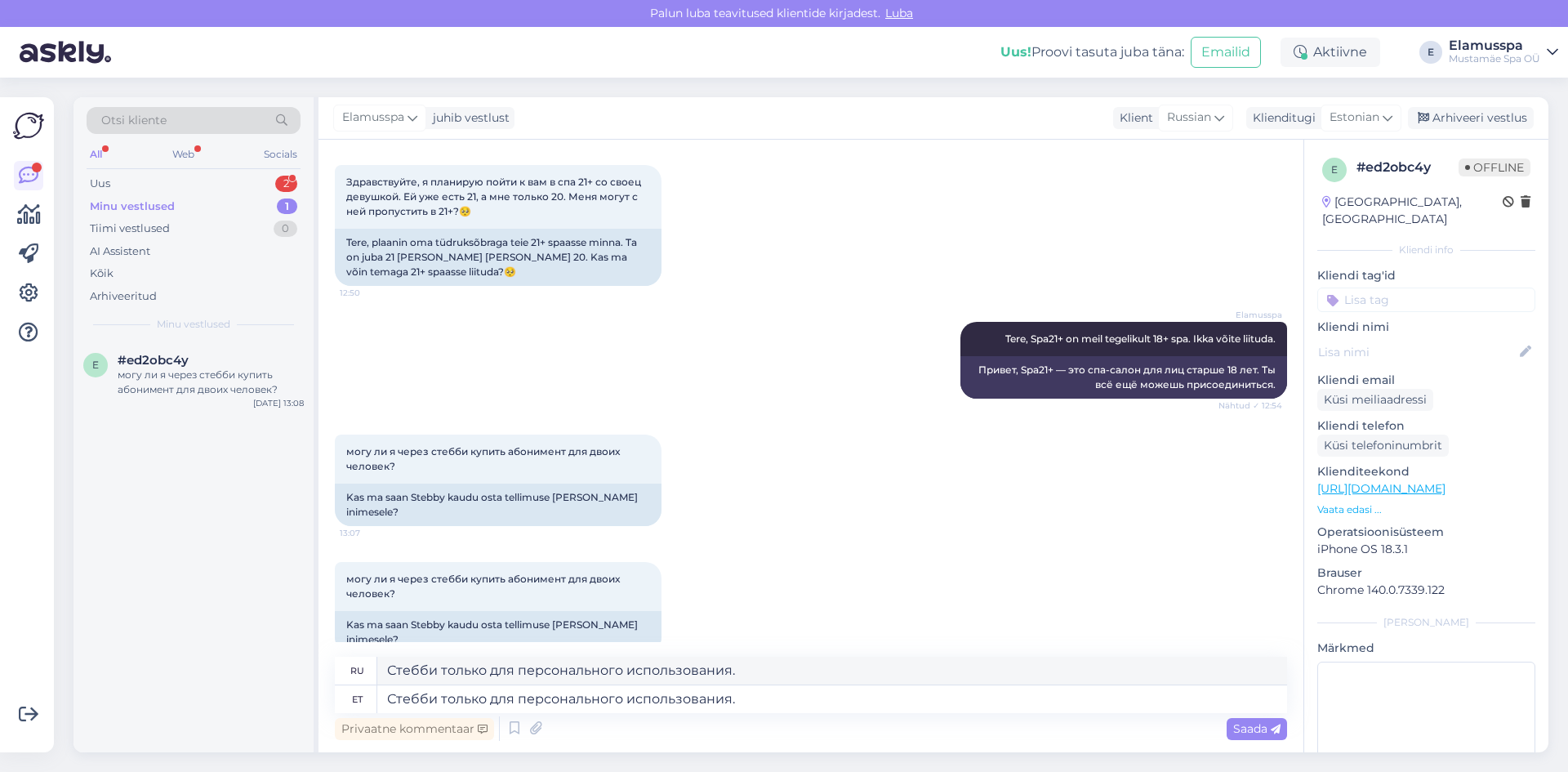
click at [1270, 742] on div "Privaatne kommentaar Saada" at bounding box center [811, 728] width 952 height 31
click at [1265, 727] on span "Saada" at bounding box center [1257, 728] width 48 height 15
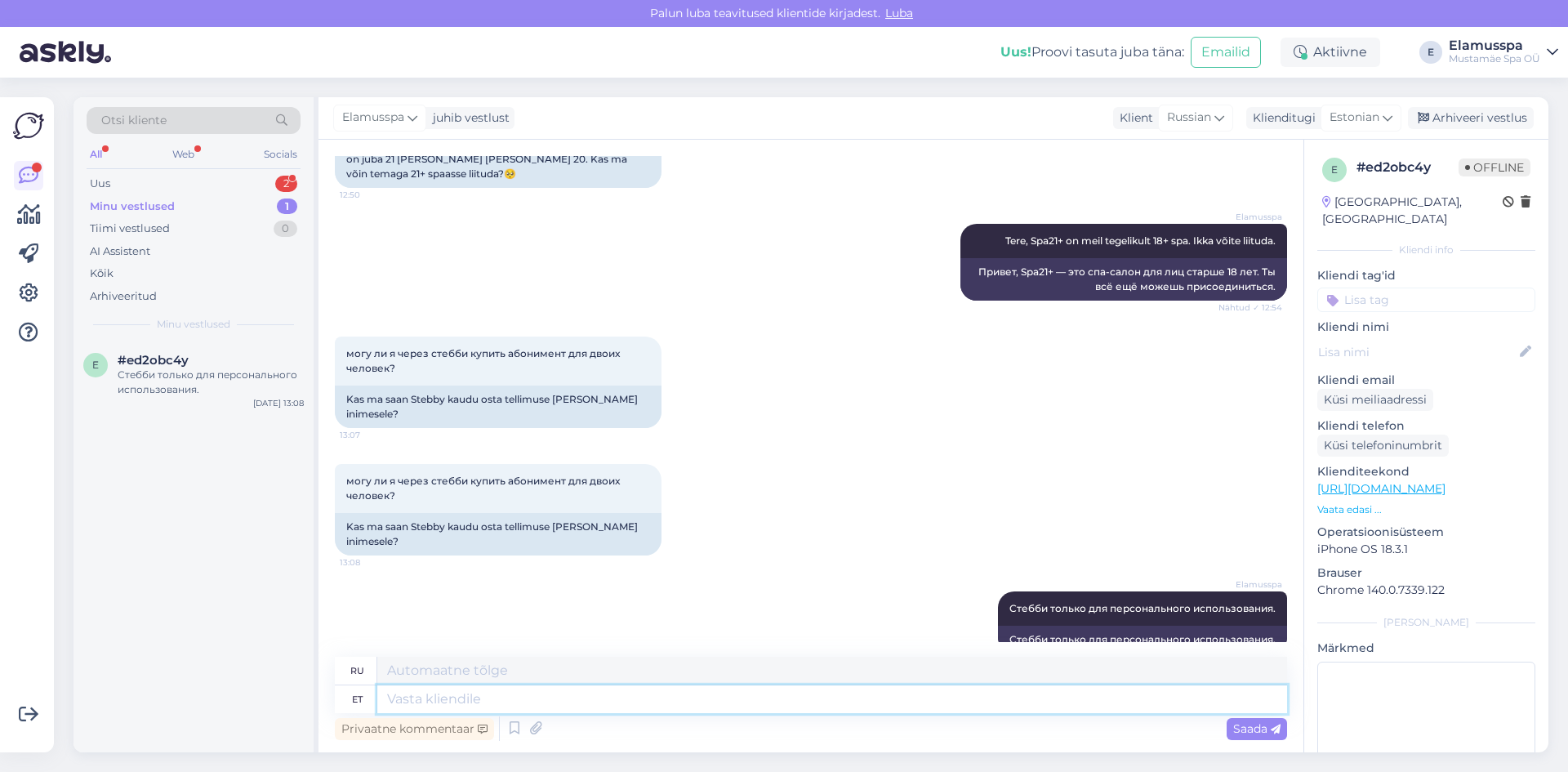
click at [920, 699] on textarea at bounding box center [832, 699] width 910 height 28
click at [1457, 116] on div "Arhiveeri vestlus" at bounding box center [1470, 118] width 126 height 22
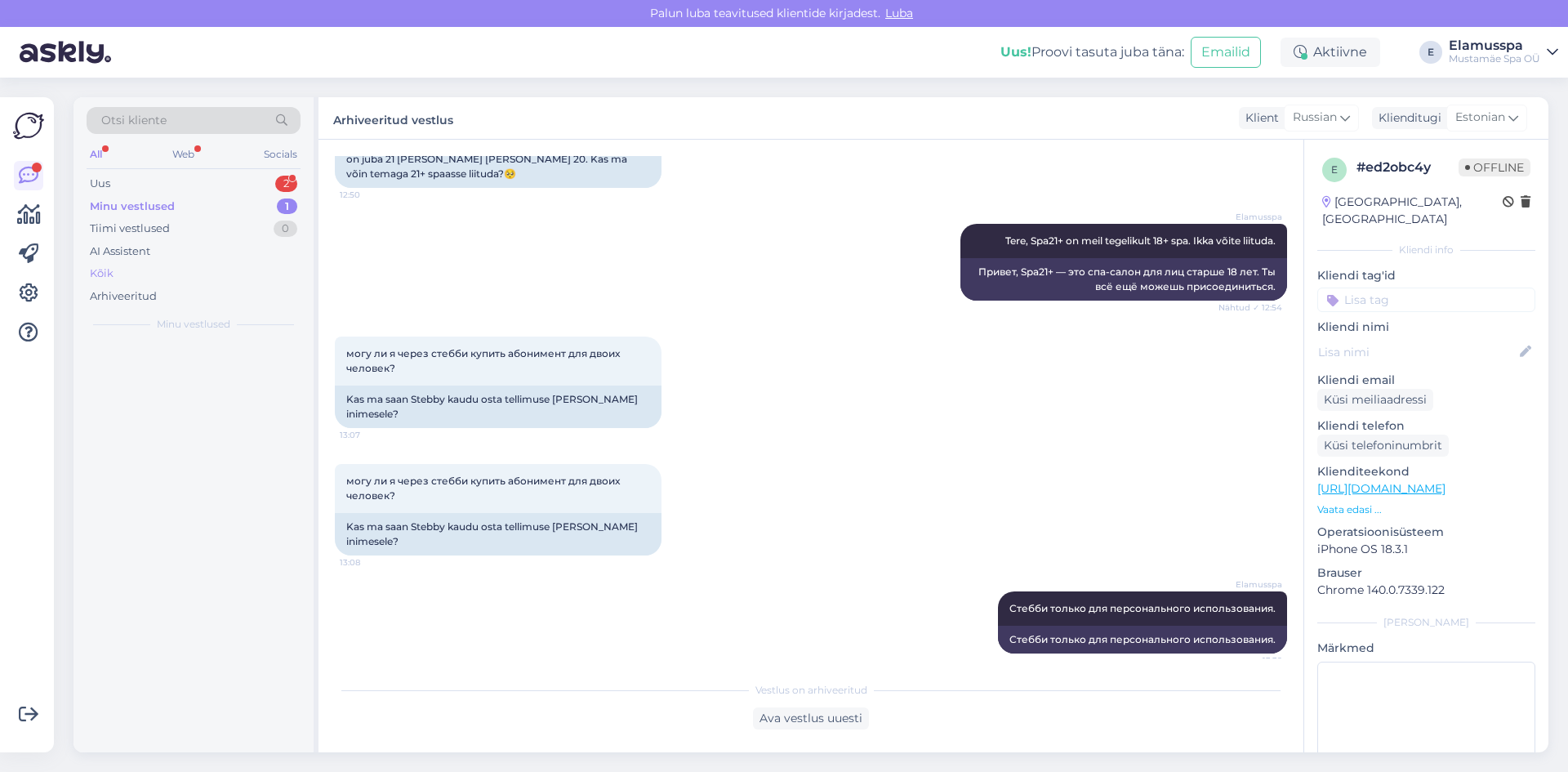
scroll to position [159, 0]
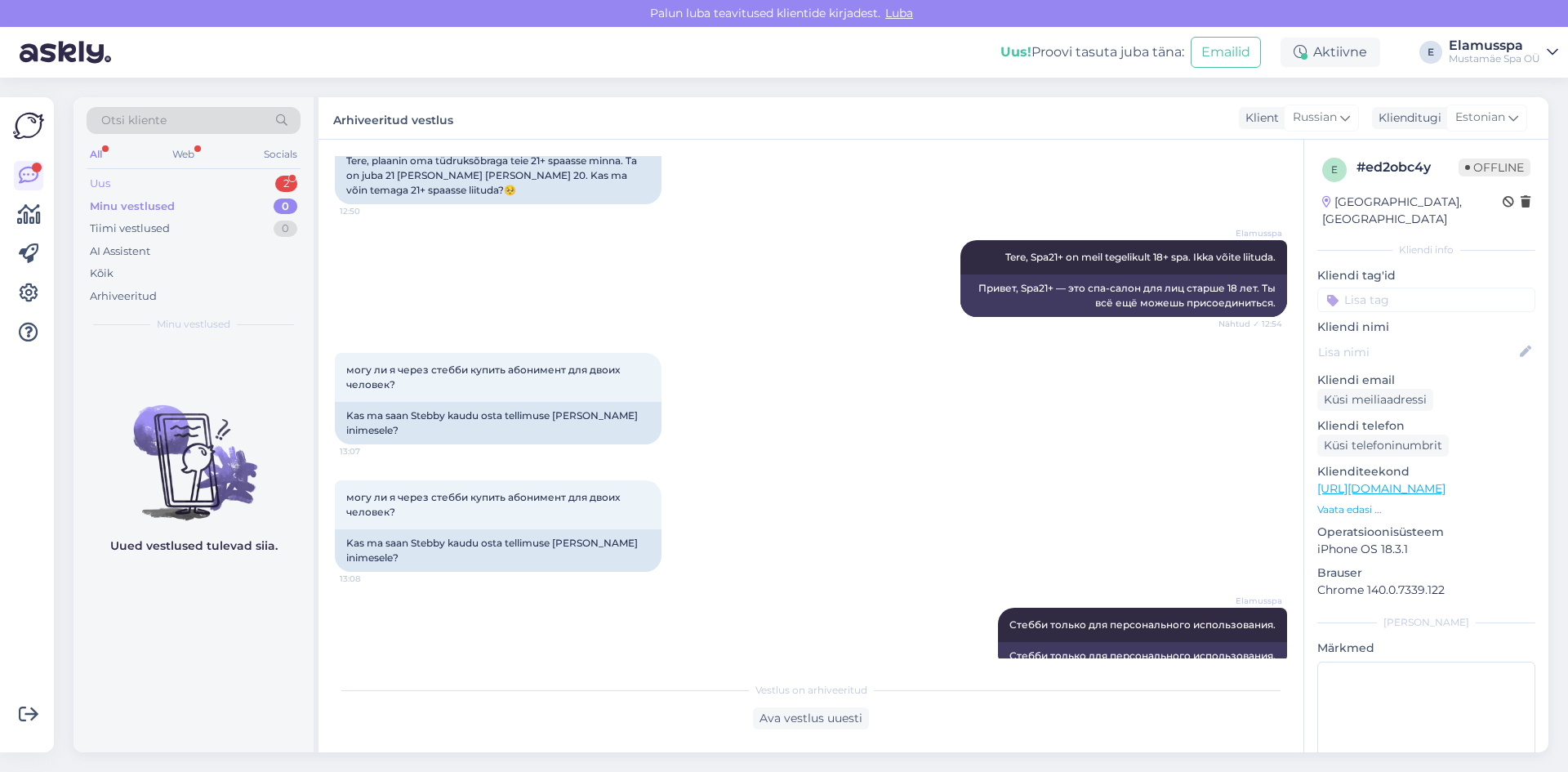
click at [256, 180] on div "Uus 2" at bounding box center [193, 183] width 214 height 23
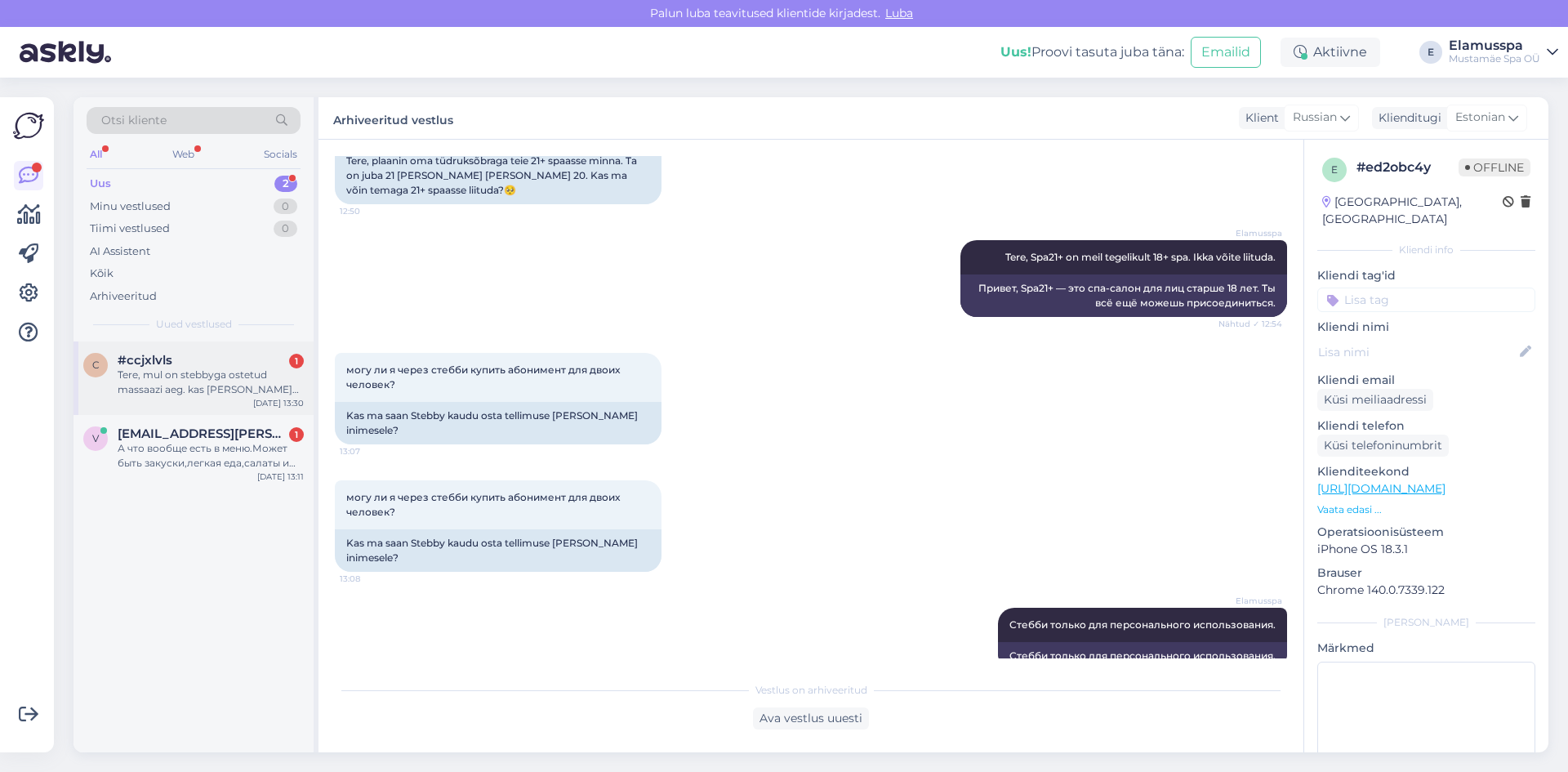
click at [211, 388] on div "Tere, mul on stebbyga ostetud massaazi aeg. kas [PERSON_NAME] on koik [PERSON_N…" at bounding box center [210, 383] width 186 height 30
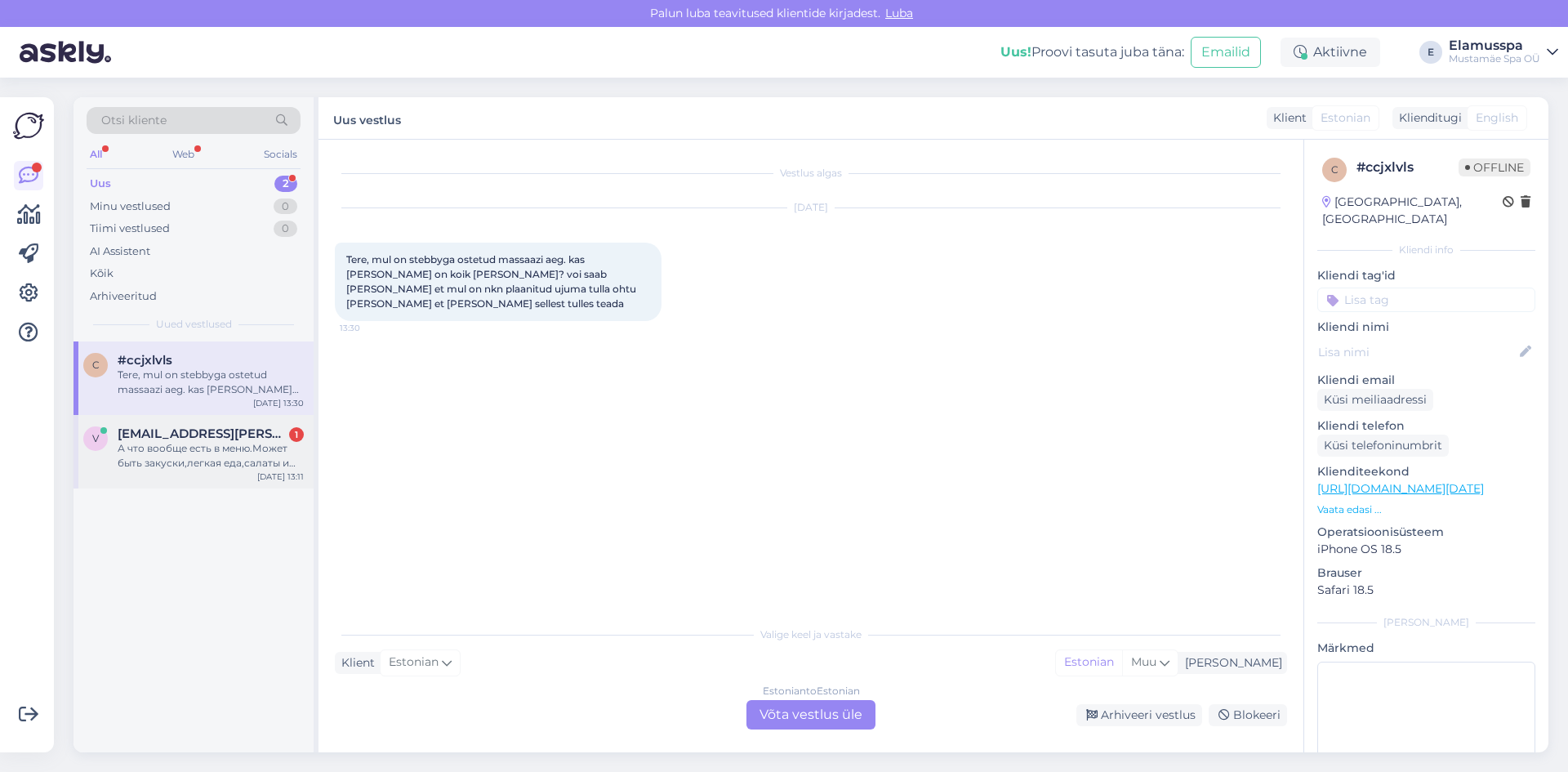
scroll to position [0, 0]
click at [192, 457] on div "А что вообще есть в меню.Может быть закуски,легкая еда,салаты и какое нибудь ос…" at bounding box center [210, 456] width 186 height 30
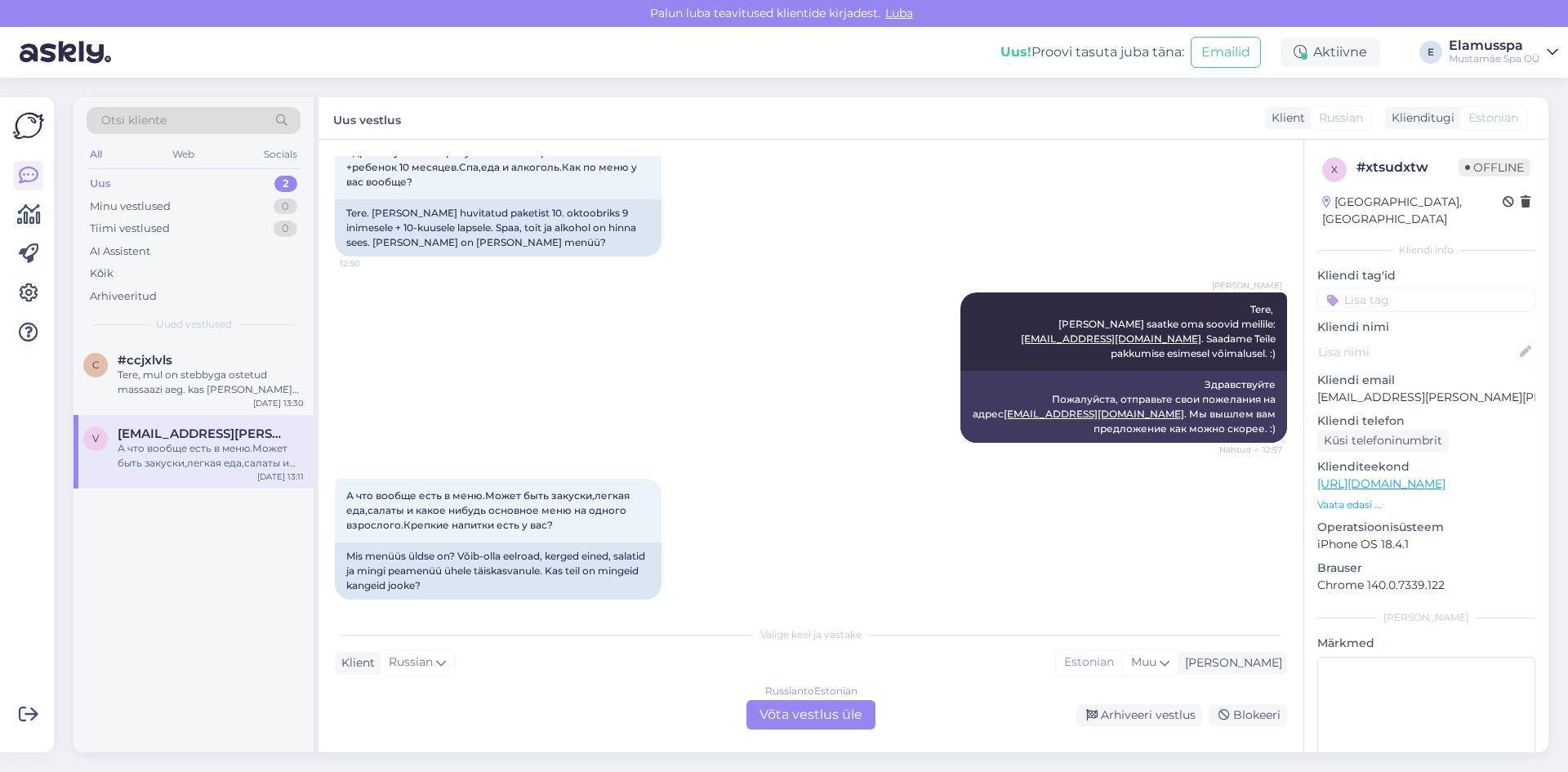
click at [777, 705] on div "Russian to Estonian Võta vestlus üle" at bounding box center [811, 714] width 130 height 30
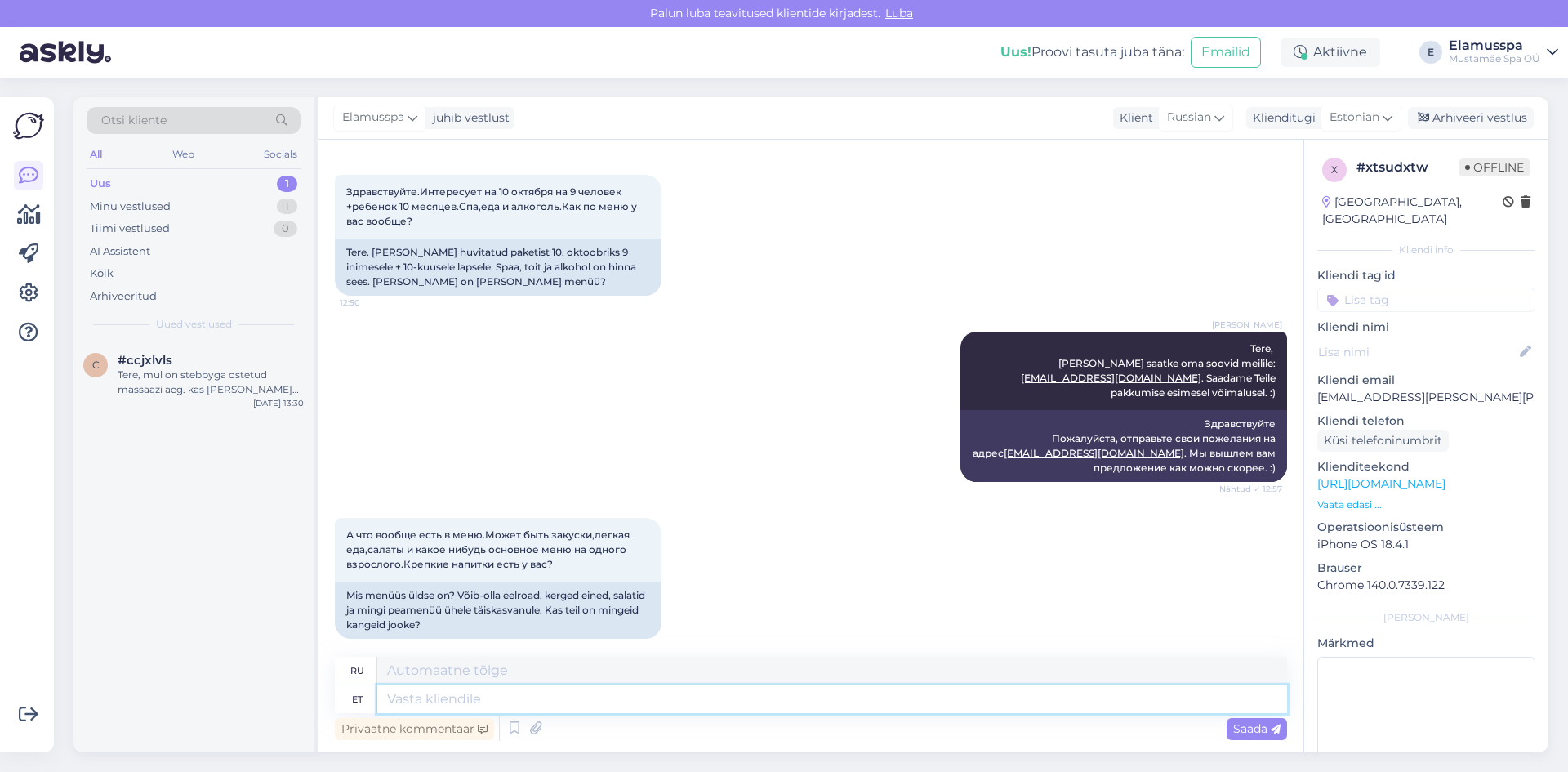
click at [624, 697] on textarea at bounding box center [832, 699] width 910 height 28
type textarea "Информацию с"
type textarea "Информация"
type textarea "Информацию сможете н"
type textarea "Вы можете получить информацию"
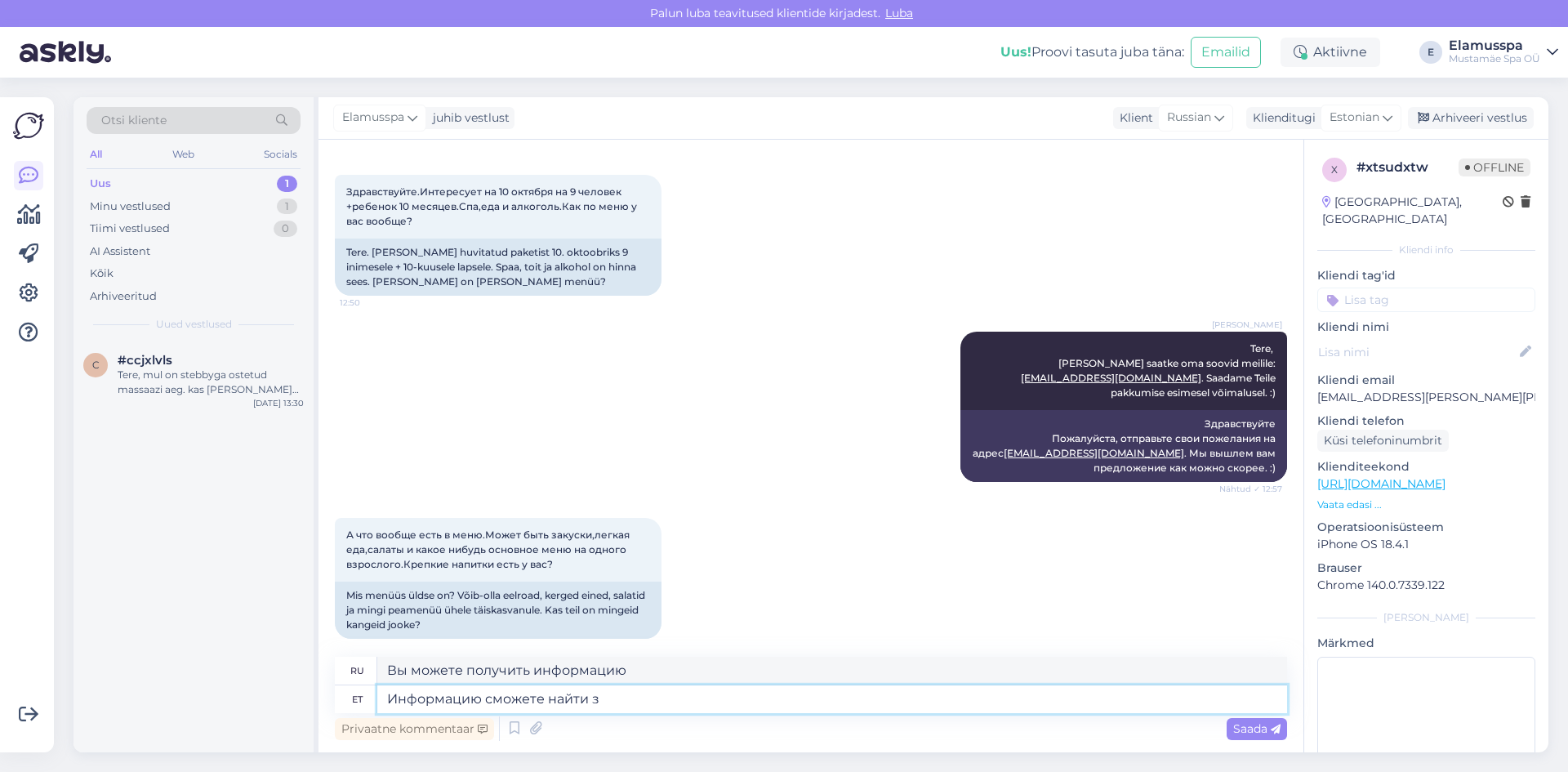
type textarea "Информацию сможете найти зщ"
type textarea "Вы можете найти информацию"
paste textarea "[URL][DOMAIN_NAME]"
type textarea "Информацию сможете найти здесь [URL][DOMAIN_NAME]"
type textarea "Информацию можно найти здесь [URL][DOMAIN_NAME]"
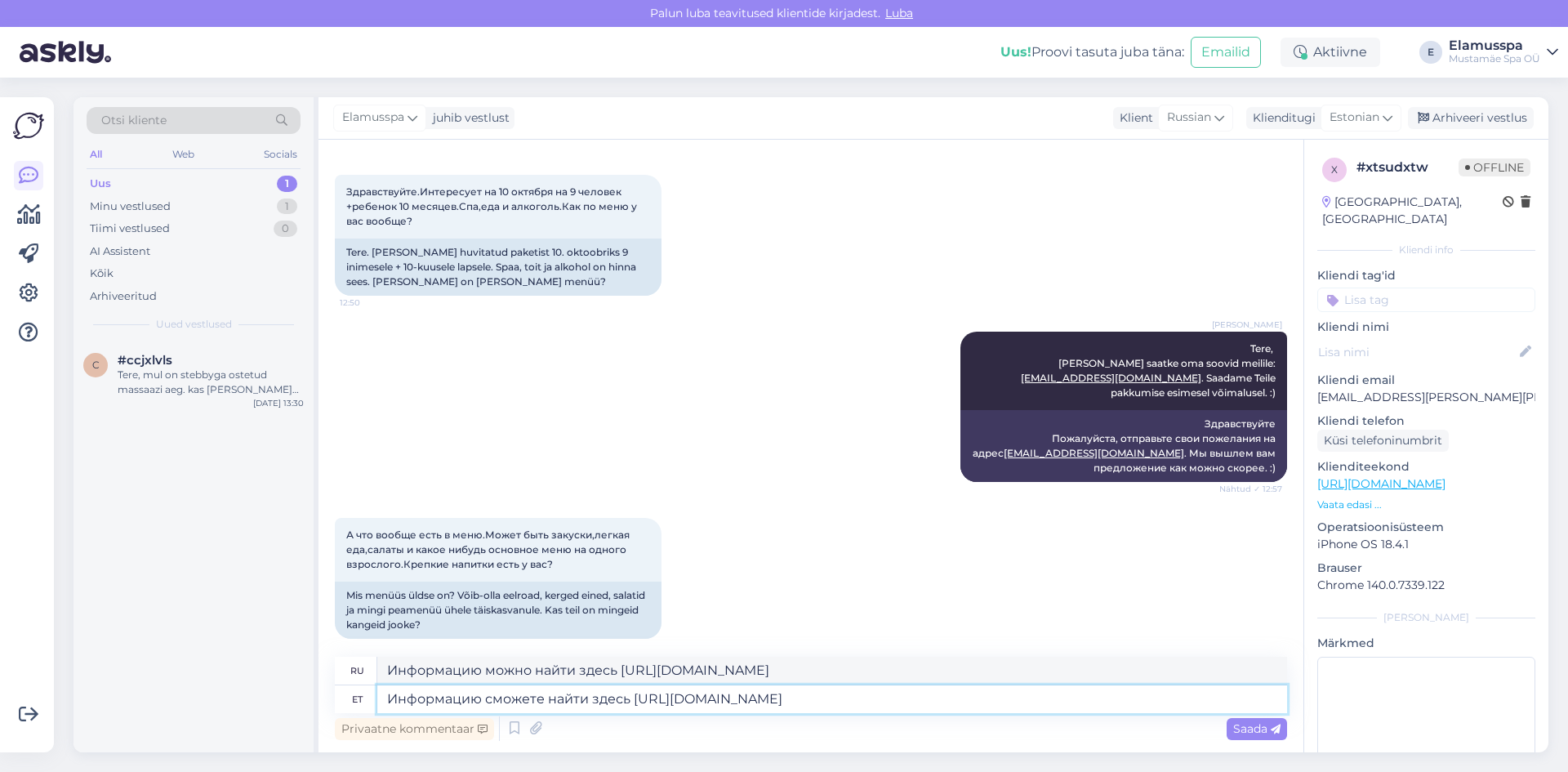
click at [616, 695] on textarea "Информацию сможете найти здесь [URL][DOMAIN_NAME]" at bounding box center [832, 699] width 910 height 28
type textarea "Информацию сможете найти здесь [URL][DOMAIN_NAME]"
click at [1243, 736] on div "Saada" at bounding box center [1256, 729] width 61 height 22
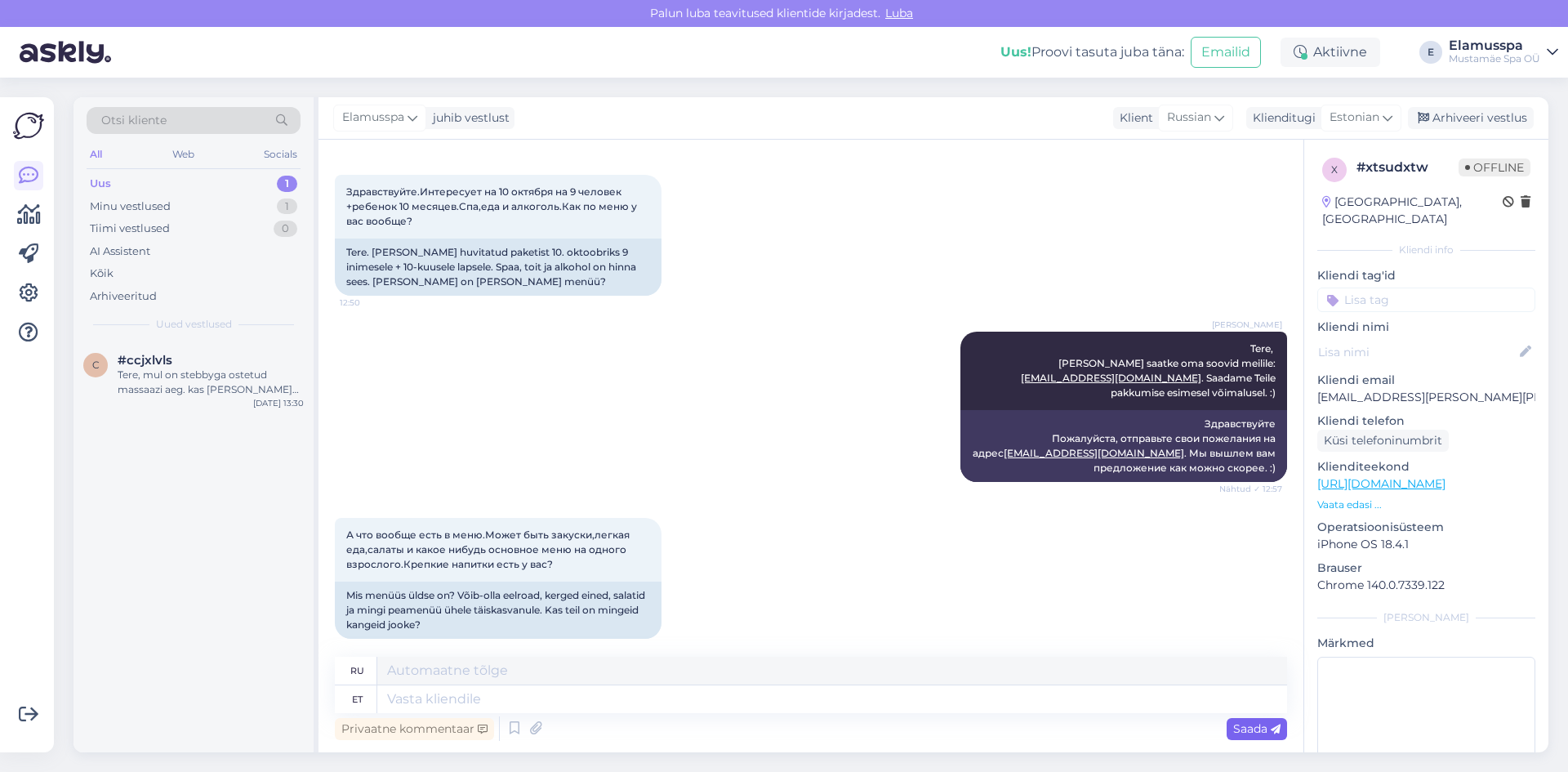
scroll to position [195, 0]
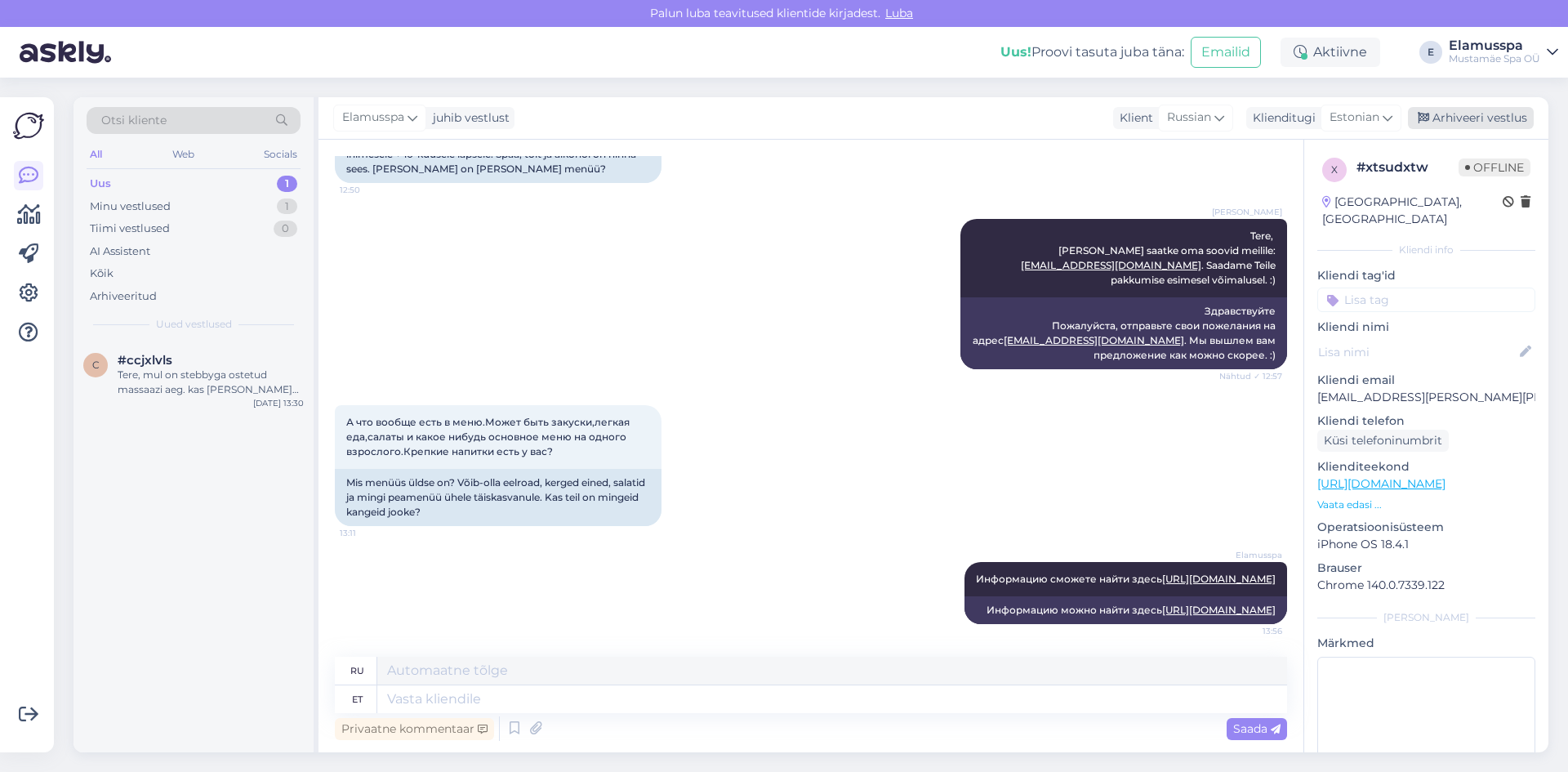
click at [1440, 119] on div "Arhiveeri vestlus" at bounding box center [1470, 118] width 126 height 22
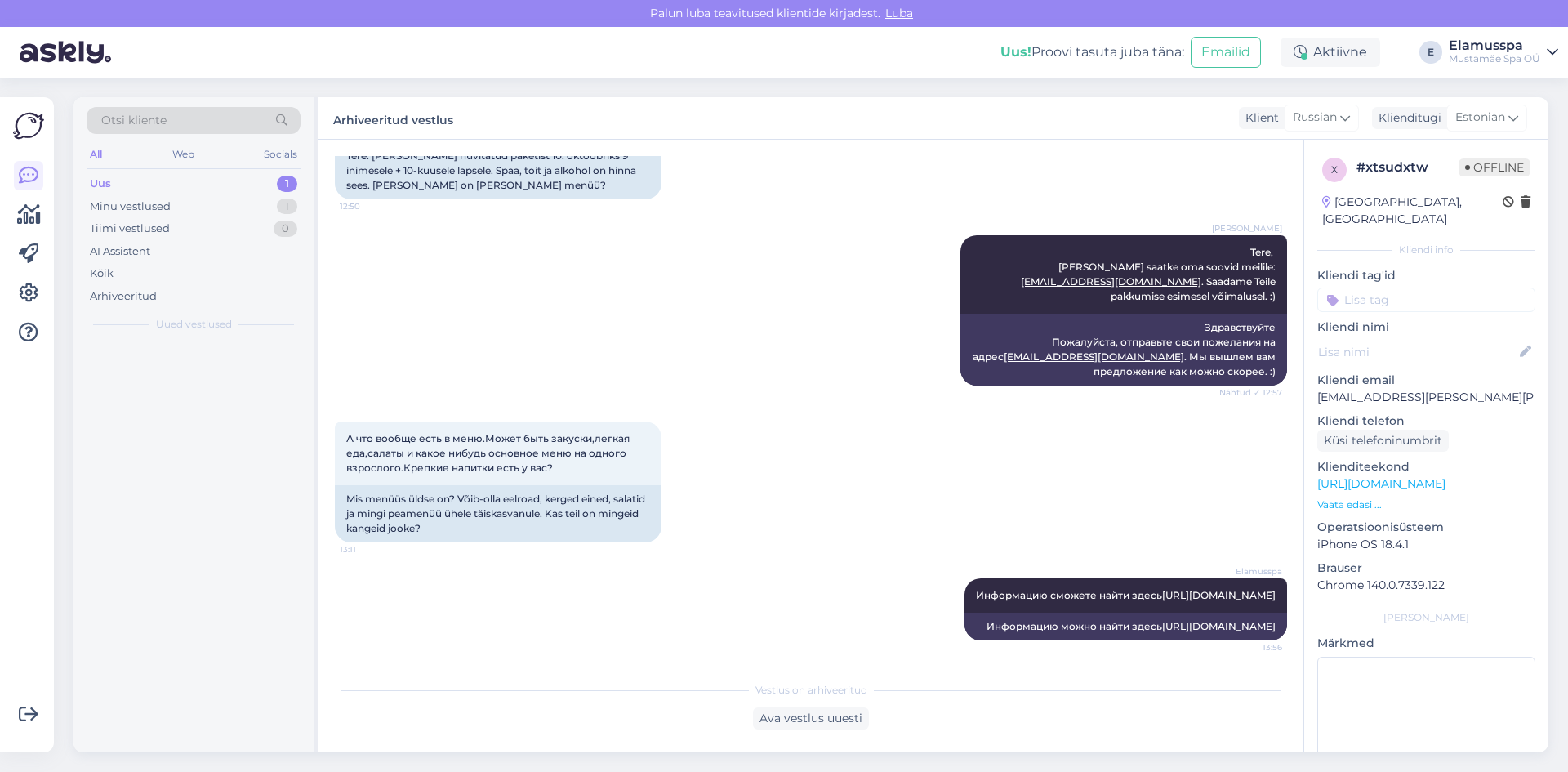
scroll to position [179, 0]
click at [276, 344] on div "c #ccjxlvls Tere, mul on stebbyga ostetud massaazi aeg. kas [PERSON_NAME] on ko…" at bounding box center [193, 379] width 240 height 74
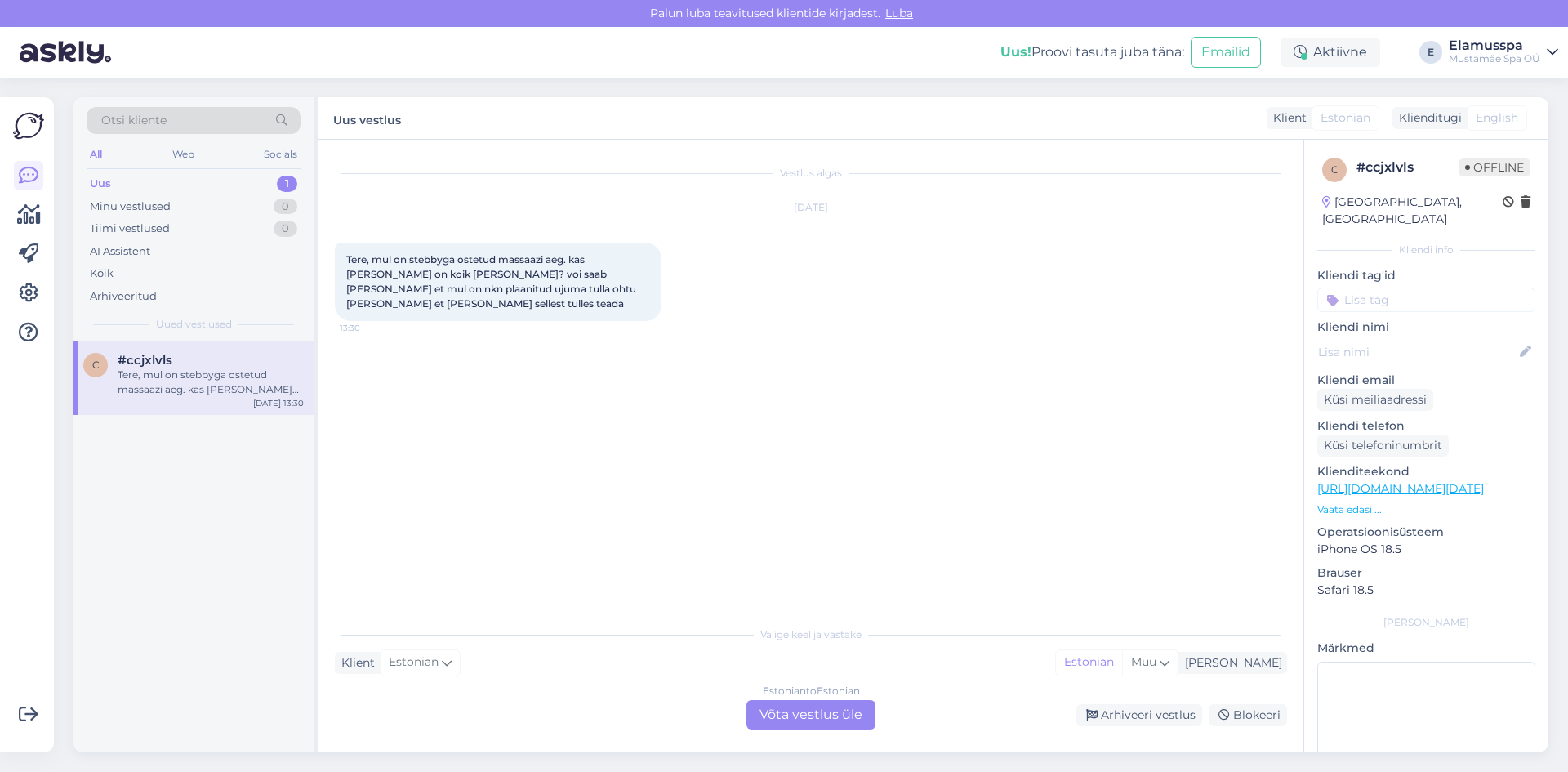
scroll to position [0, 0]
click at [798, 718] on div "Estonian to Estonian Võta vestlus üle" at bounding box center [811, 714] width 130 height 30
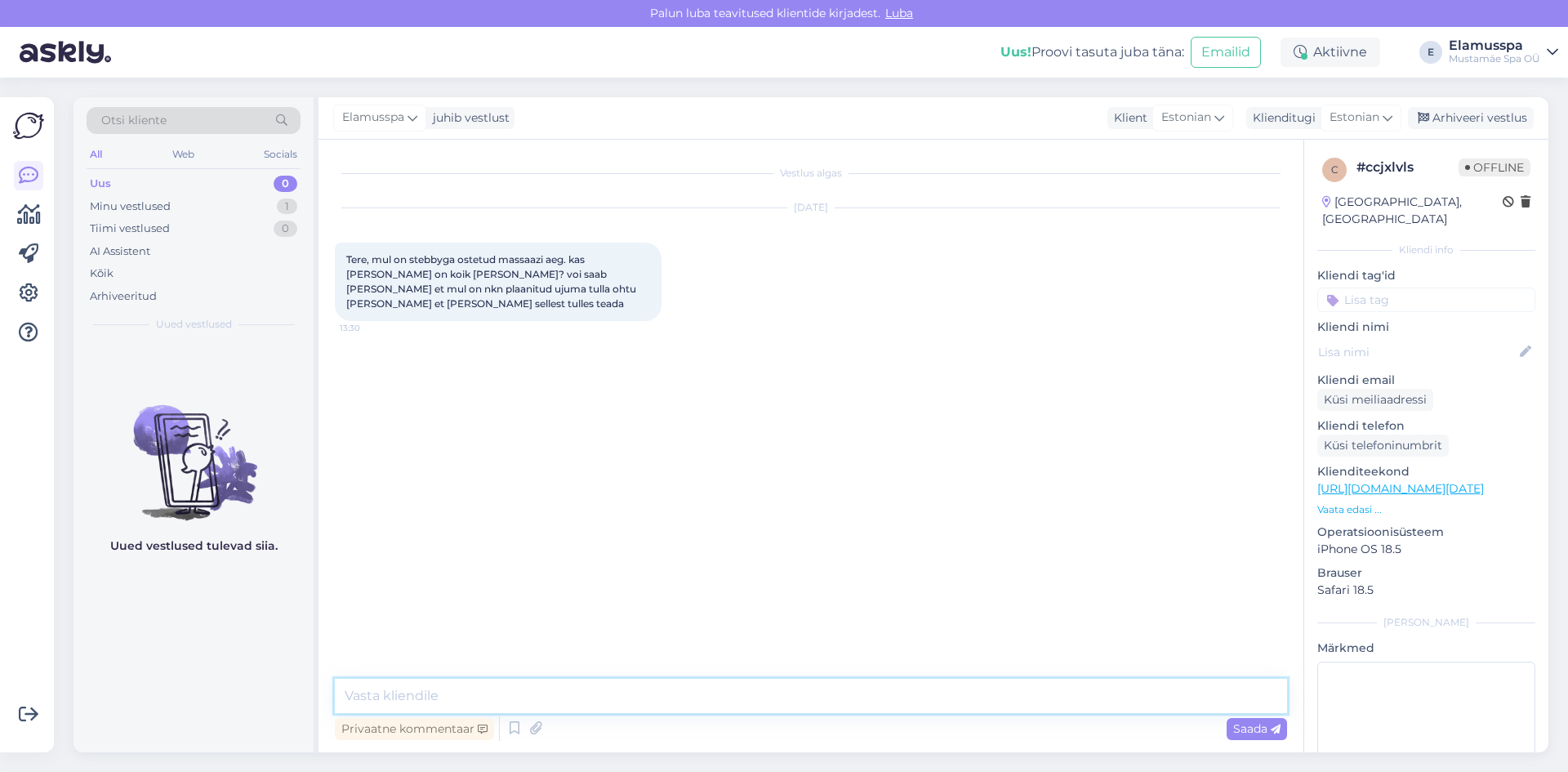
click at [654, 700] on textarea at bounding box center [811, 695] width 952 height 34
click at [595, 699] on textarea "Tere, mis massa" at bounding box center [811, 695] width 952 height 34
type textarea "Tere, mis massaž teil on?"
click at [1251, 727] on span "Saada" at bounding box center [1257, 728] width 48 height 15
drag, startPoint x: 1519, startPoint y: 126, endPoint x: 1046, endPoint y: 157, distance: 474.0
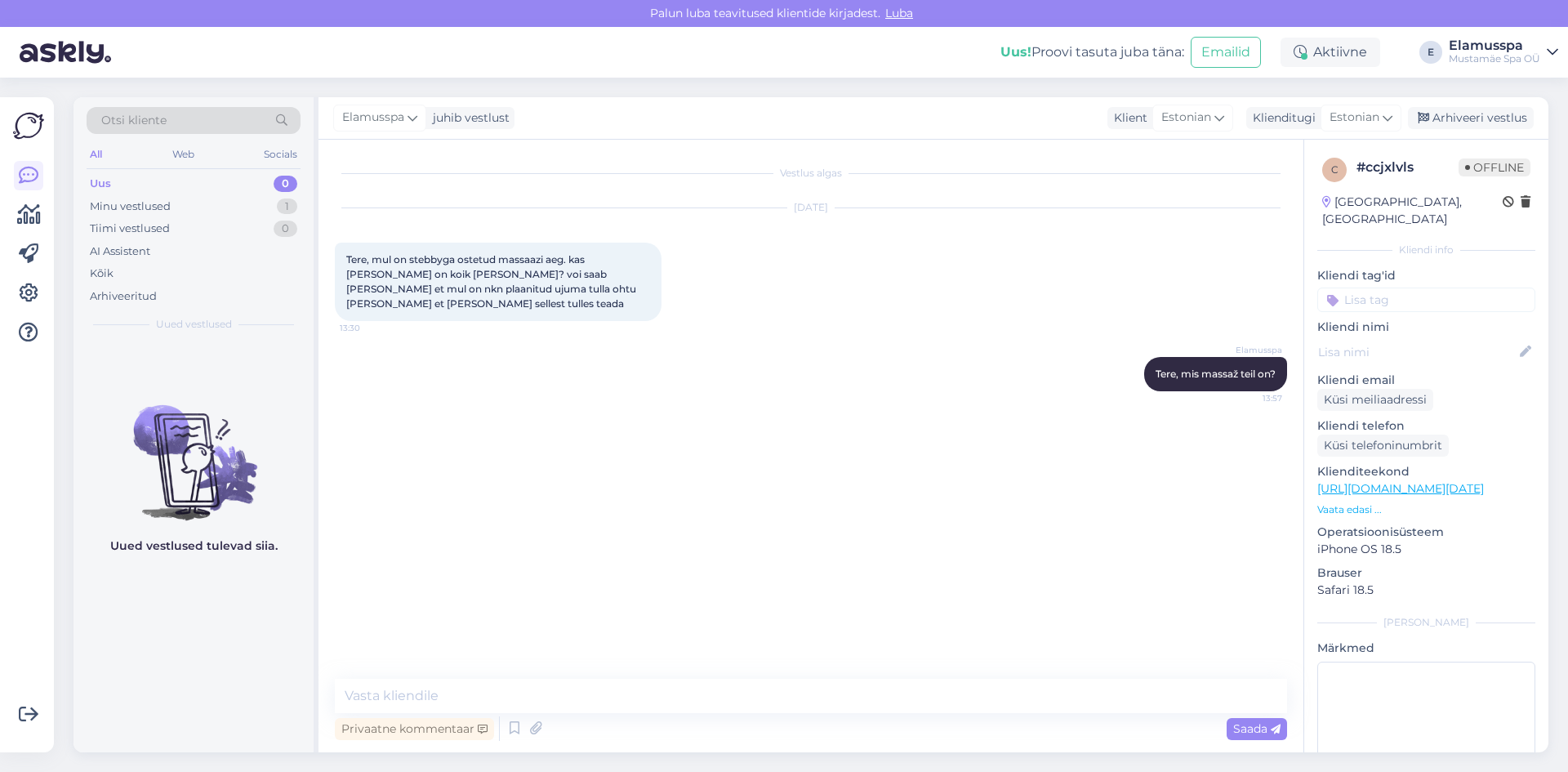
click at [1519, 125] on div "Arhiveeri vestlus" at bounding box center [1470, 118] width 126 height 22
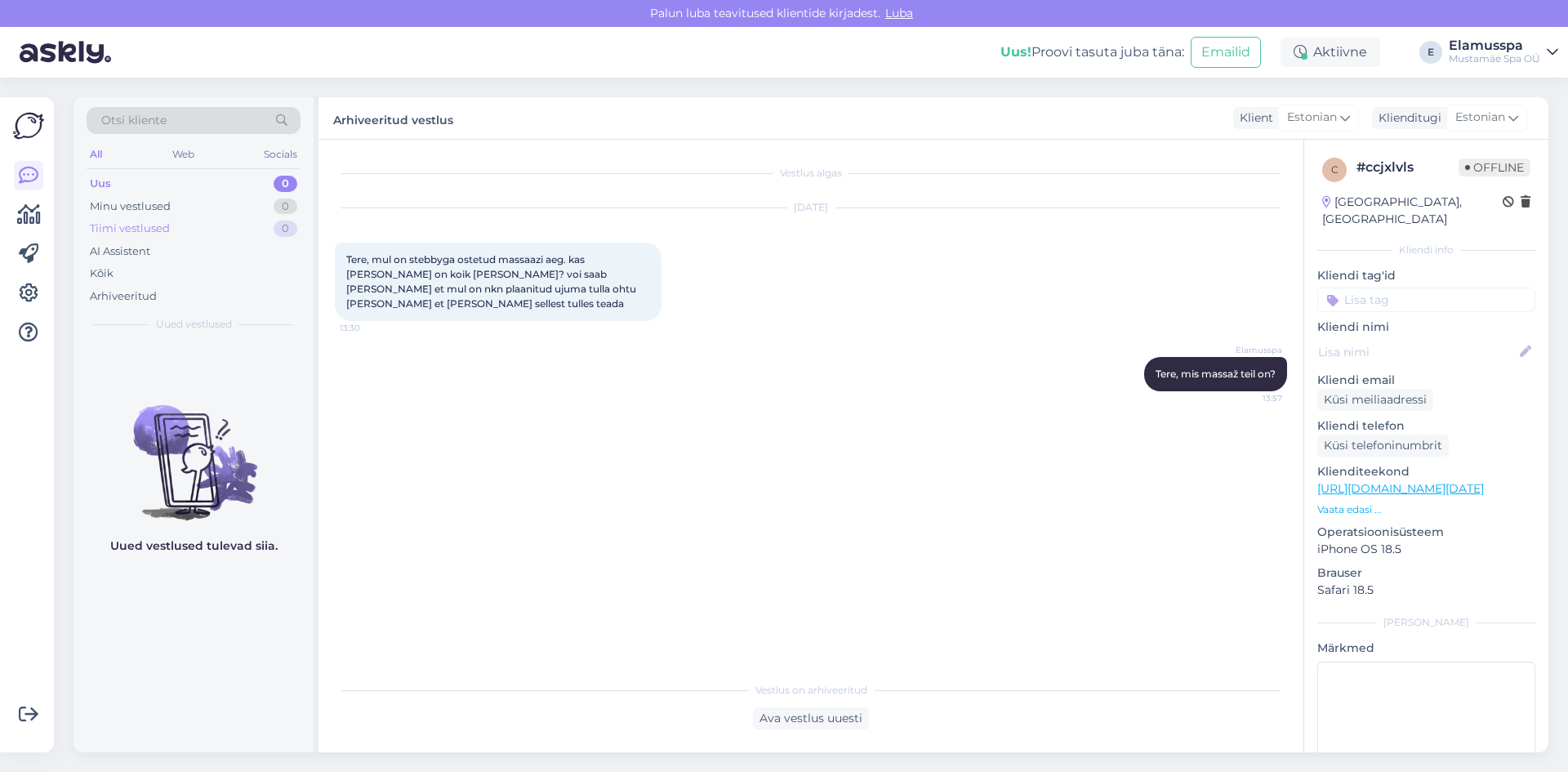
click at [229, 230] on div "Tiimi vestlused 0" at bounding box center [193, 228] width 214 height 23
click at [203, 280] on div "Kõik" at bounding box center [193, 273] width 214 height 23
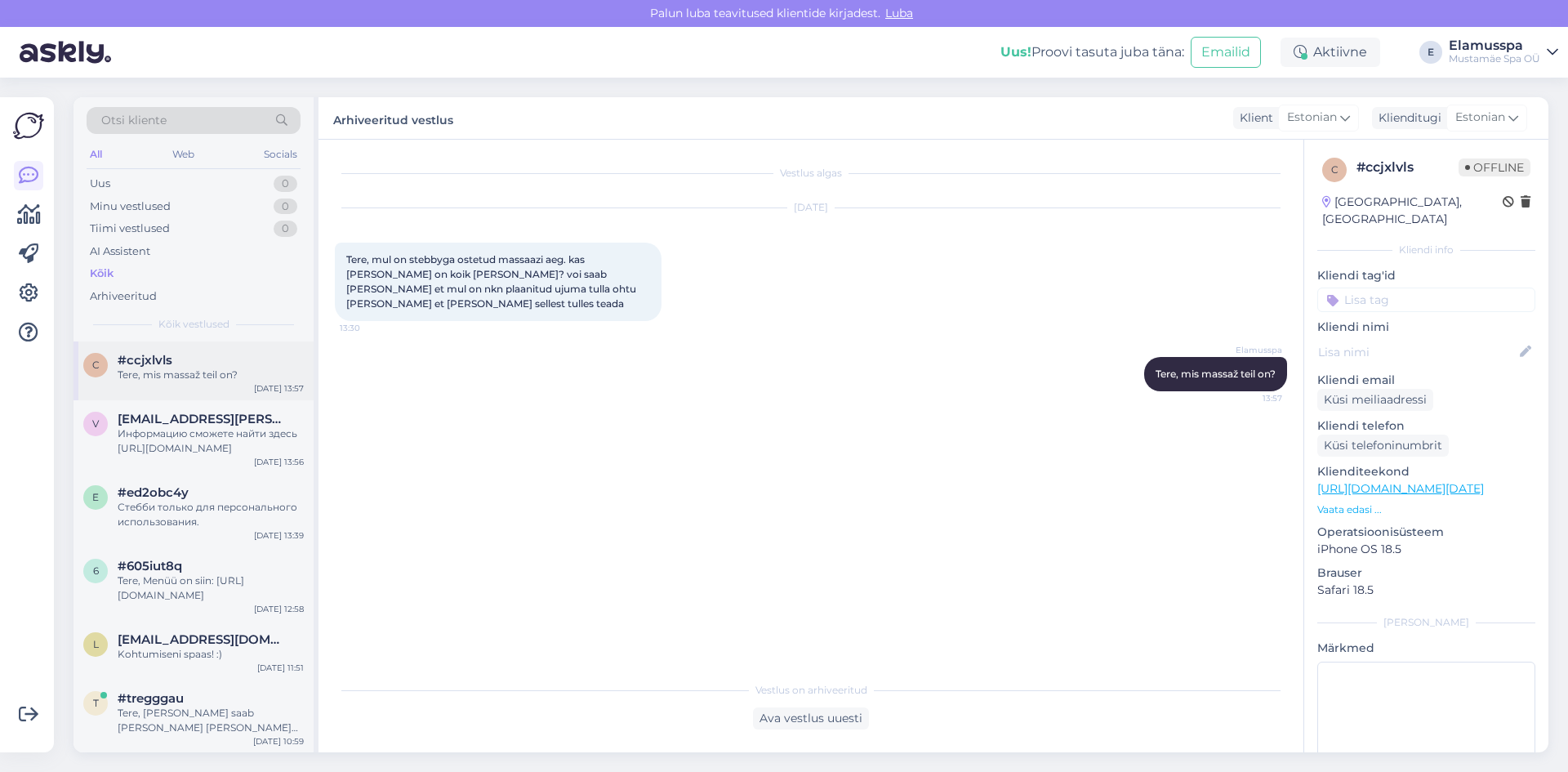
click at [188, 351] on div "c #ccjxlvls Tere, mis massaž teil on? [DATE] 13:57" at bounding box center [193, 371] width 240 height 59
click at [215, 178] on div "Uus 0" at bounding box center [193, 183] width 214 height 23
